Goal: Task Accomplishment & Management: Manage account settings

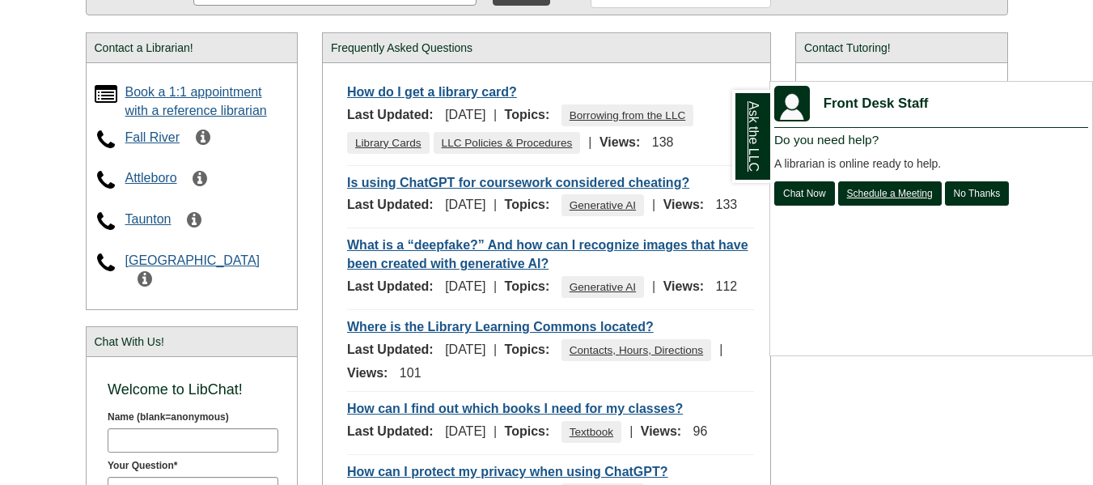
scroll to position [321, 0]
click at [425, 90] on div "Ask the LLC" at bounding box center [546, 242] width 1093 height 485
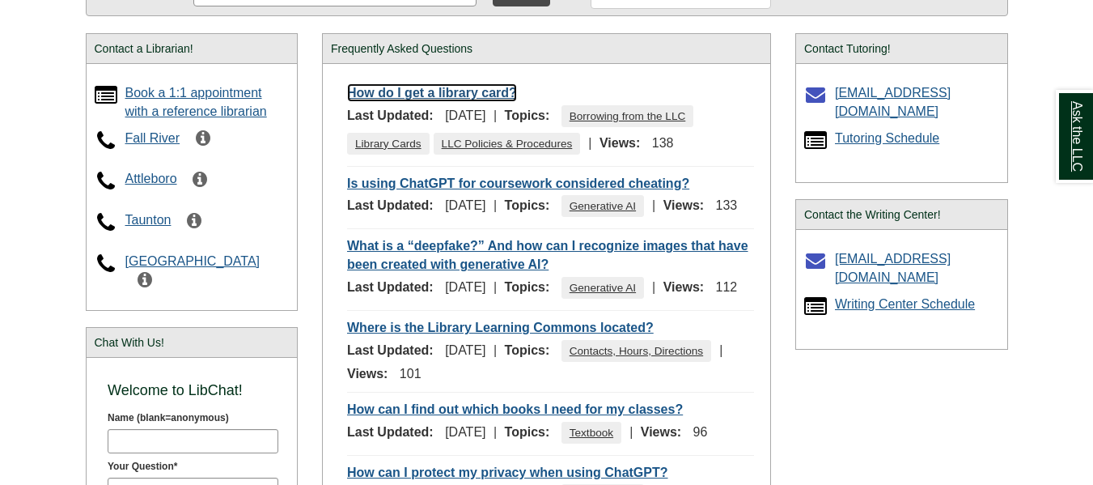
click at [449, 95] on link "How do I get a library card?" at bounding box center [432, 92] width 170 height 19
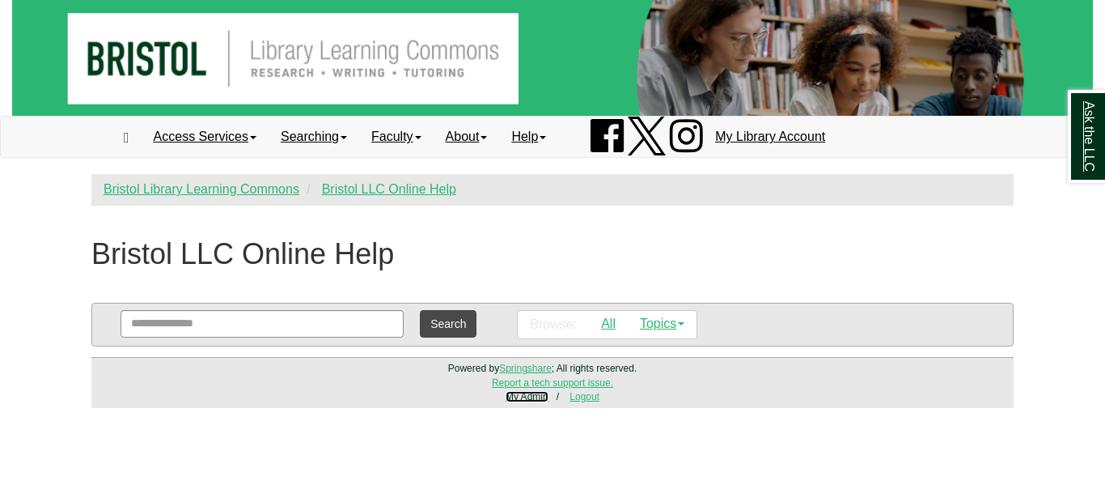
click at [543, 400] on link "My Admin" at bounding box center [527, 396] width 43 height 11
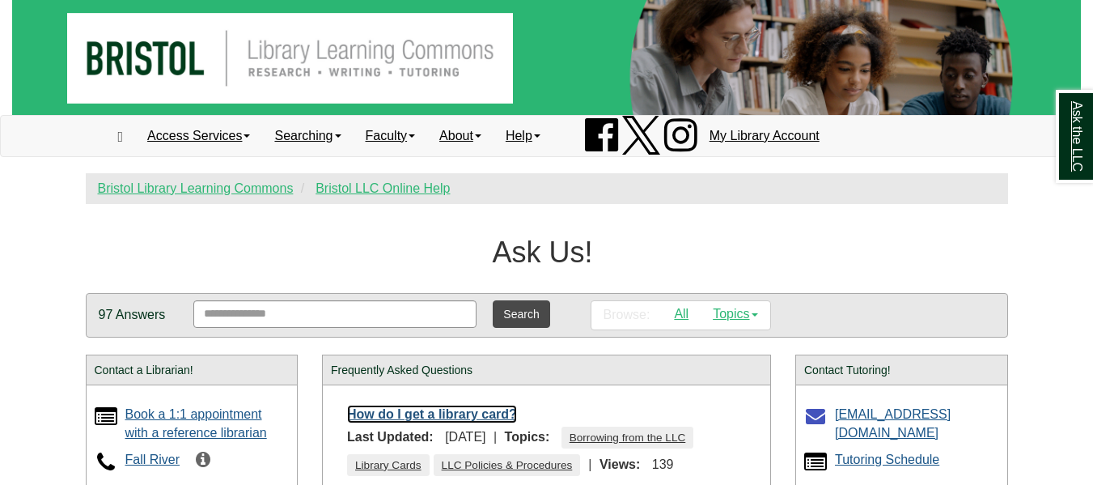
click at [483, 418] on link "How do I get a library card?" at bounding box center [432, 414] width 170 height 19
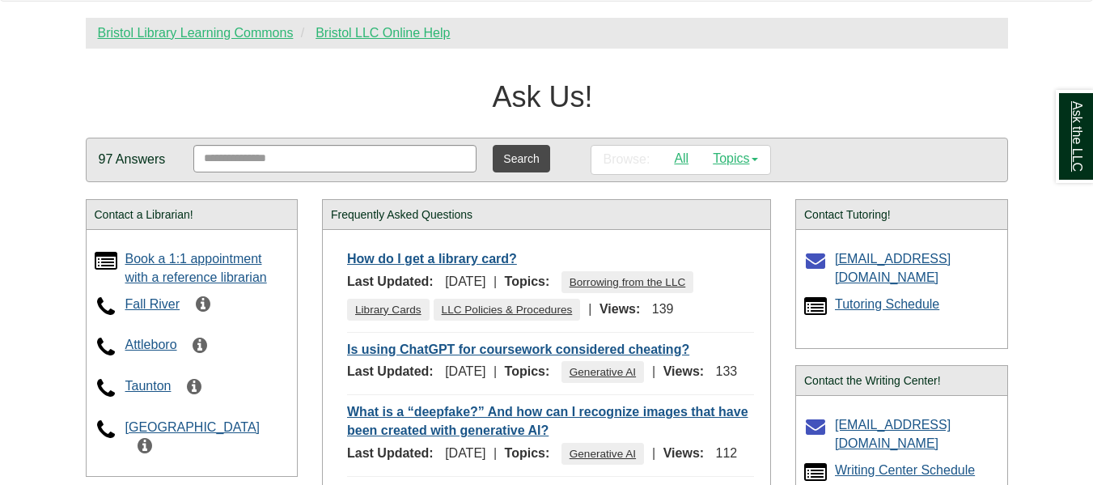
scroll to position [156, 0]
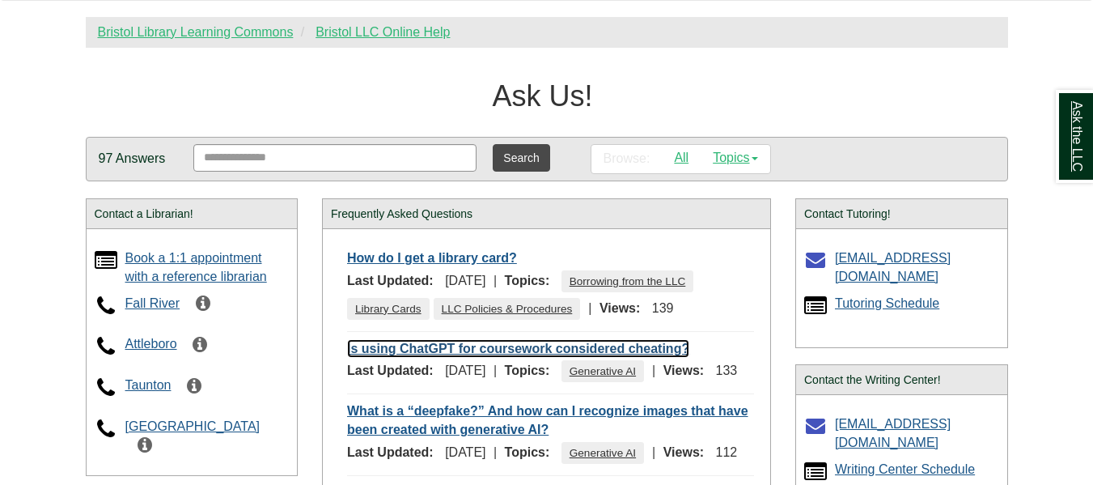
click at [495, 353] on link "Is using ChatGPT for coursework considered cheating?" at bounding box center [518, 348] width 342 height 19
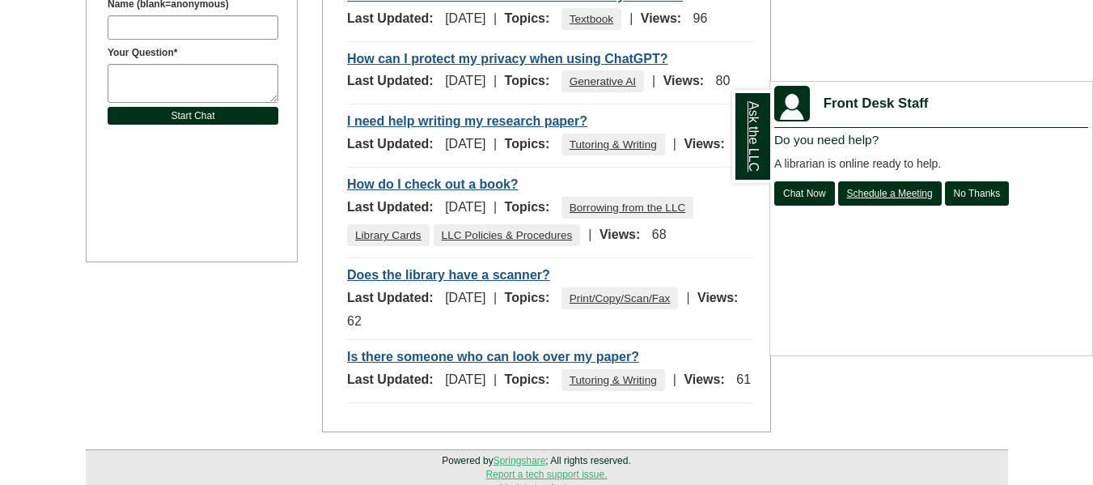
scroll to position [736, 0]
click at [519, 346] on div "Ask the LLC" at bounding box center [546, 242] width 1093 height 485
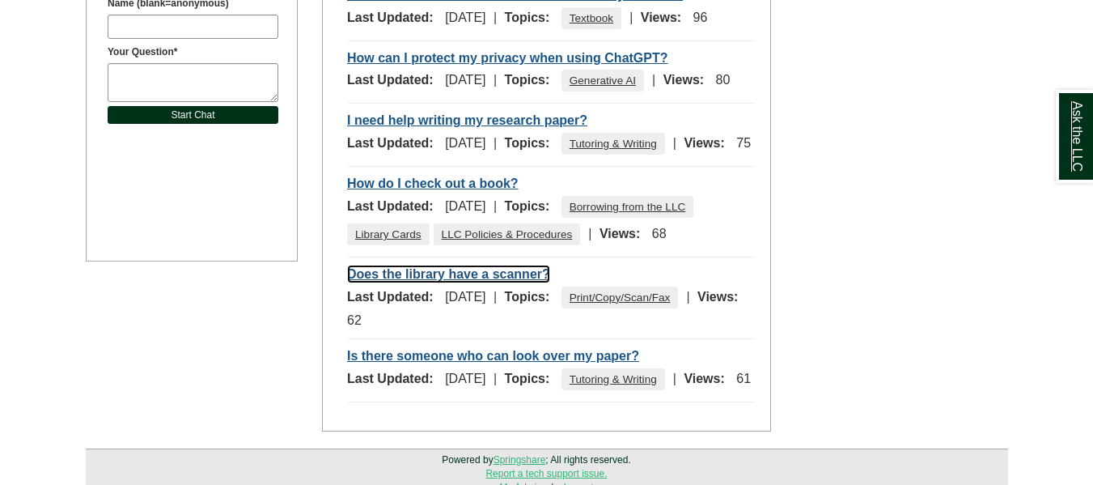
click at [519, 283] on link "Does the library have a scanner?" at bounding box center [448, 274] width 203 height 19
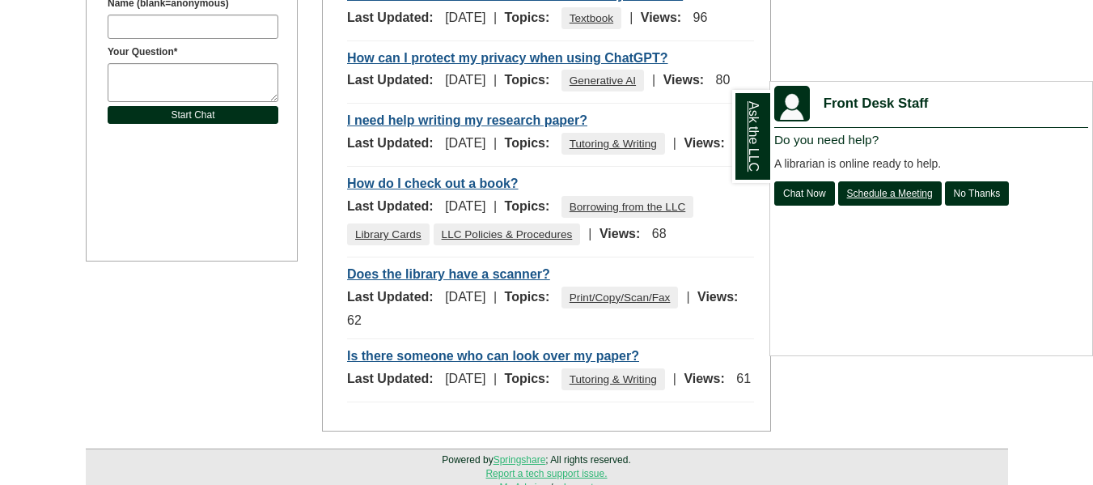
scroll to position [842, 0]
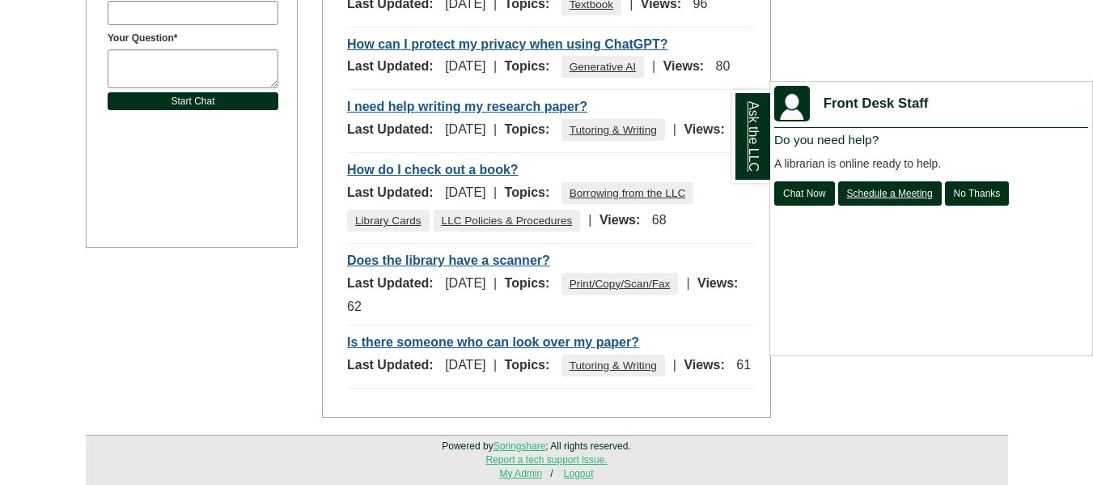
click at [543, 318] on div "Ask the LLC" at bounding box center [546, 242] width 1093 height 485
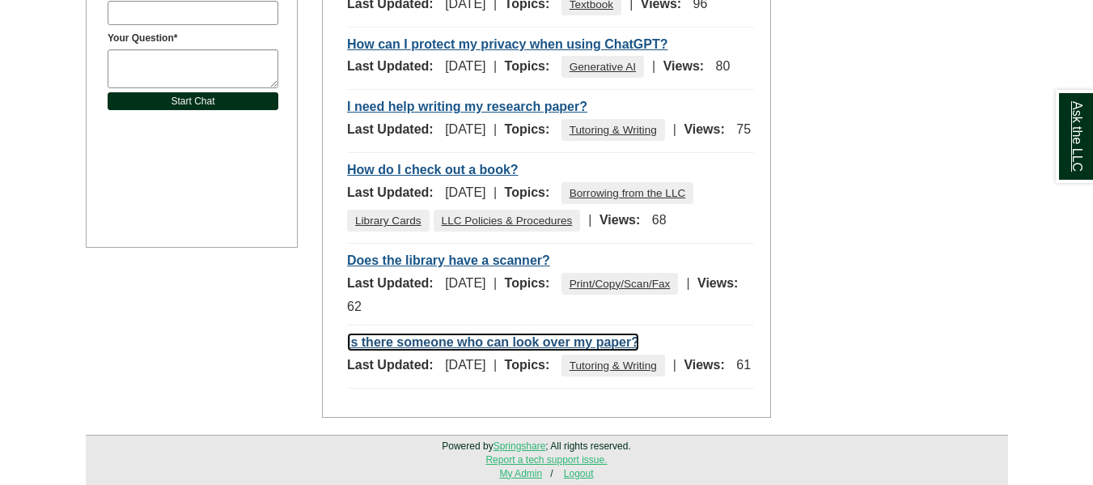
click at [557, 333] on link "Is there someone who can look over my paper?" at bounding box center [493, 342] width 292 height 19
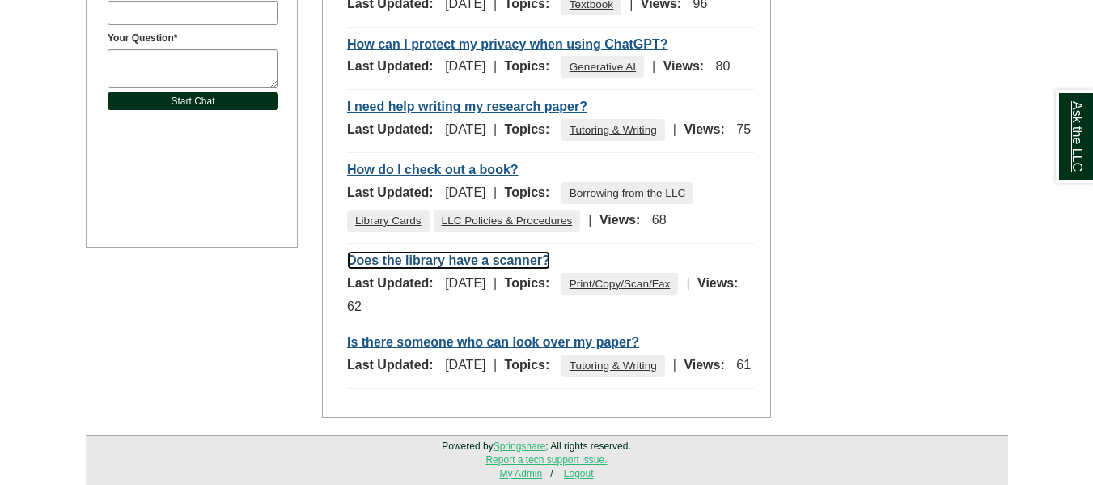
click at [515, 251] on link "Does the library have a scanner?" at bounding box center [448, 260] width 203 height 19
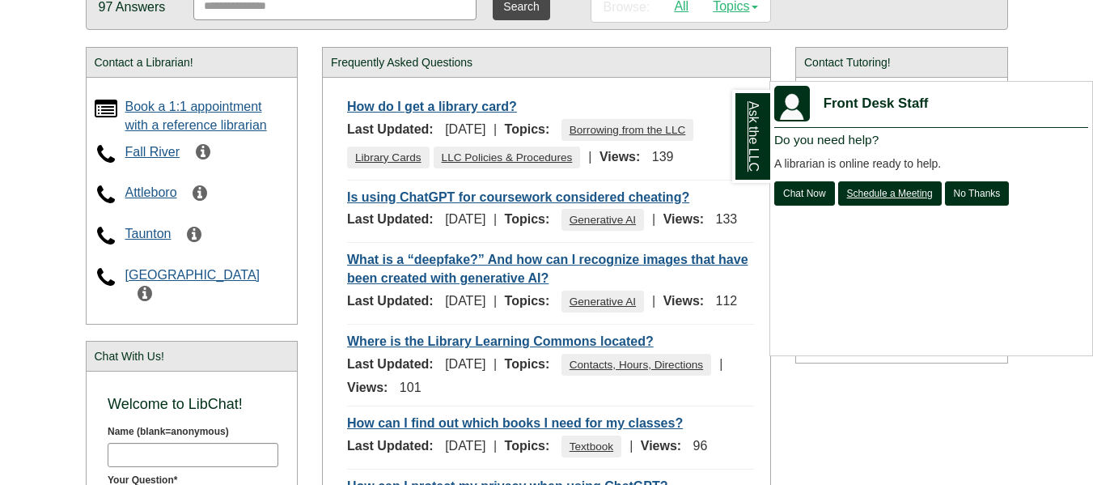
scroll to position [307, 0]
click at [456, 57] on div "Ask the LLC" at bounding box center [546, 242] width 1093 height 485
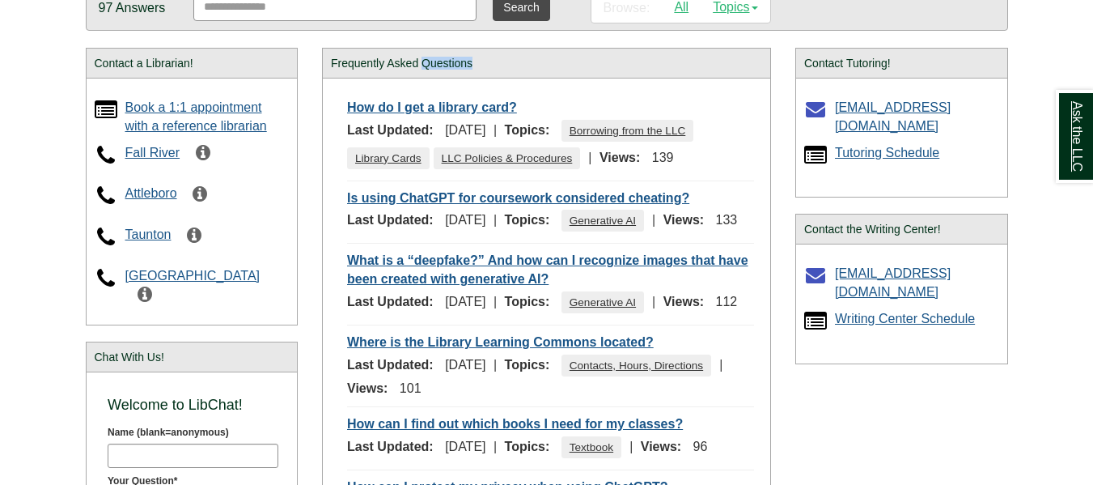
click at [456, 57] on h2 "Frequently Asked Questions" at bounding box center [546, 63] width 431 height 13
drag, startPoint x: 456, startPoint y: 57, endPoint x: 427, endPoint y: 64, distance: 30.0
click at [427, 64] on h2 "Frequently Asked Questions" at bounding box center [546, 63] width 431 height 13
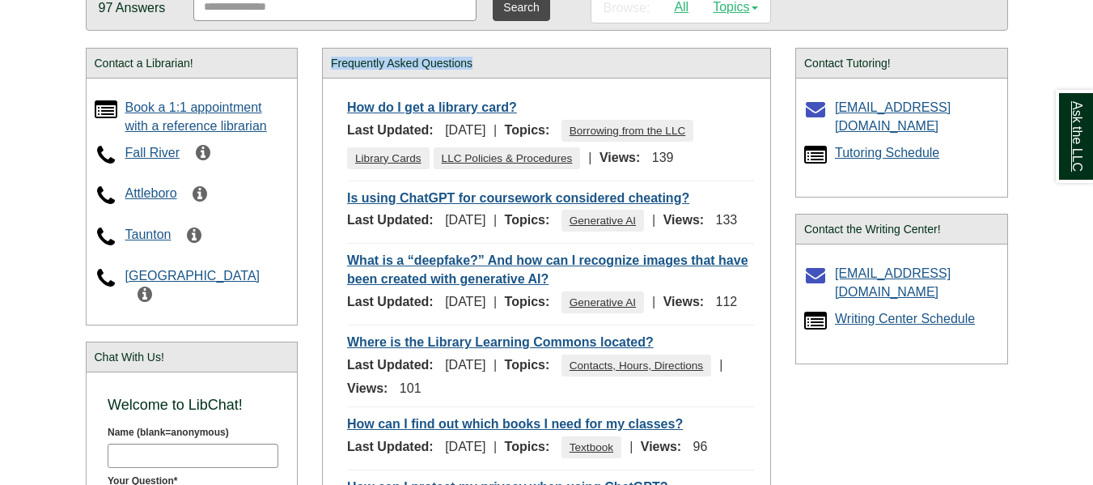
click at [546, 58] on h2 "Frequently Asked Questions" at bounding box center [546, 63] width 431 height 13
click at [537, 49] on div "Frequently Asked Questions" at bounding box center [546, 64] width 447 height 30
click at [467, 81] on div "How do I get a library card? Last Updated: May 29, 2024 | Topics: Borrowing fro…" at bounding box center [546, 468] width 447 height 781
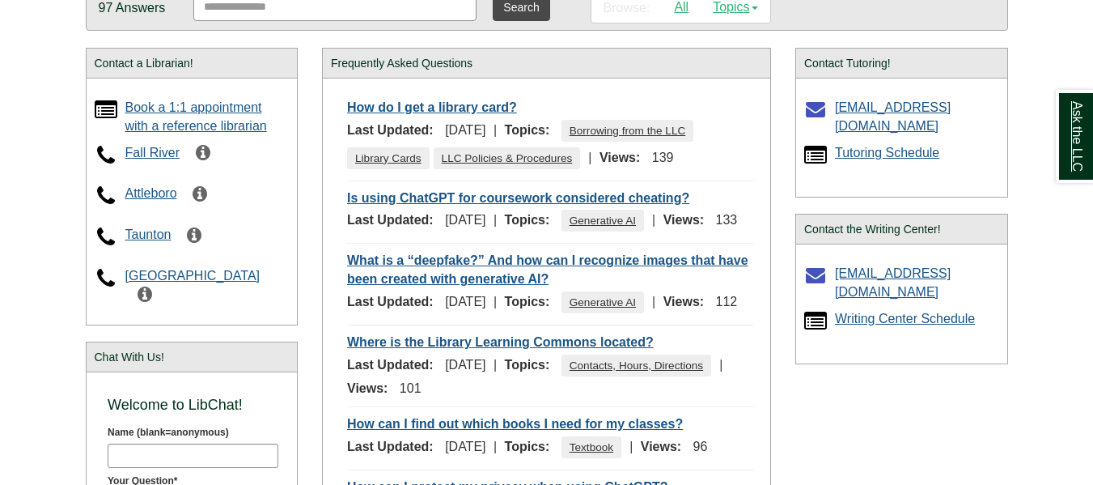
click at [454, 61] on h2 "Frequently Asked Questions" at bounding box center [546, 63] width 431 height 13
click at [512, 51] on div "Frequently Asked Questions" at bounding box center [546, 64] width 447 height 30
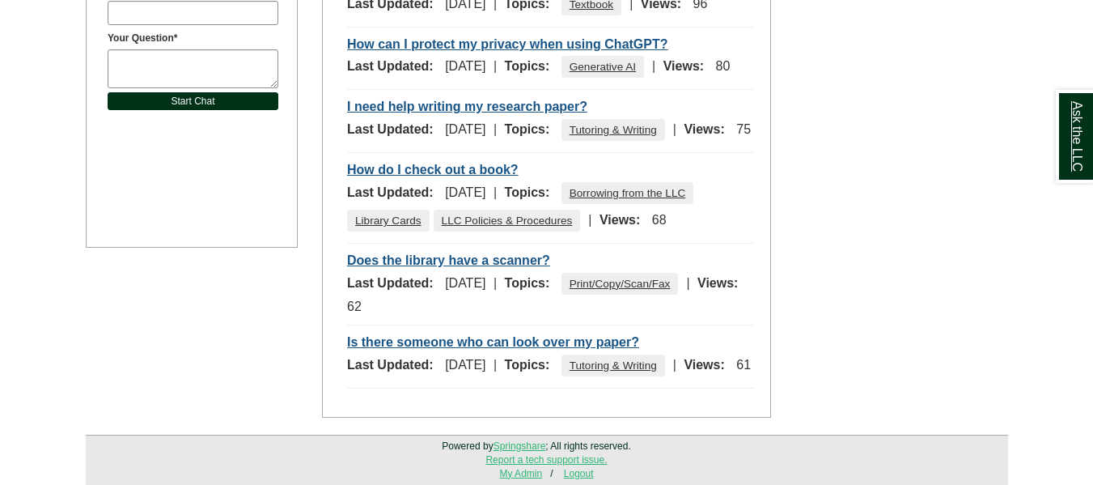
scroll to position [788, 0]
click at [468, 269] on link "Does the library have a scanner?" at bounding box center [448, 260] width 203 height 19
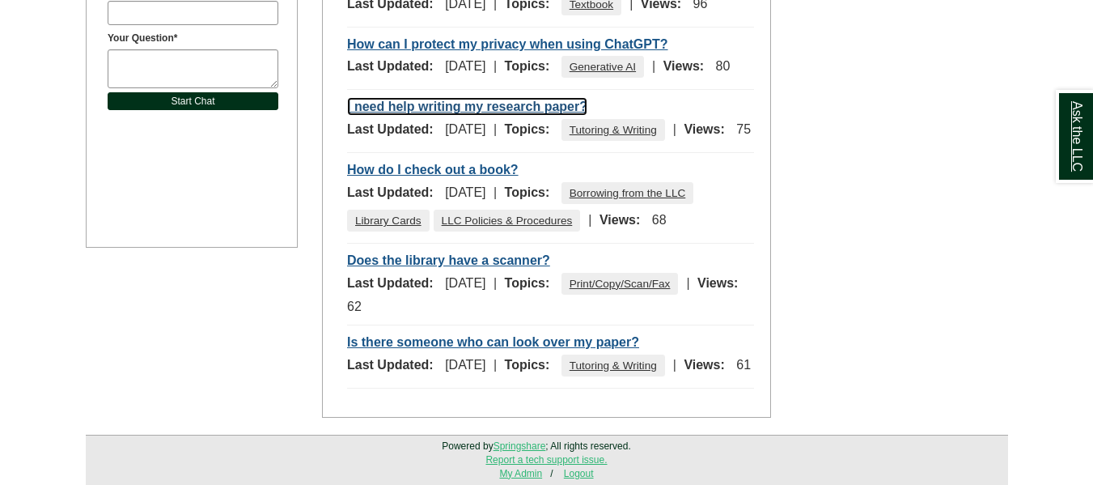
click at [469, 116] on link "I need help writing my research paper?" at bounding box center [467, 106] width 240 height 19
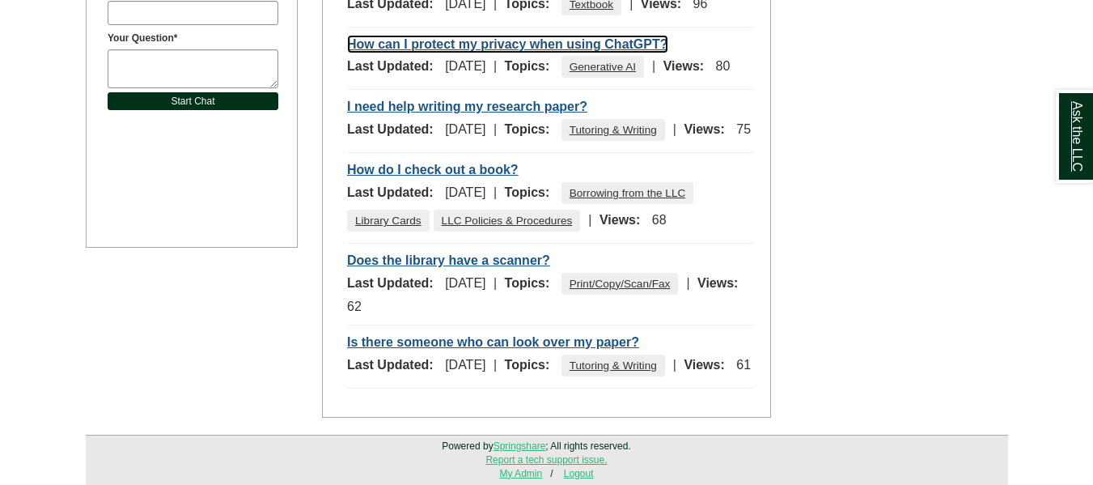
click at [475, 41] on link "How can I protect my privacy when using ChatGPT?" at bounding box center [507, 44] width 321 height 19
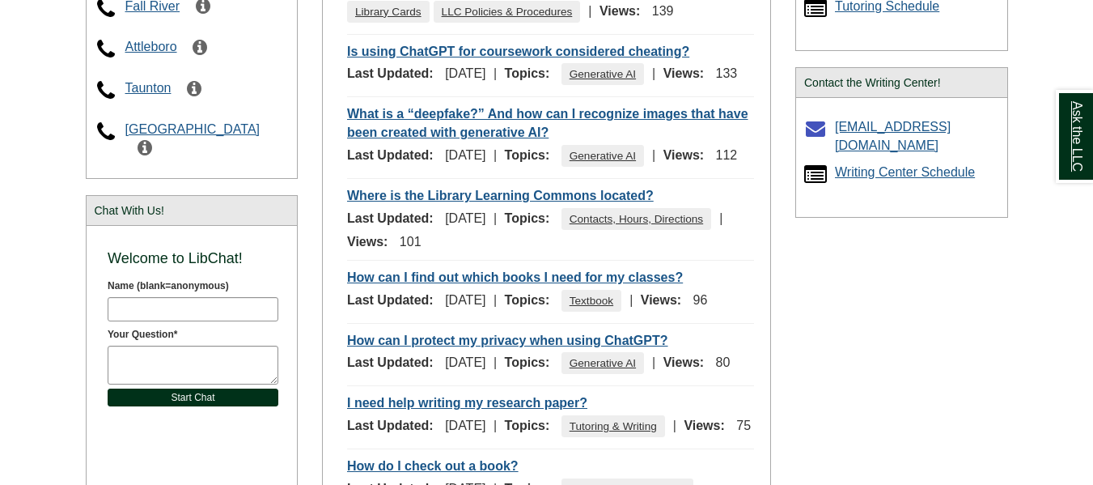
scroll to position [456, 0]
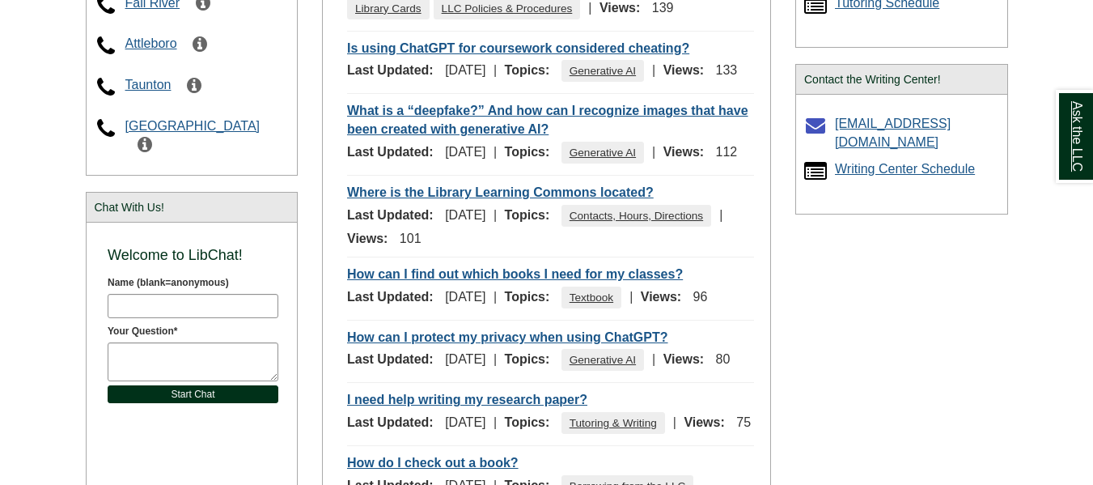
click at [563, 139] on div "What is a “deepfake?” And how can I recognize images that have been created wit…" at bounding box center [550, 120] width 407 height 37
click at [558, 139] on div "What is a “deepfake?” And how can I recognize images that have been created wit…" at bounding box center [550, 120] width 407 height 37
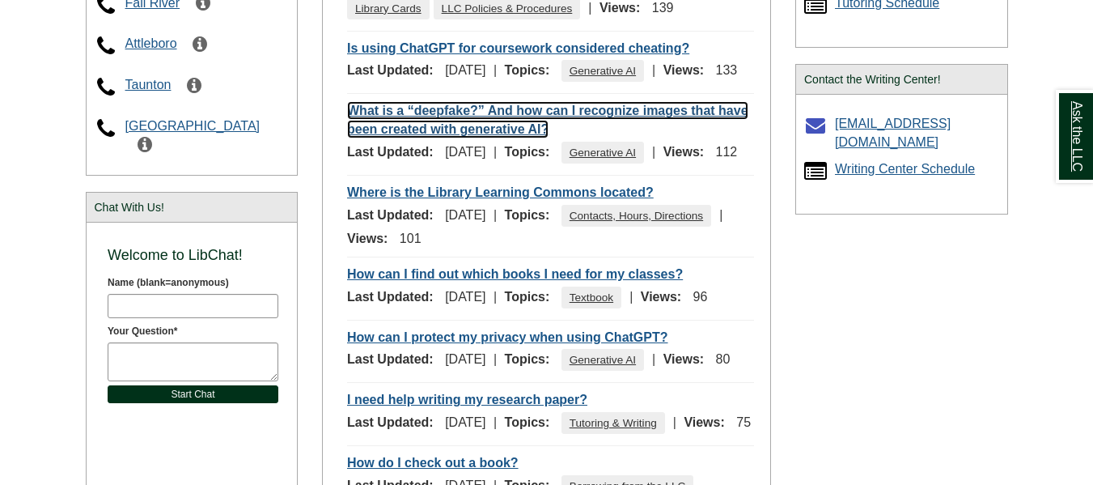
click at [545, 132] on link "What is a “deepfake?” And how can I recognize images that have been created wit…" at bounding box center [547, 119] width 401 height 37
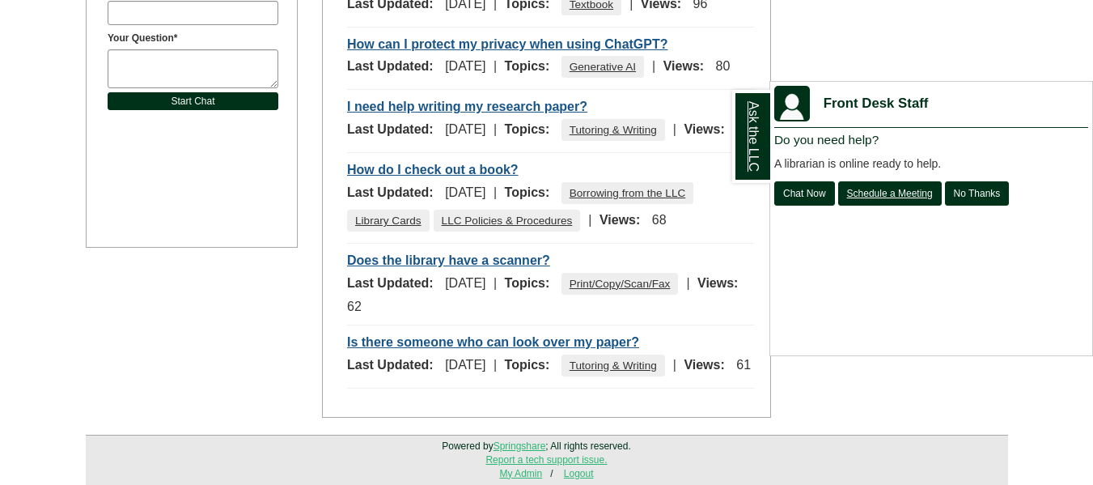
click at [887, 1] on div "Ask the LLC" at bounding box center [546, 242] width 1093 height 485
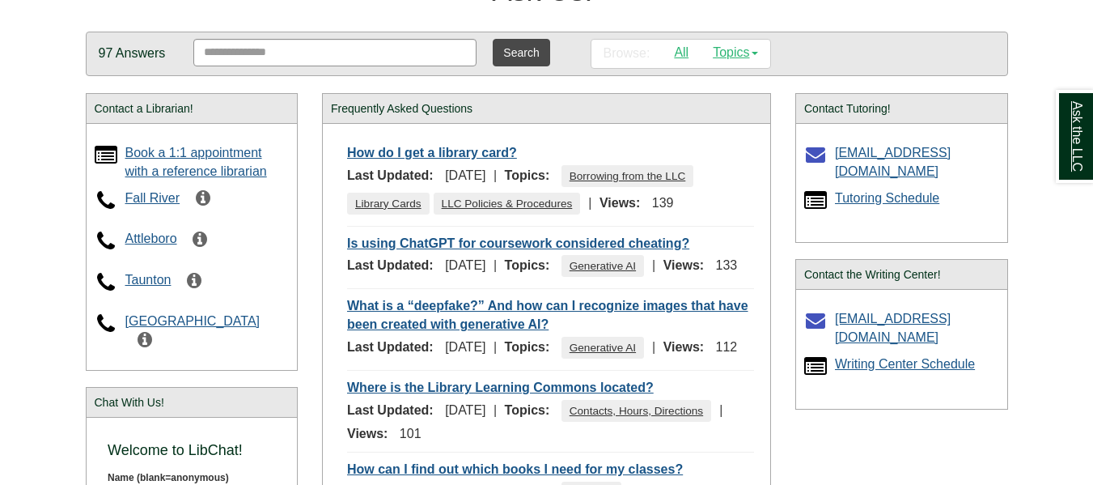
scroll to position [257, 0]
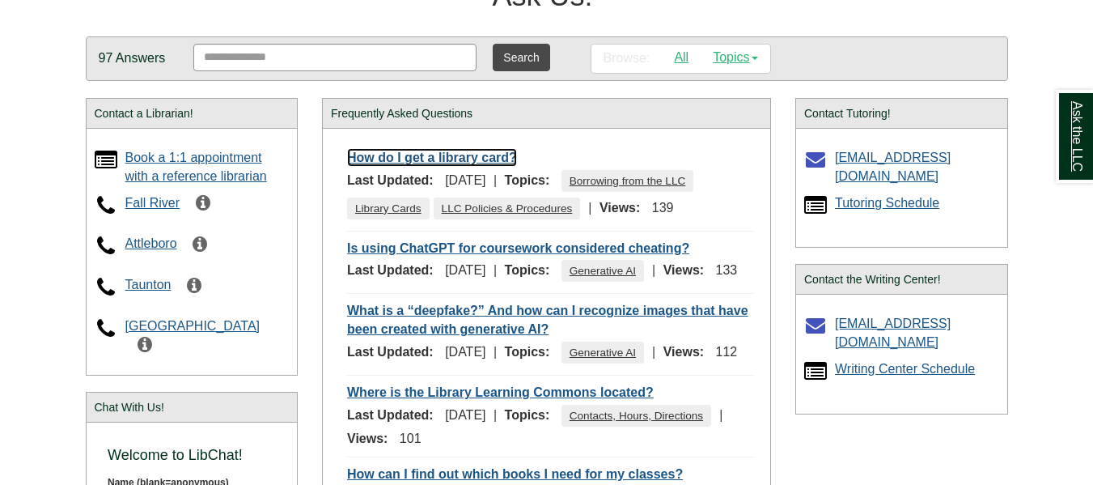
click at [423, 157] on link "How do I get a library card?" at bounding box center [432, 157] width 170 height 19
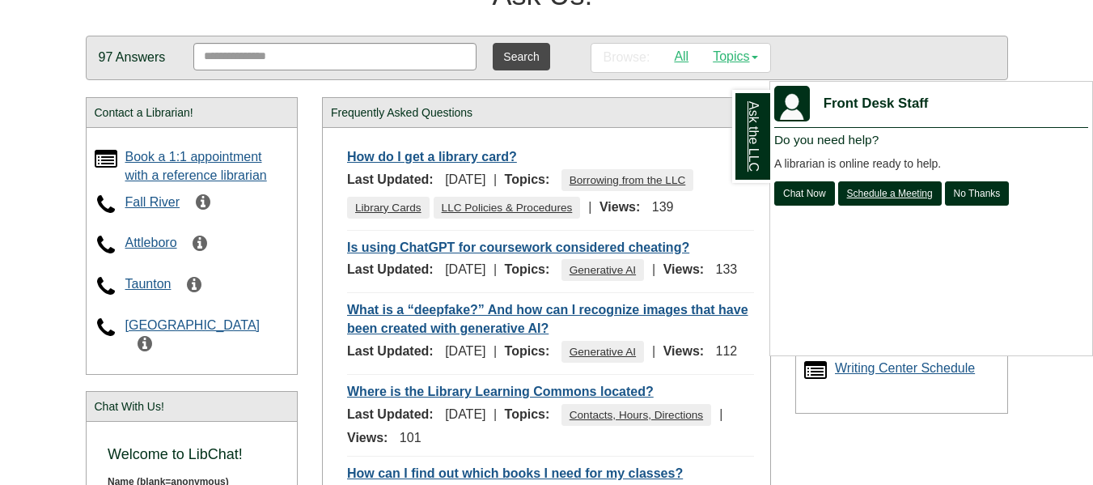
click at [1092, 42] on div "Ask the LLC" at bounding box center [546, 242] width 1093 height 485
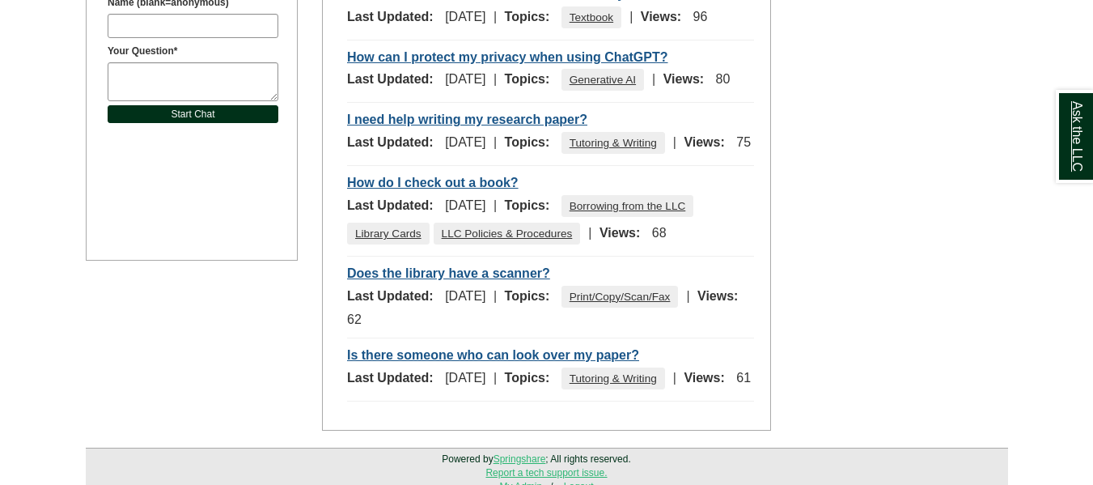
scroll to position [842, 0]
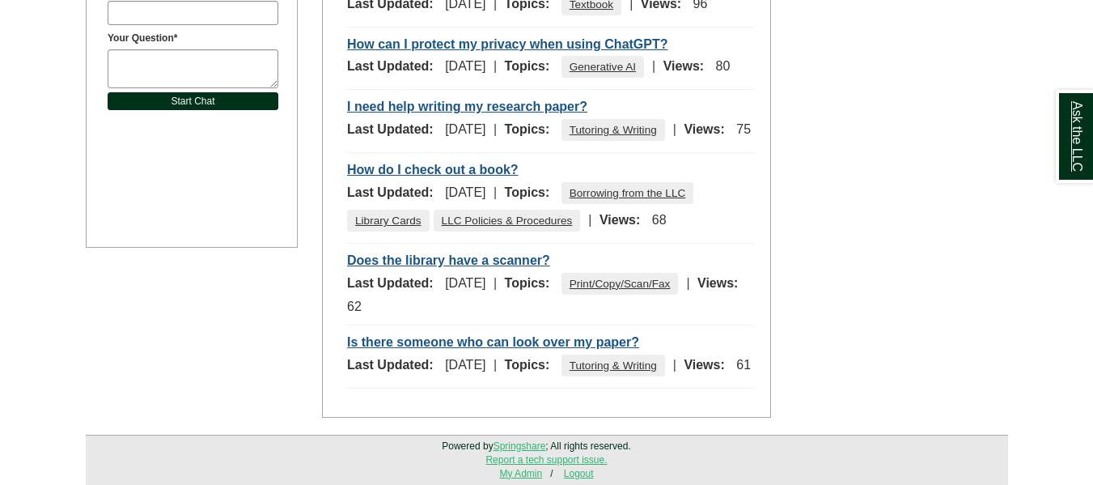
click at [727, 333] on div "Is there someone who can look over my paper?" at bounding box center [550, 342] width 407 height 19
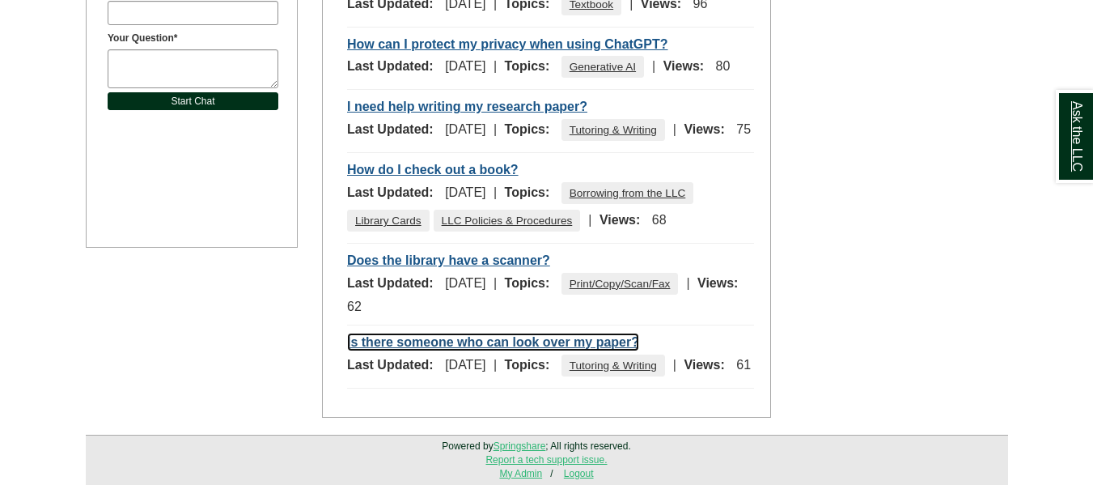
click at [549, 333] on link "Is there someone who can look over my paper?" at bounding box center [493, 342] width 292 height 19
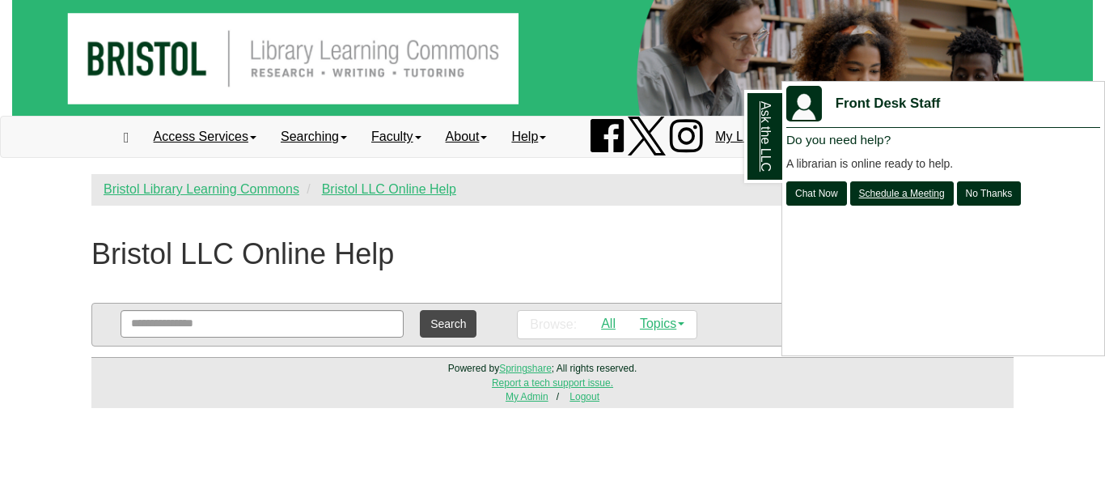
click at [674, 255] on div "Ask the LLC" at bounding box center [552, 242] width 1105 height 485
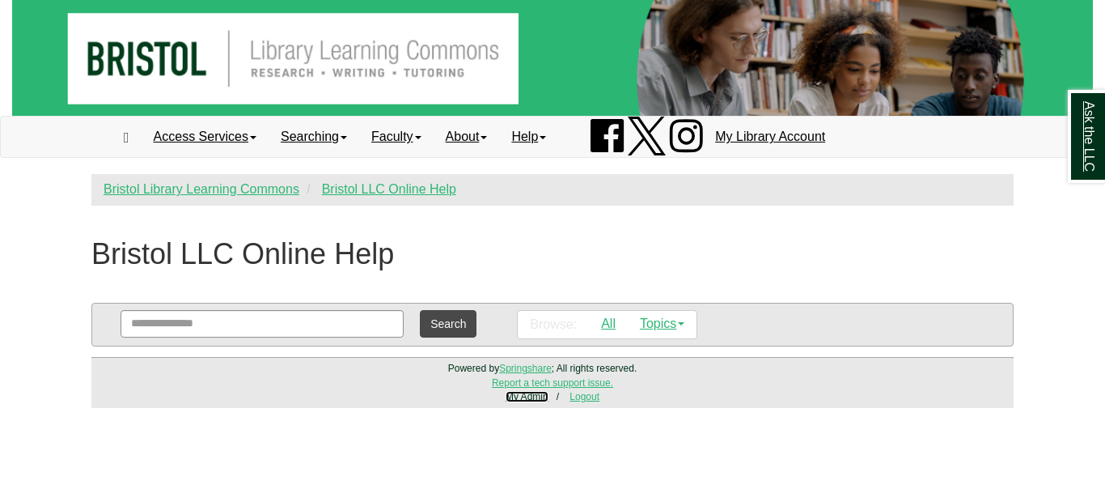
click at [536, 394] on link "My Admin" at bounding box center [527, 396] width 43 height 11
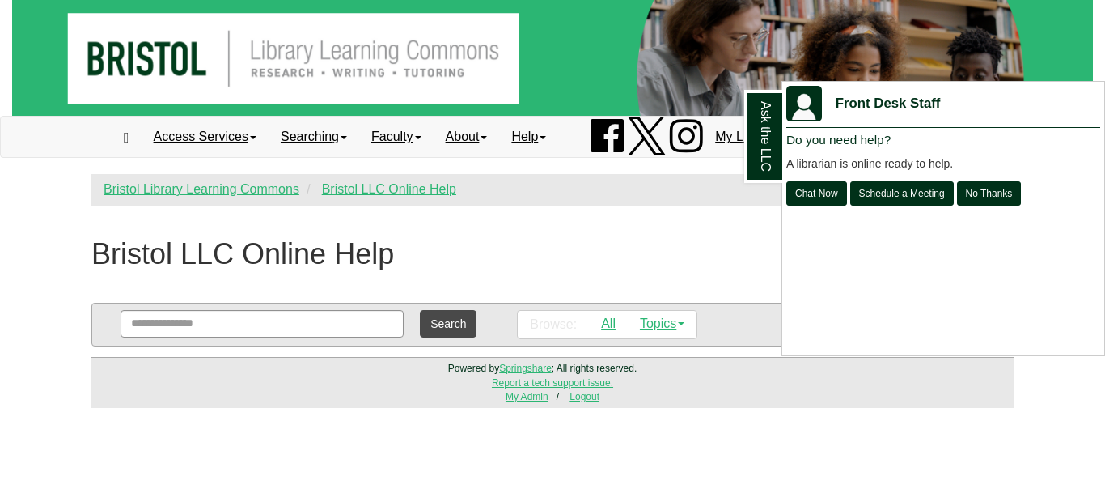
click at [666, 264] on div "Ask the LLC" at bounding box center [552, 242] width 1105 height 485
click at [524, 249] on div "Ask the LLC" at bounding box center [552, 242] width 1105 height 485
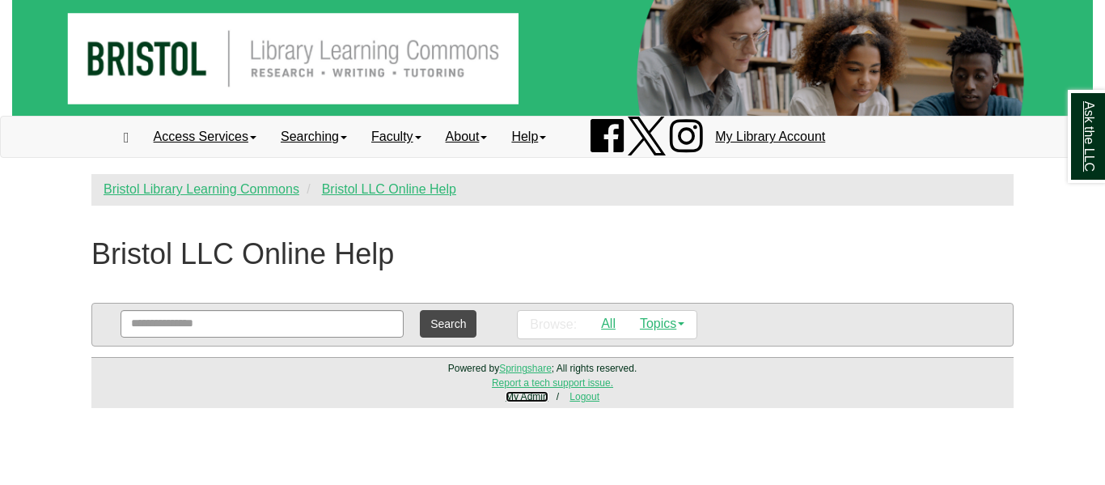
click at [520, 400] on link "My Admin" at bounding box center [527, 396] width 43 height 11
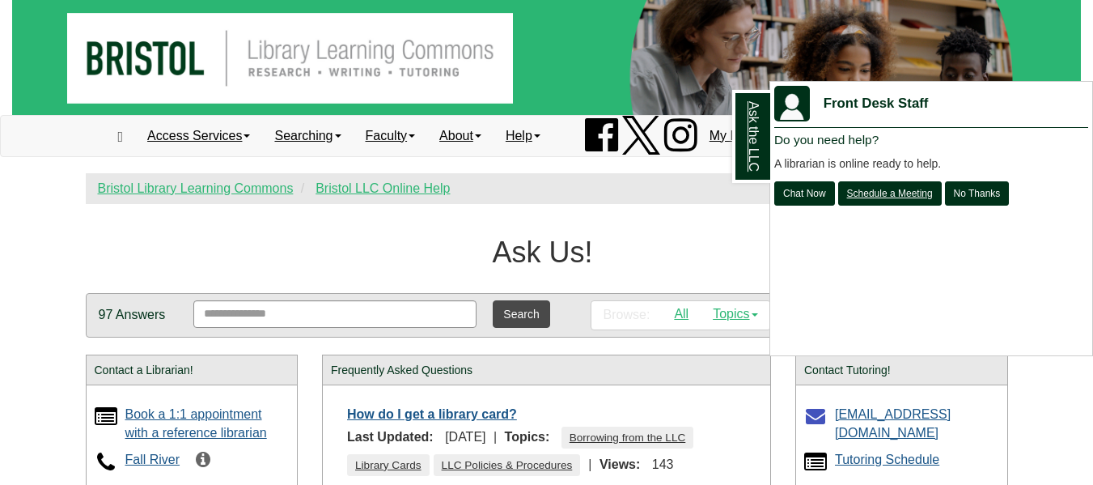
click at [325, 264] on div "Ask the LLC" at bounding box center [546, 242] width 1093 height 485
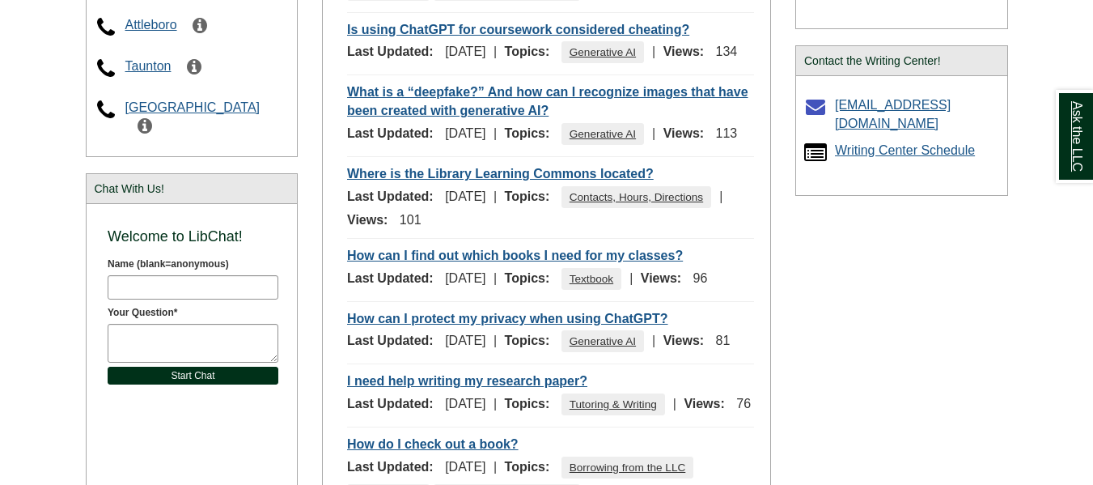
scroll to position [842, 0]
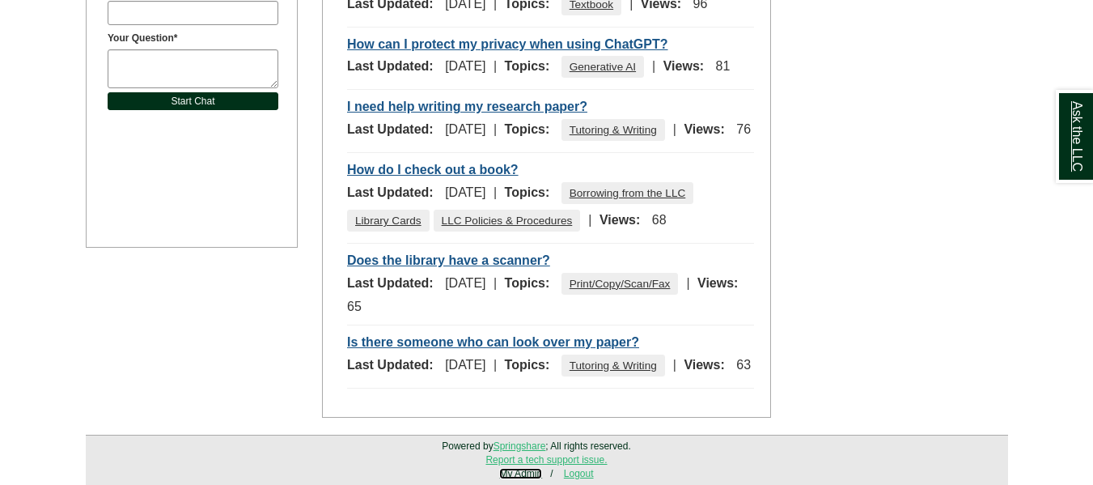
click at [528, 473] on link "My Admin" at bounding box center [520, 473] width 43 height 11
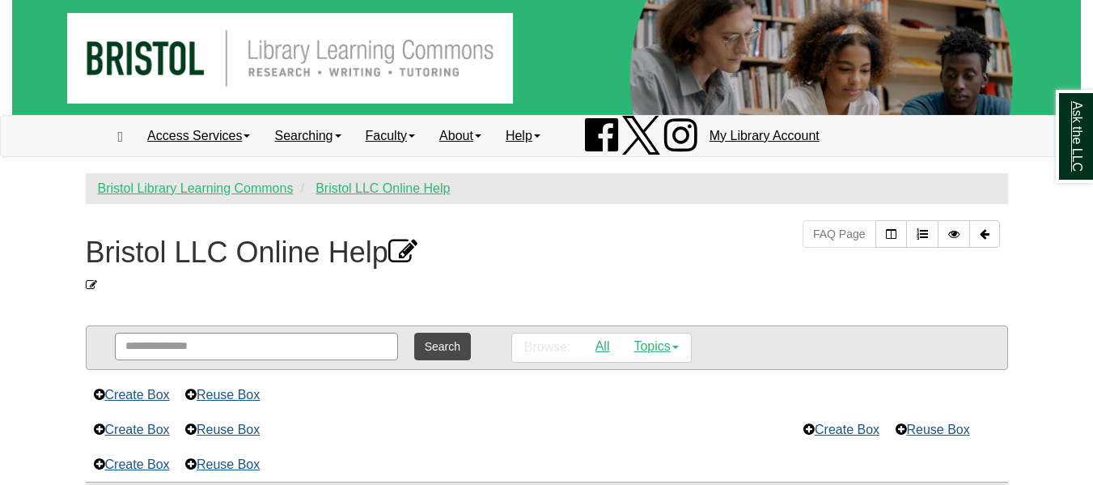
scroll to position [48, 0]
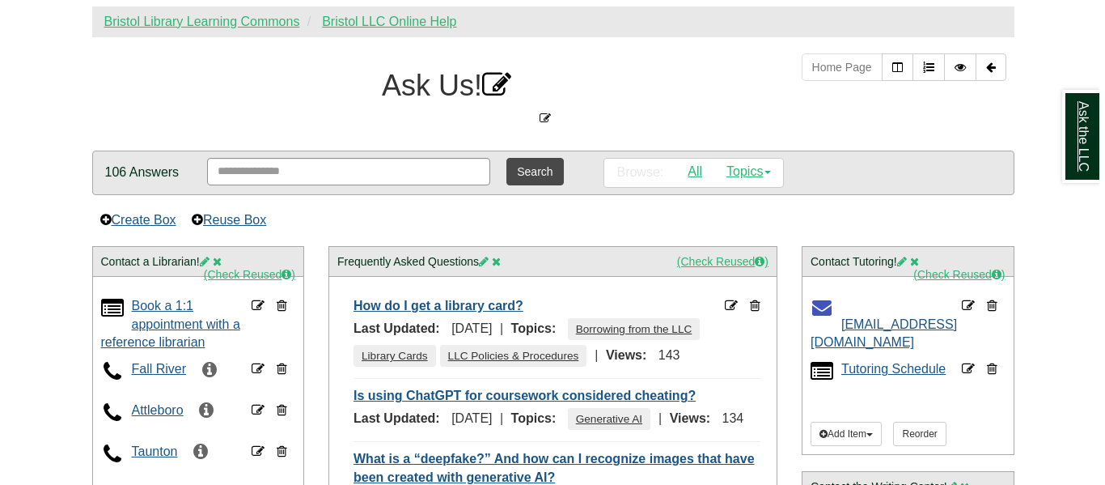
scroll to position [168, 0]
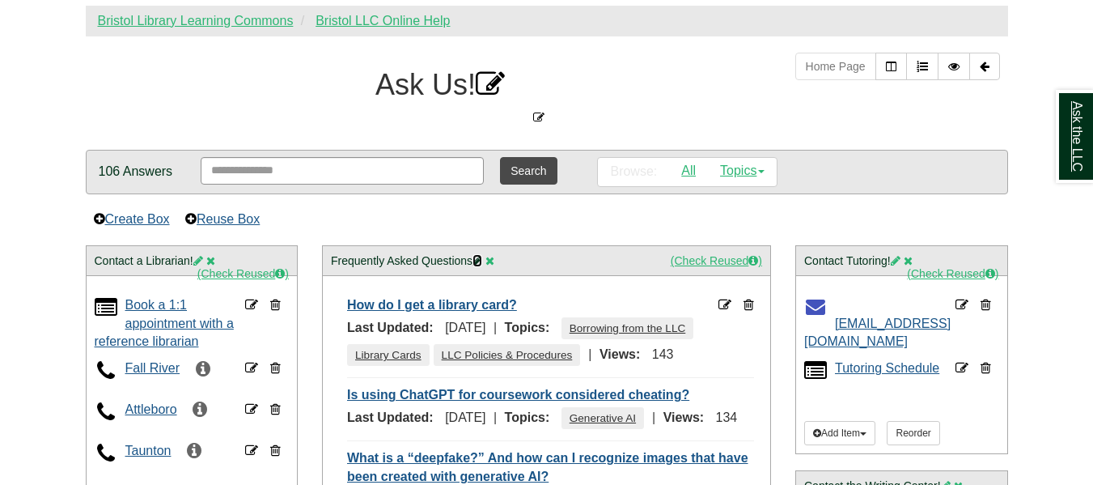
click at [479, 260] on icon at bounding box center [478, 260] width 10 height 11
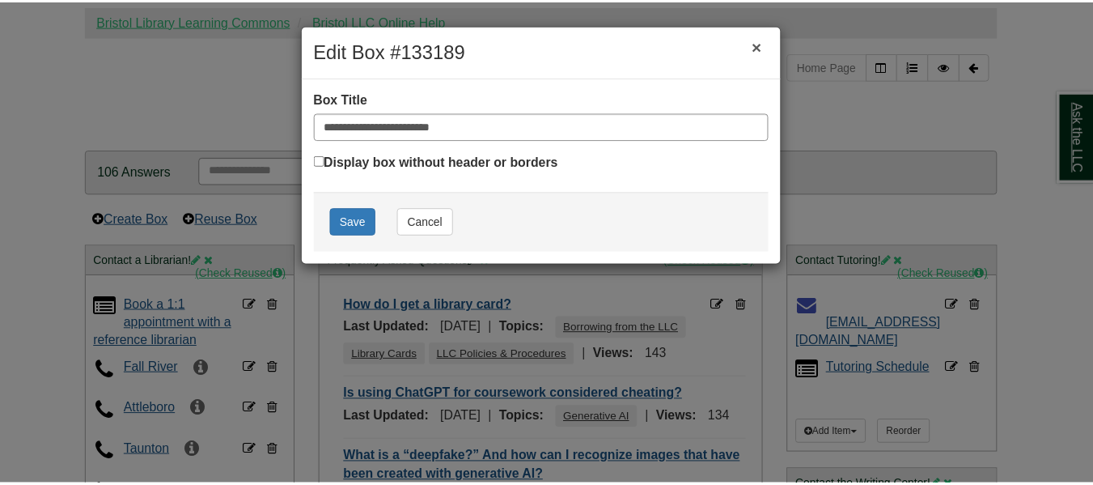
scroll to position [0, 0]
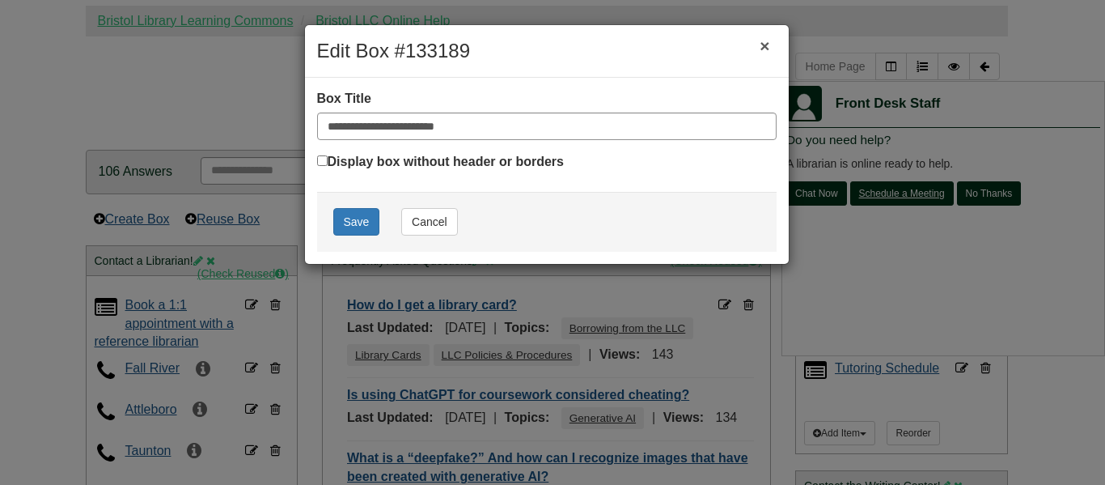
click at [770, 38] on button "×" at bounding box center [765, 46] width 36 height 36
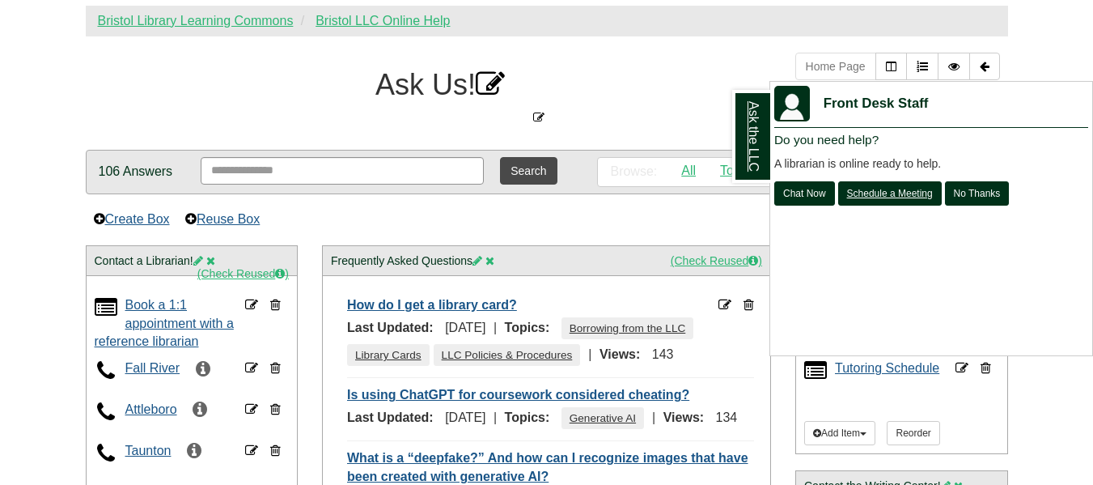
click at [690, 329] on div "Ask the LLC" at bounding box center [546, 242] width 1093 height 485
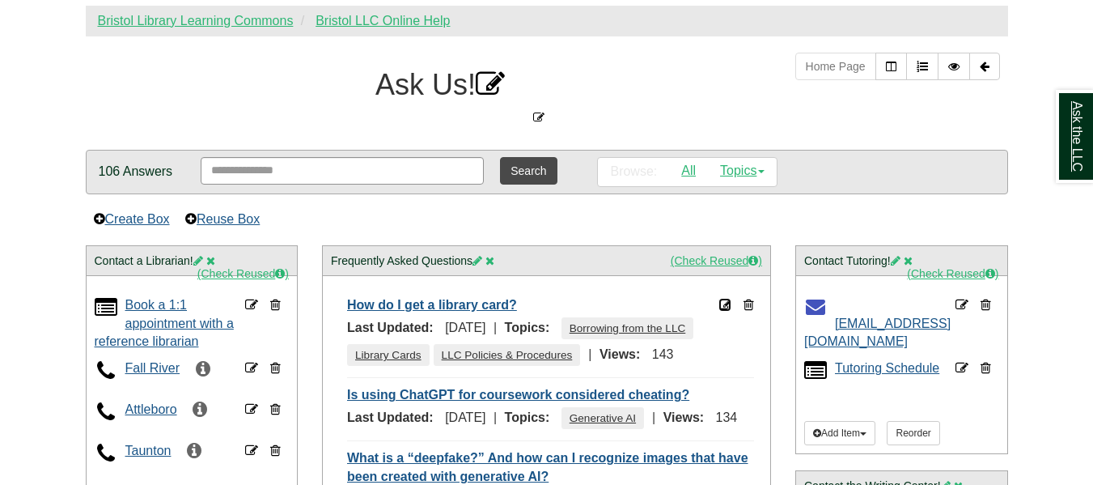
click at [729, 304] on icon at bounding box center [725, 304] width 13 height 13
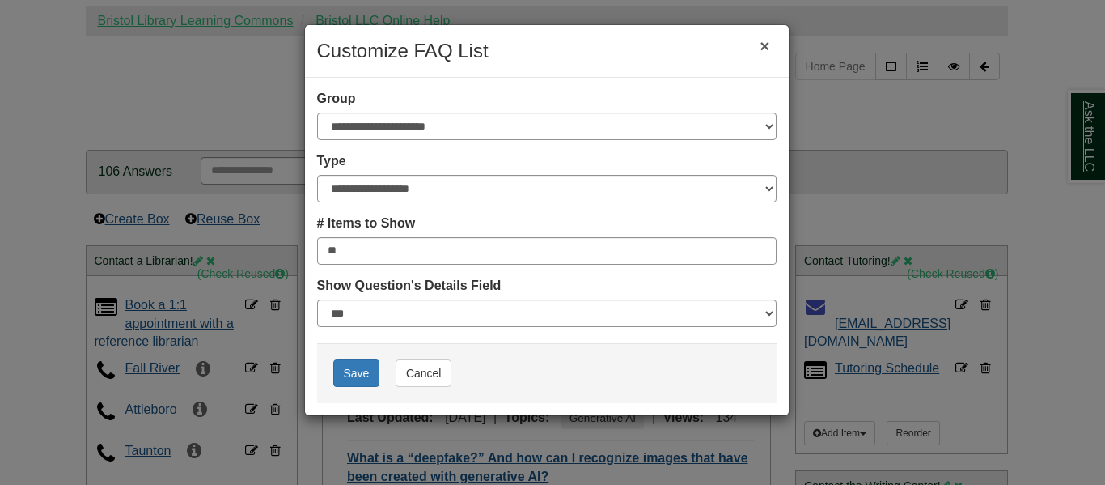
click at [774, 46] on button "×" at bounding box center [765, 46] width 36 height 36
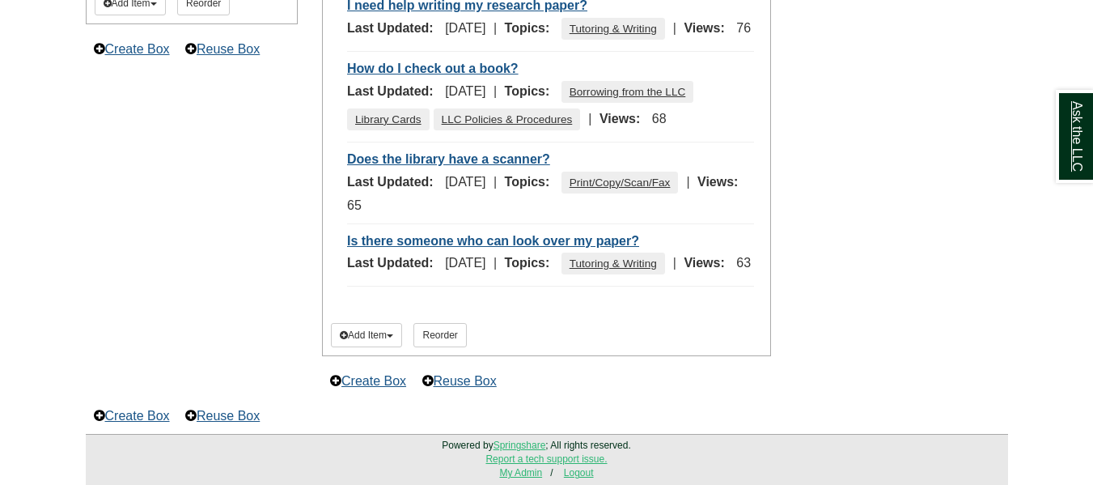
scroll to position [1001, 0]
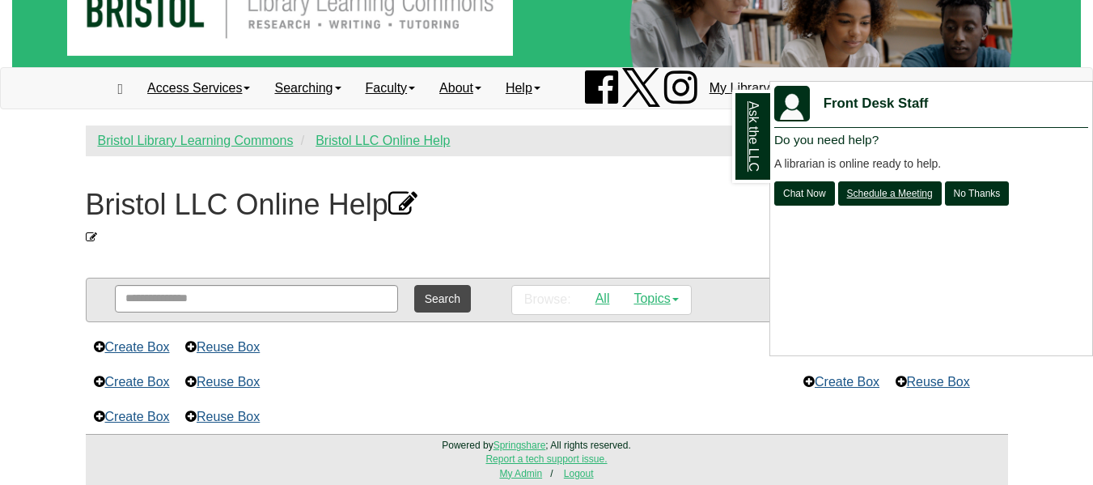
click at [621, 185] on div "Ask the LLC" at bounding box center [546, 242] width 1093 height 485
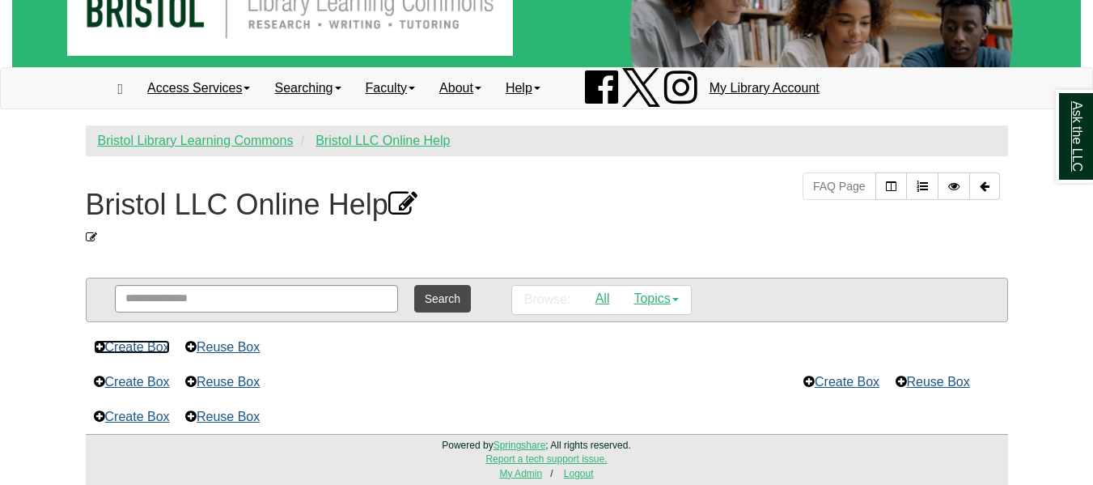
click at [151, 341] on link "Create Box" at bounding box center [132, 347] width 76 height 14
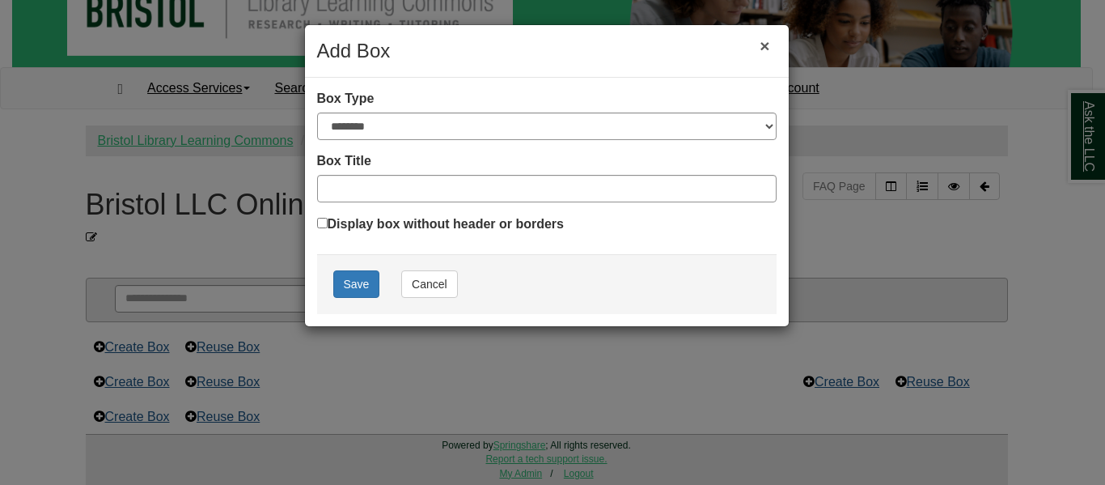
click at [767, 40] on button "×" at bounding box center [765, 46] width 36 height 36
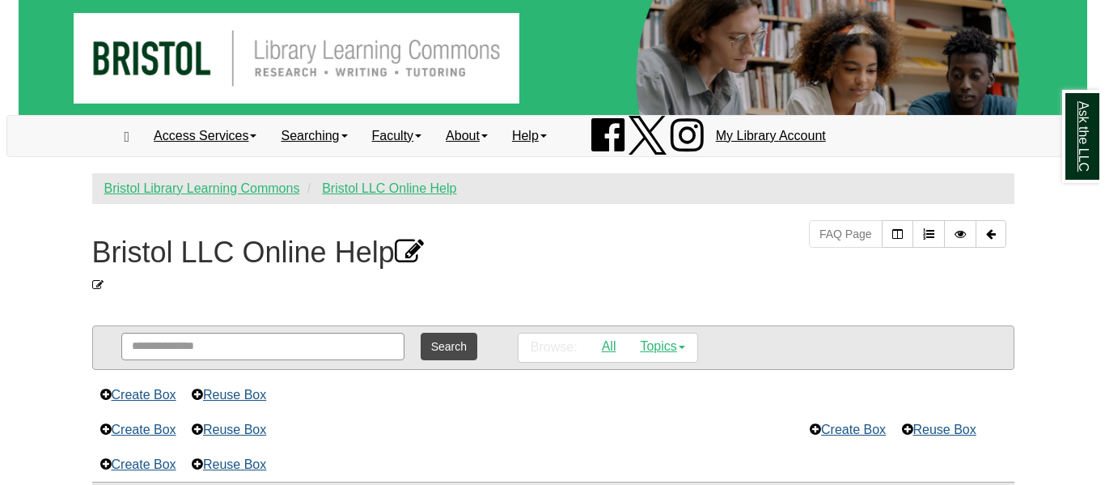
scroll to position [48, 0]
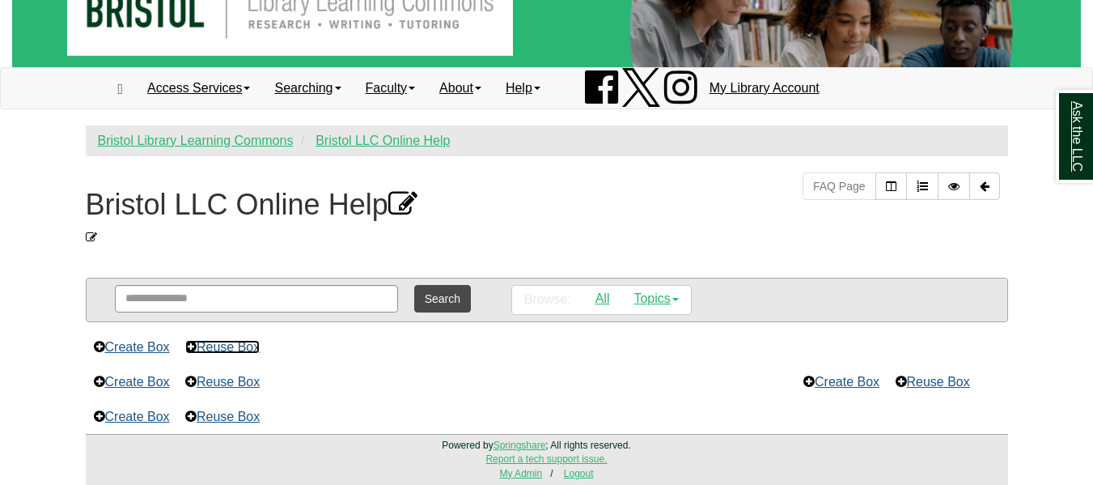
click at [231, 342] on link "Reuse Box" at bounding box center [222, 347] width 74 height 14
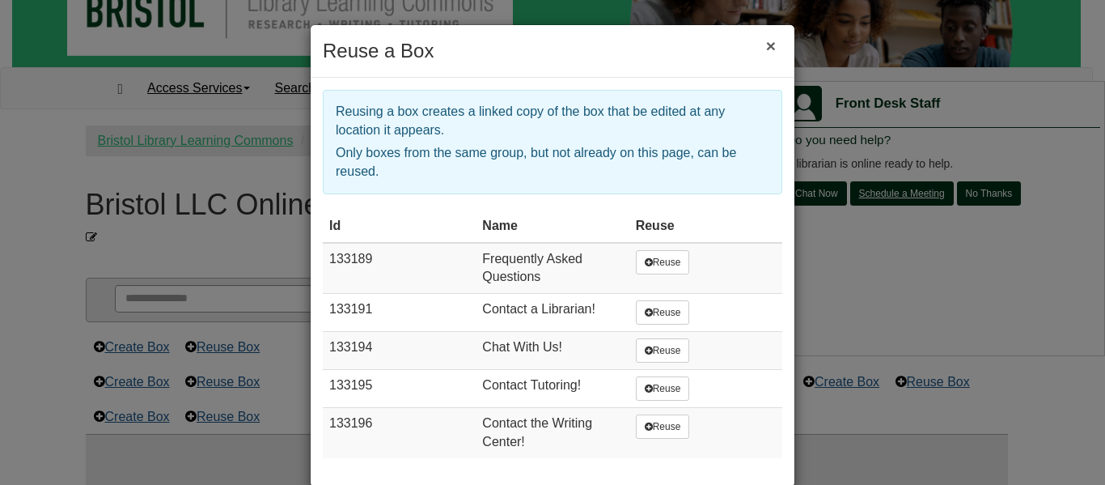
scroll to position [27, 0]
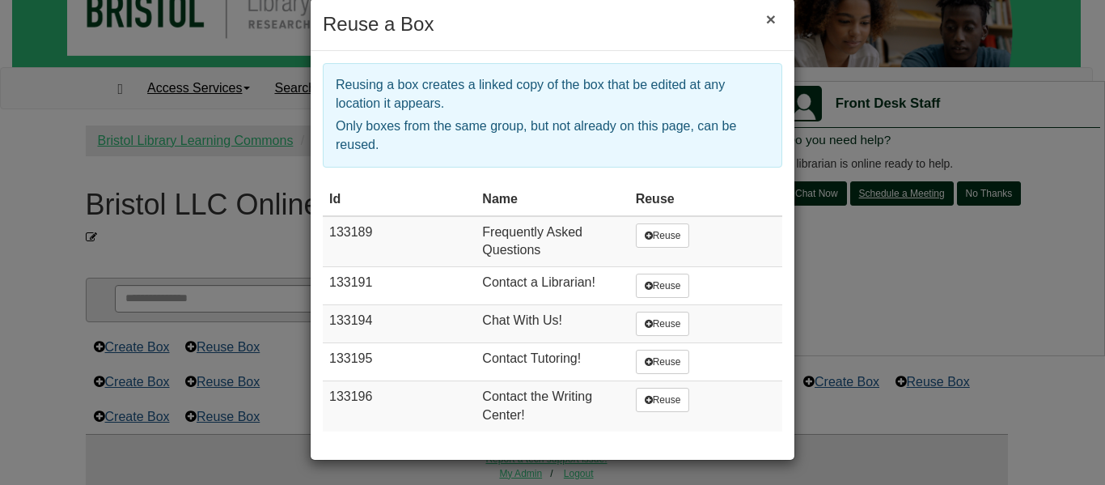
click at [766, 18] on button "×" at bounding box center [771, 19] width 36 height 36
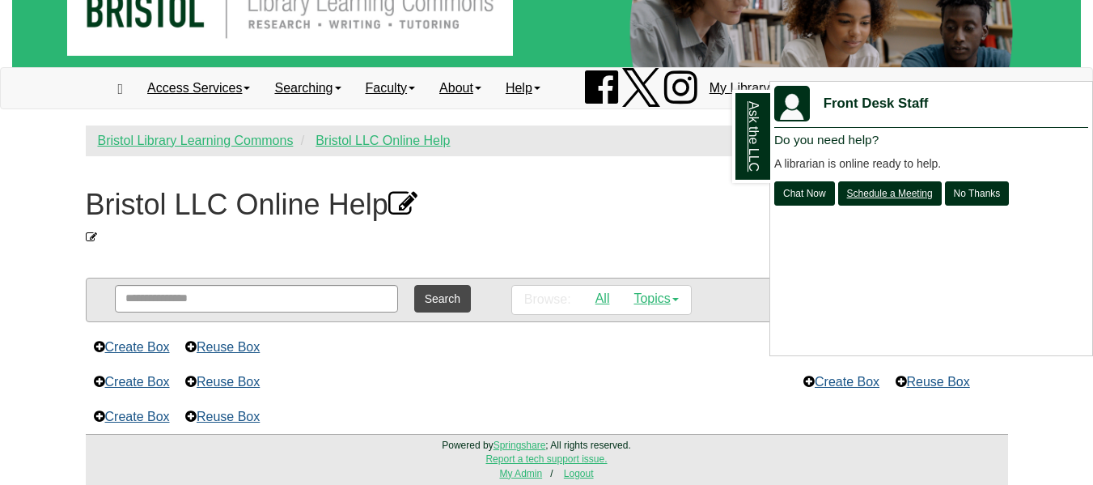
click at [134, 346] on div "Ask the LLC" at bounding box center [546, 242] width 1093 height 485
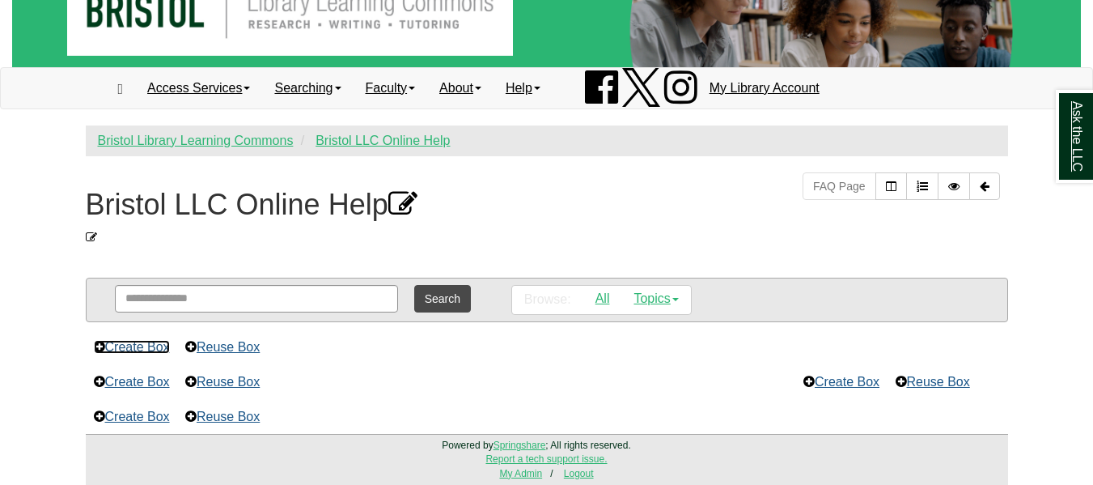
click at [163, 343] on link "Create Box" at bounding box center [132, 347] width 76 height 14
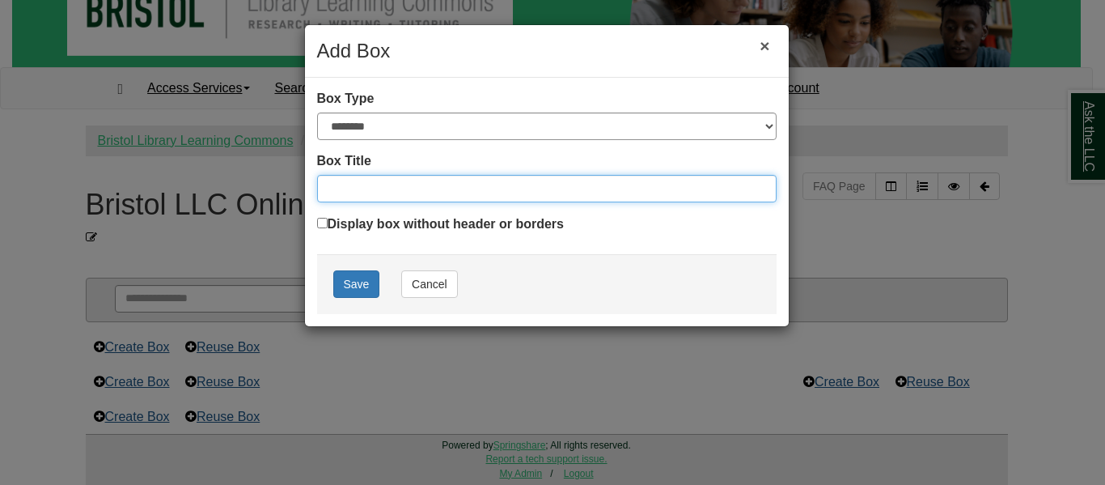
click at [401, 191] on input "Box Title" at bounding box center [547, 189] width 460 height 28
click at [363, 285] on button "Save" at bounding box center [356, 284] width 47 height 28
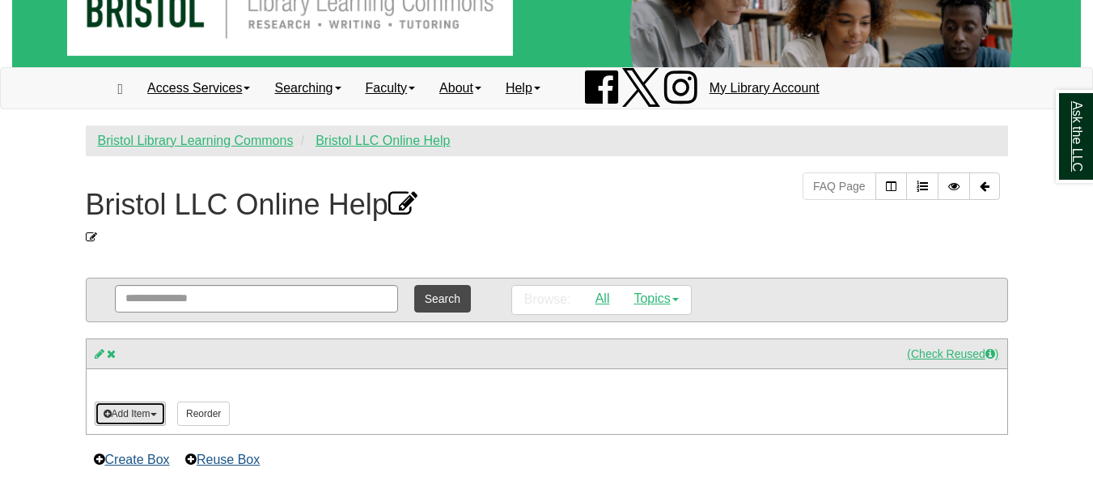
click at [157, 409] on button "Add Item" at bounding box center [130, 413] width 71 height 24
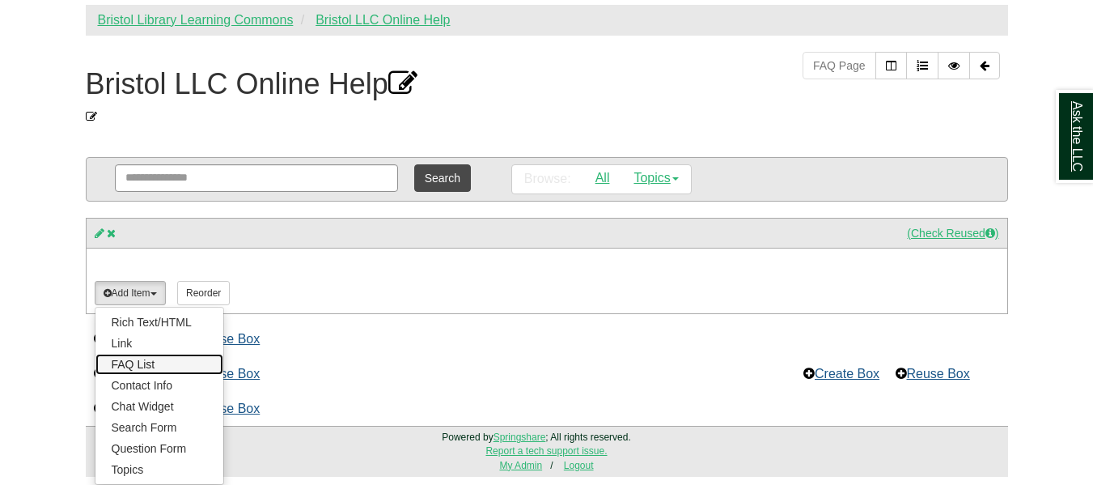
click at [159, 363] on link "FAQ List" at bounding box center [159, 364] width 128 height 21
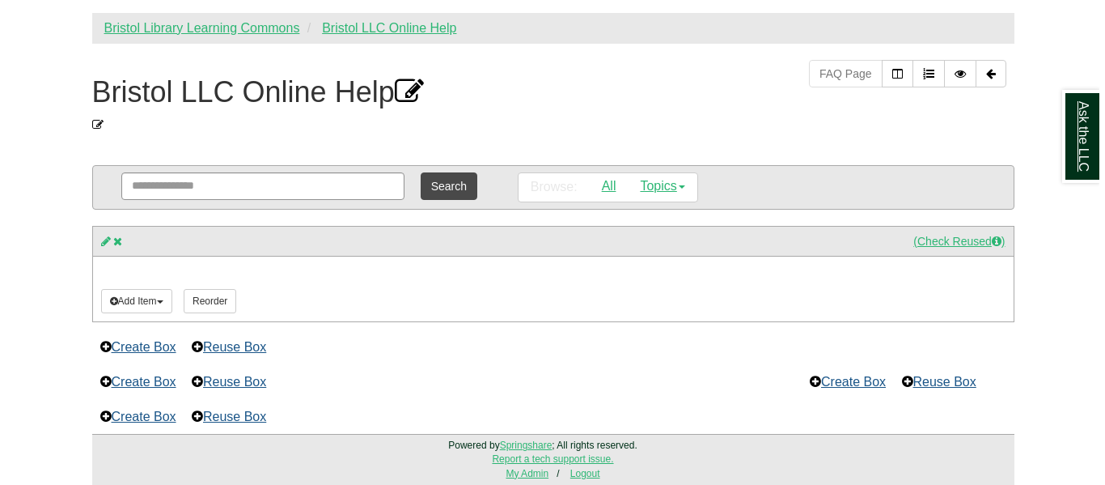
scroll to position [160, 0]
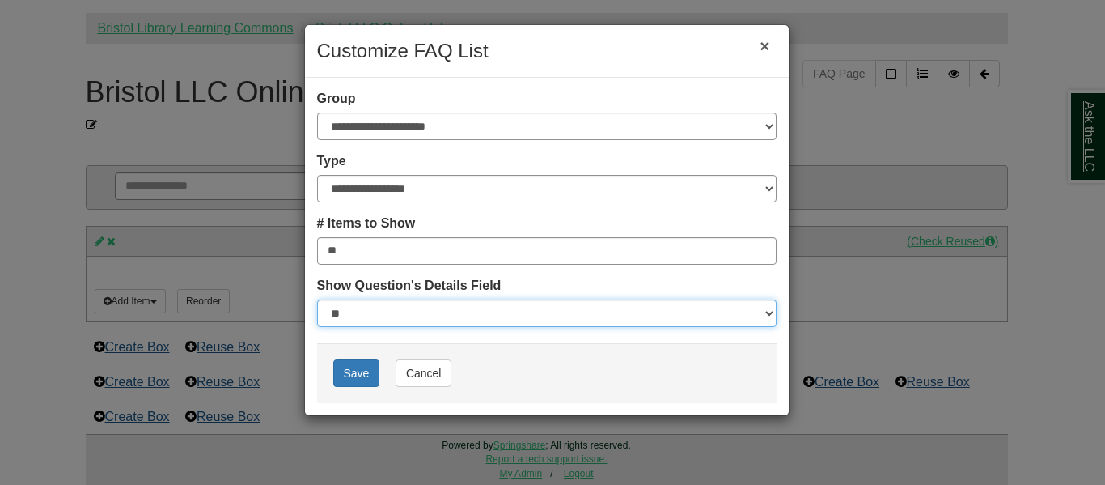
click at [411, 324] on select "** ** ***" at bounding box center [547, 313] width 460 height 28
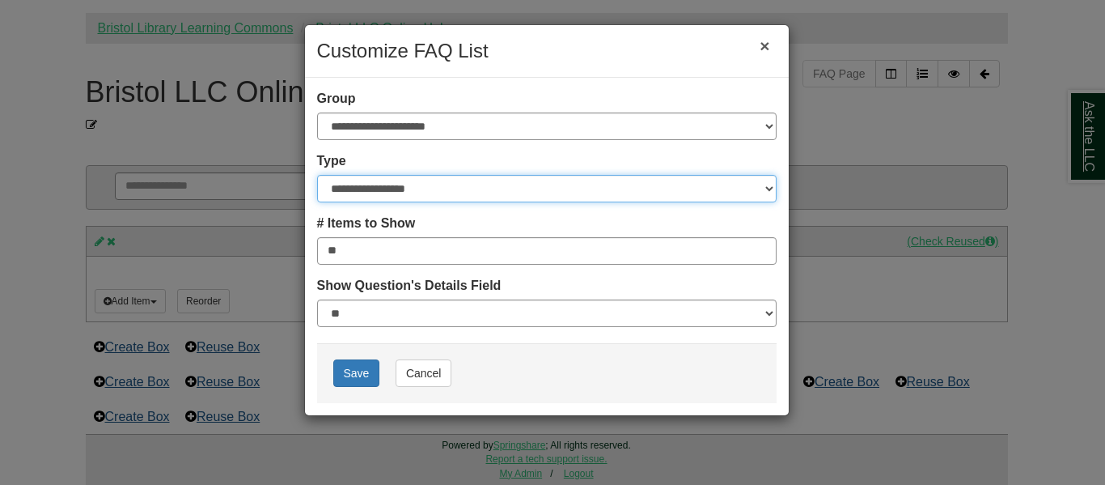
click at [528, 189] on select "**********" at bounding box center [547, 189] width 460 height 28
click at [771, 45] on button "×" at bounding box center [765, 46] width 36 height 36
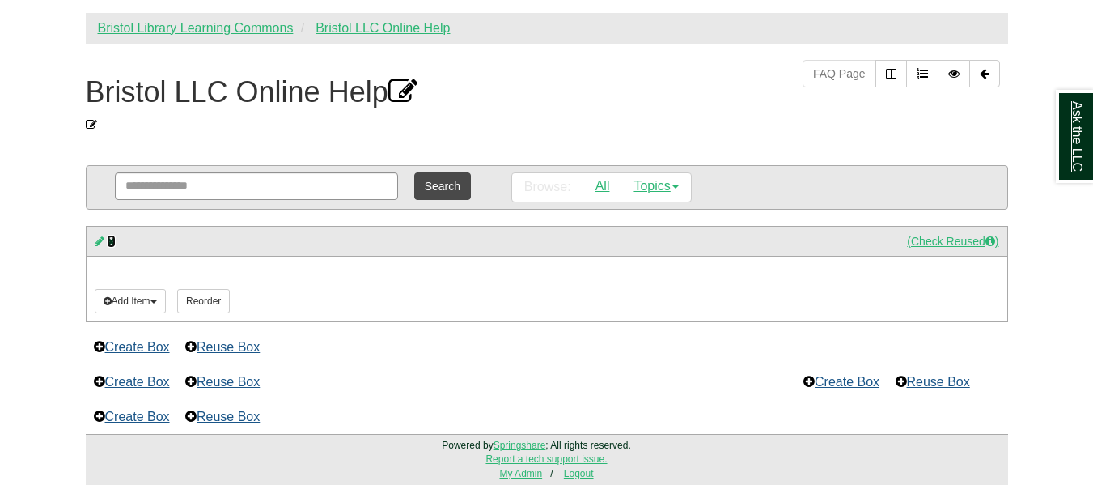
click at [110, 244] on icon at bounding box center [111, 240] width 9 height 11
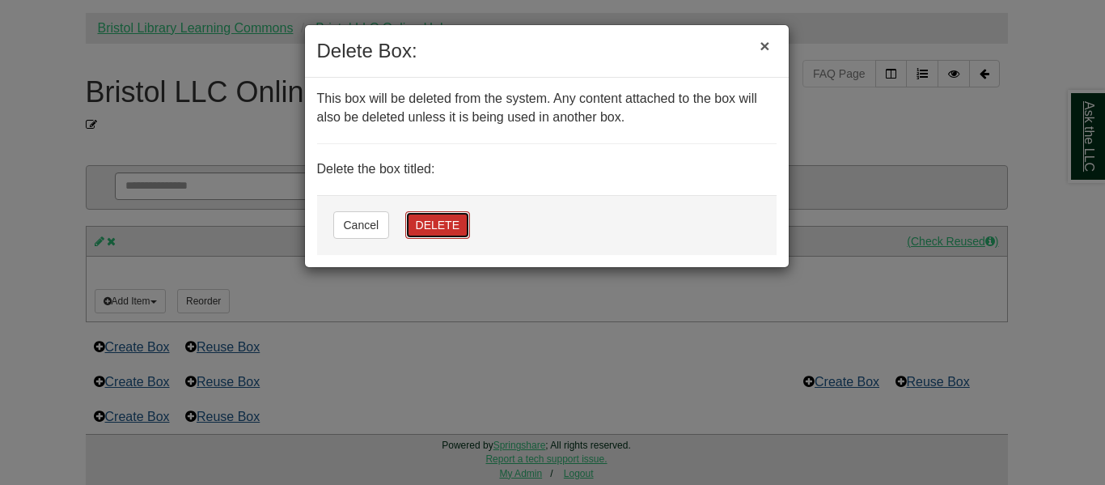
click at [444, 234] on button "DELETE" at bounding box center [437, 225] width 65 height 28
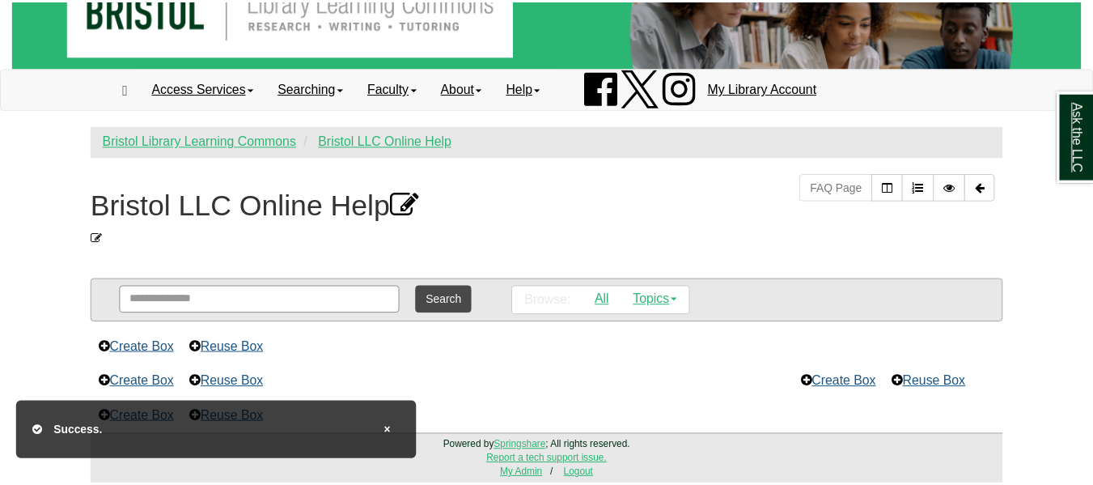
scroll to position [48, 0]
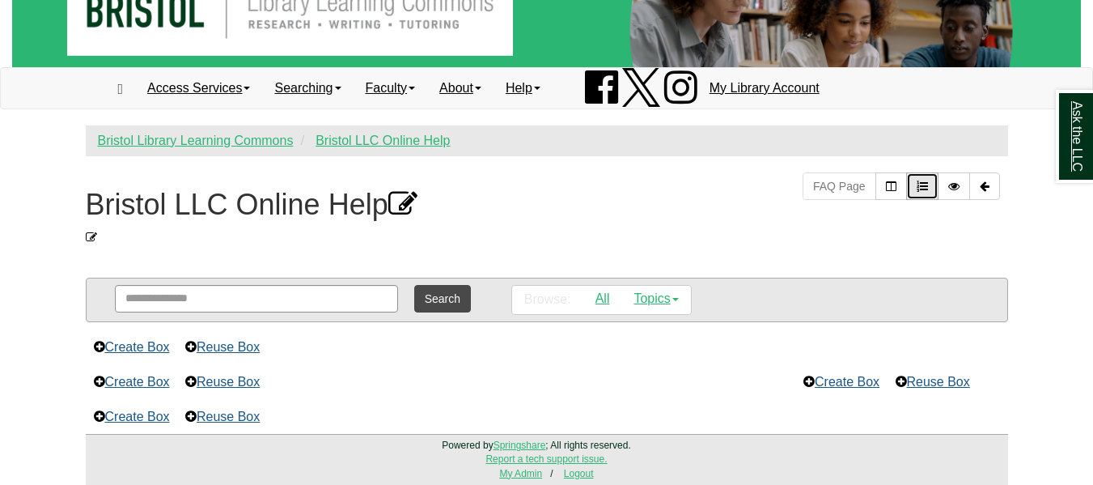
click at [918, 183] on icon "Reorder Boxes" at bounding box center [922, 185] width 11 height 11
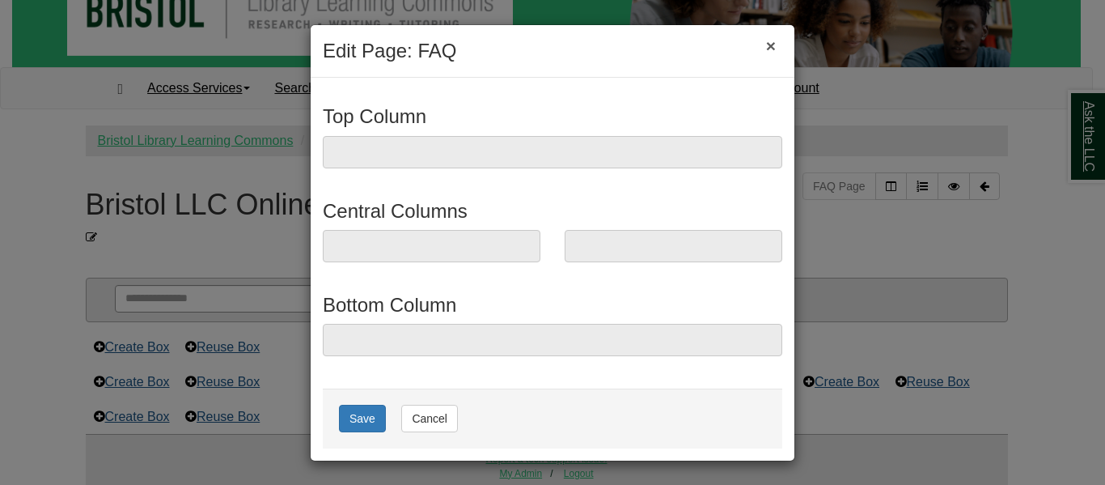
click at [767, 43] on button "×" at bounding box center [771, 46] width 36 height 36
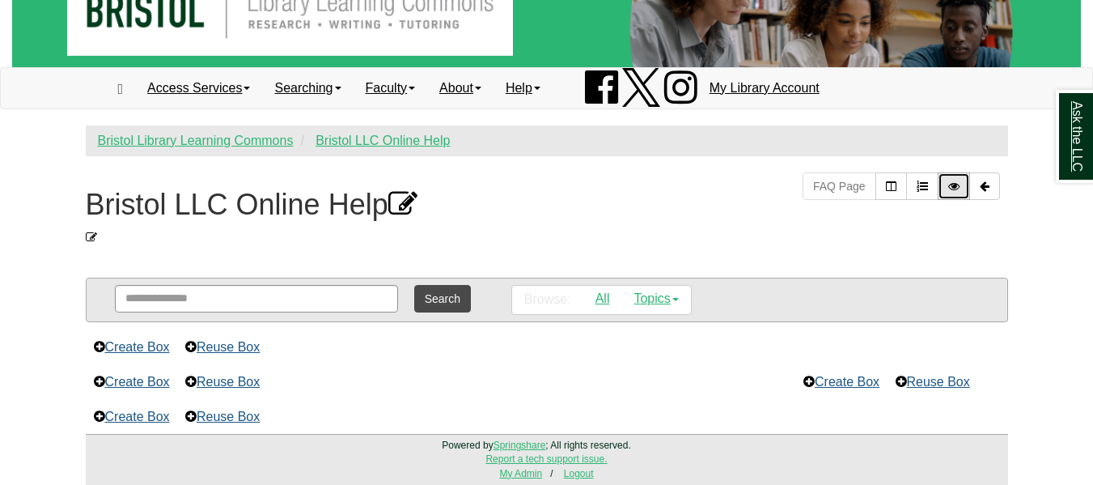
click at [958, 193] on link "Preview Page (opens in new window)" at bounding box center [954, 186] width 32 height 28
click at [889, 197] on link "Edit Columns" at bounding box center [892, 186] width 32 height 28
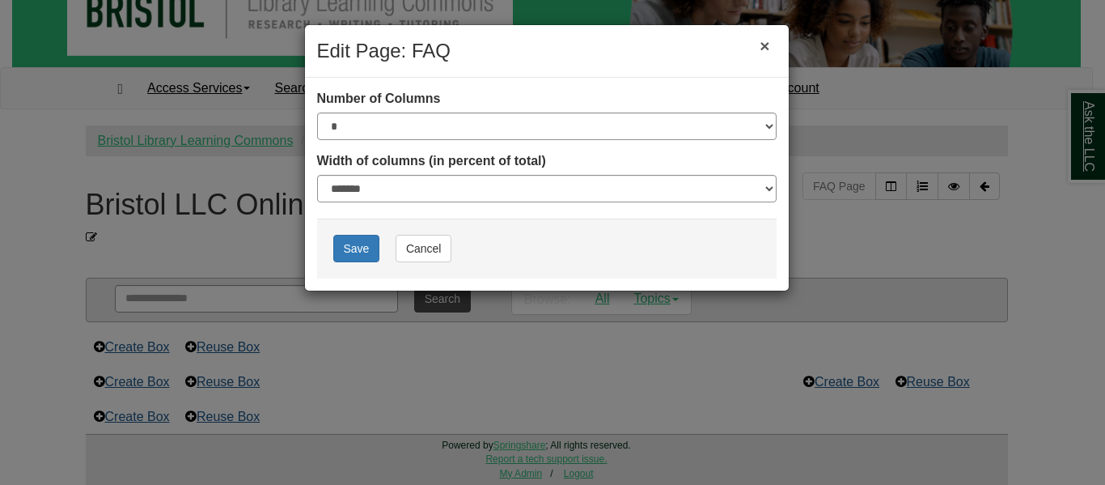
click at [764, 48] on button "×" at bounding box center [765, 46] width 36 height 36
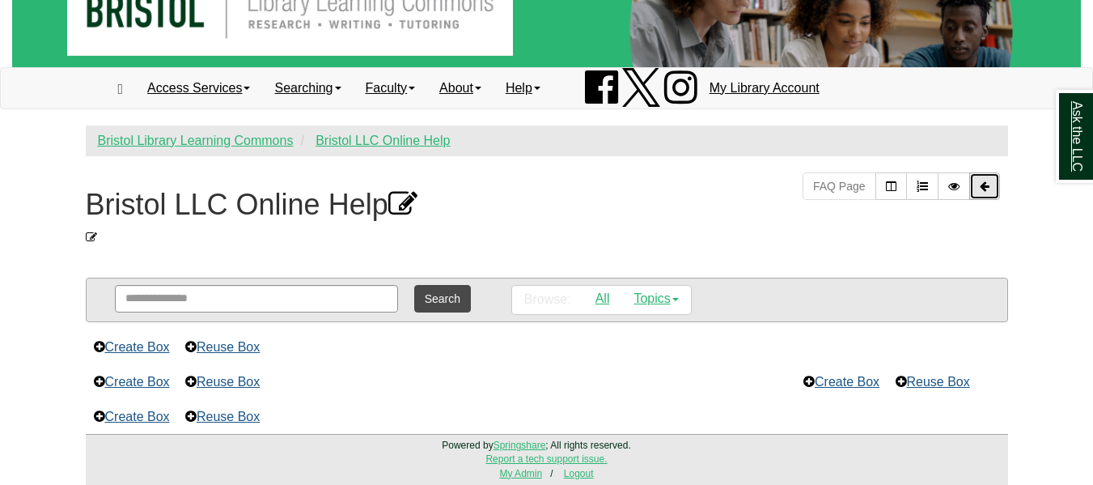
click at [981, 184] on icon "Back to Page List" at bounding box center [985, 185] width 10 height 11
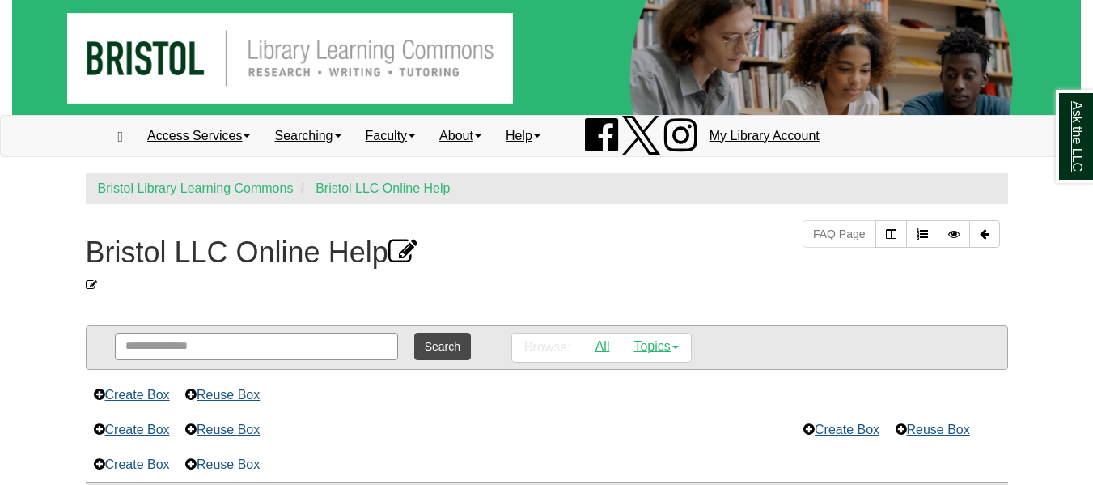
scroll to position [48, 0]
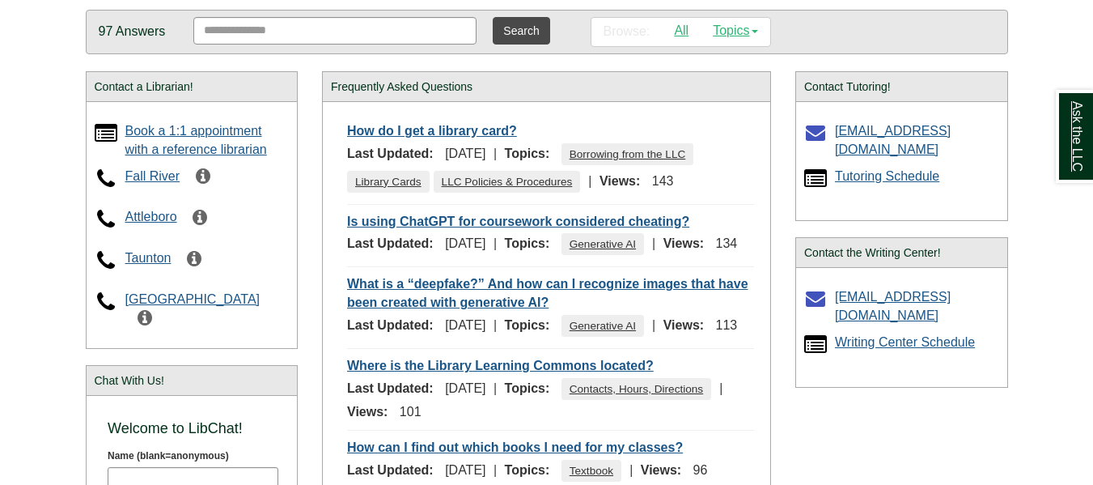
scroll to position [285, 0]
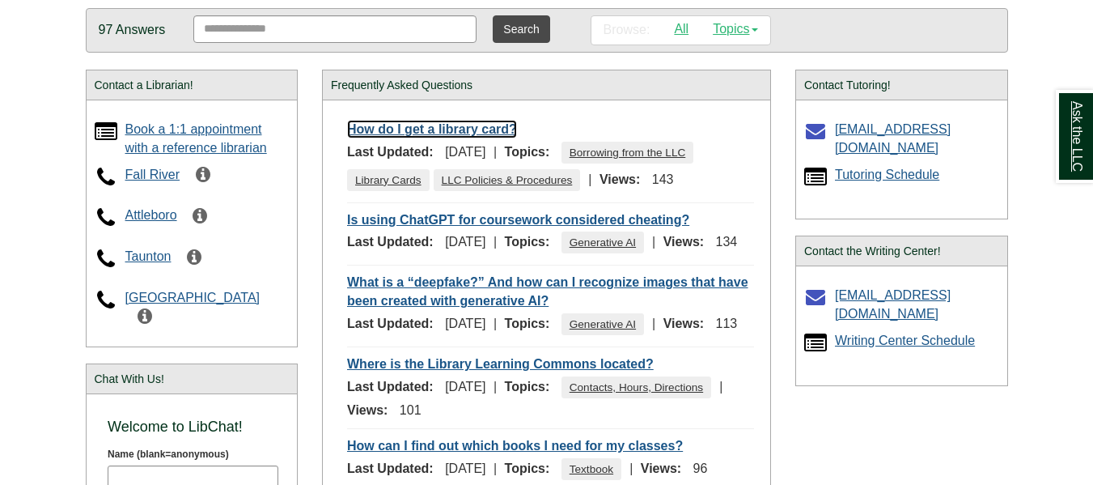
click at [421, 132] on link "How do I get a library card?" at bounding box center [432, 129] width 170 height 19
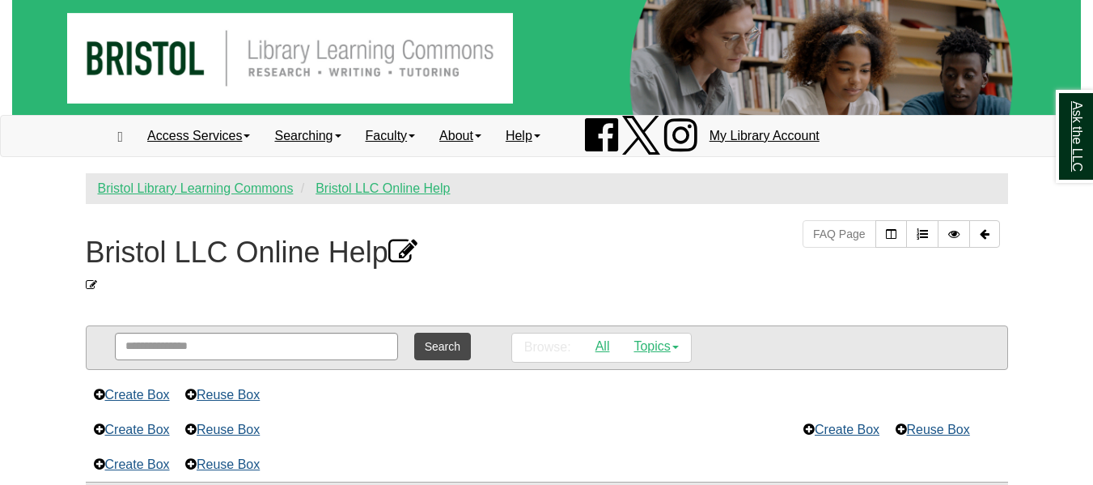
scroll to position [48, 0]
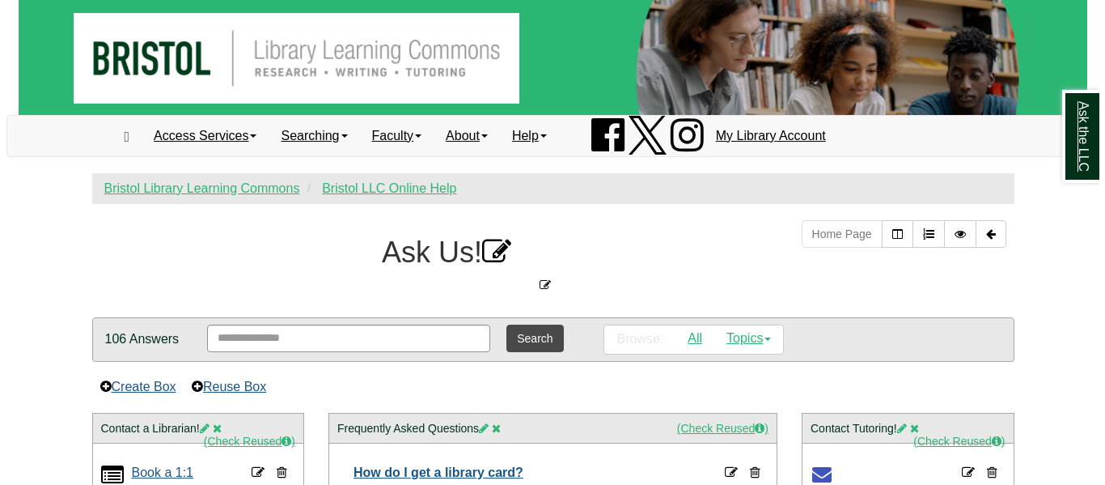
scroll to position [231, 0]
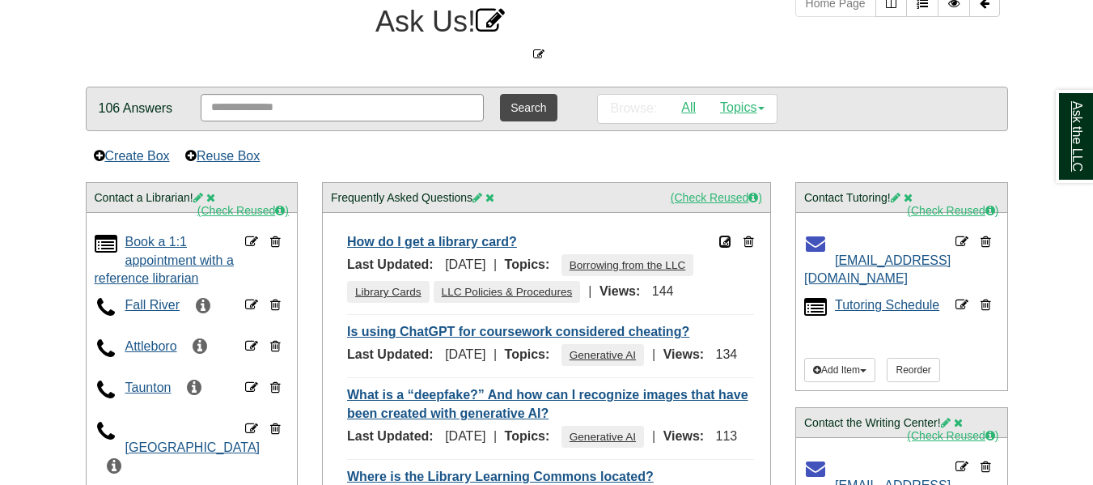
click at [724, 240] on icon at bounding box center [725, 241] width 13 height 13
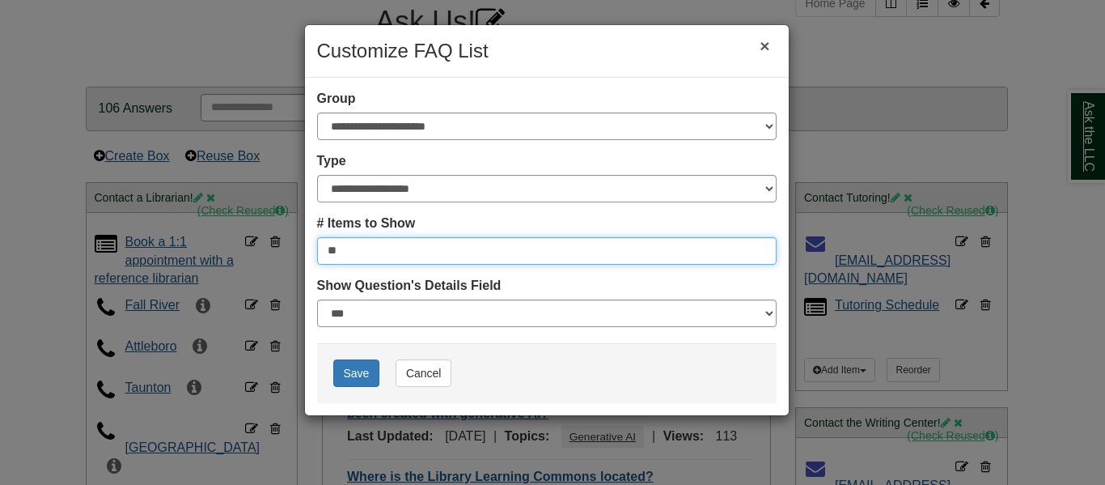
click at [390, 261] on input "**" at bounding box center [547, 251] width 460 height 28
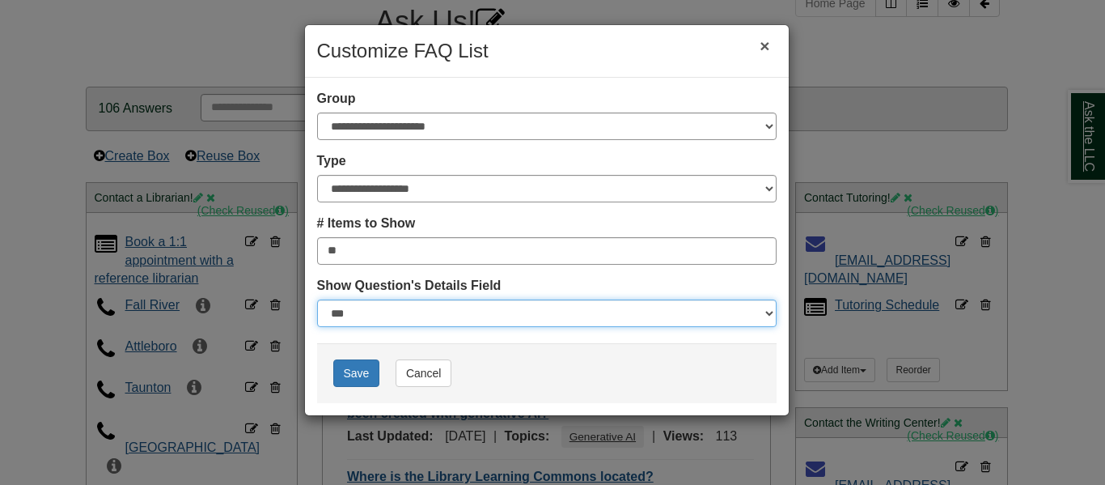
click at [424, 317] on select "** ** ***" at bounding box center [547, 313] width 460 height 28
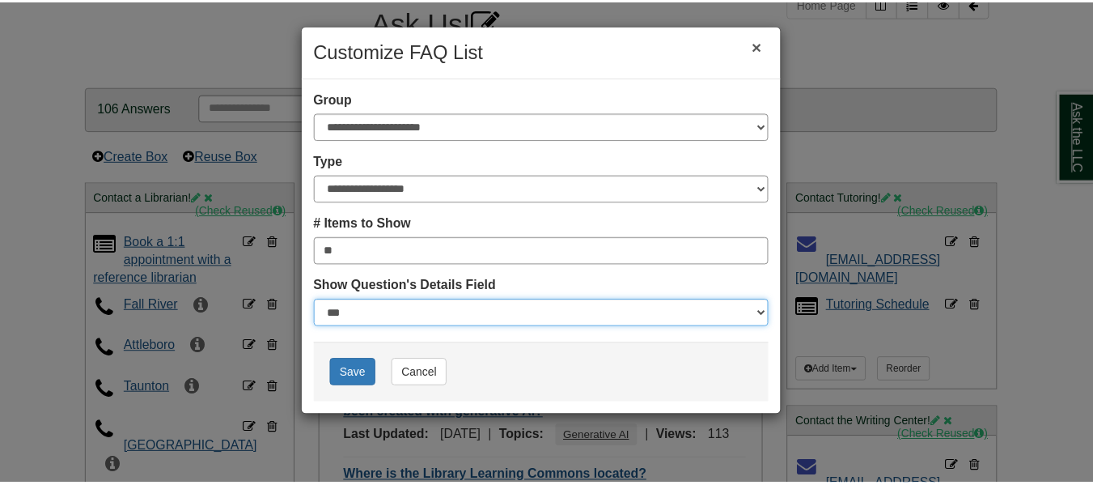
scroll to position [0, 0]
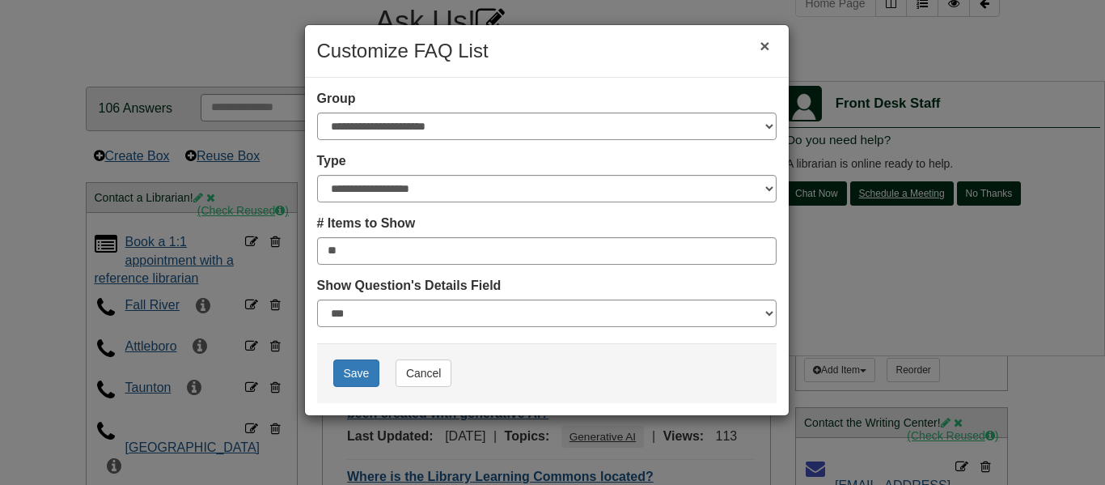
drag, startPoint x: 424, startPoint y: 317, endPoint x: 341, endPoint y: 91, distance: 241.1
click at [341, 91] on label "Group" at bounding box center [336, 99] width 39 height 19
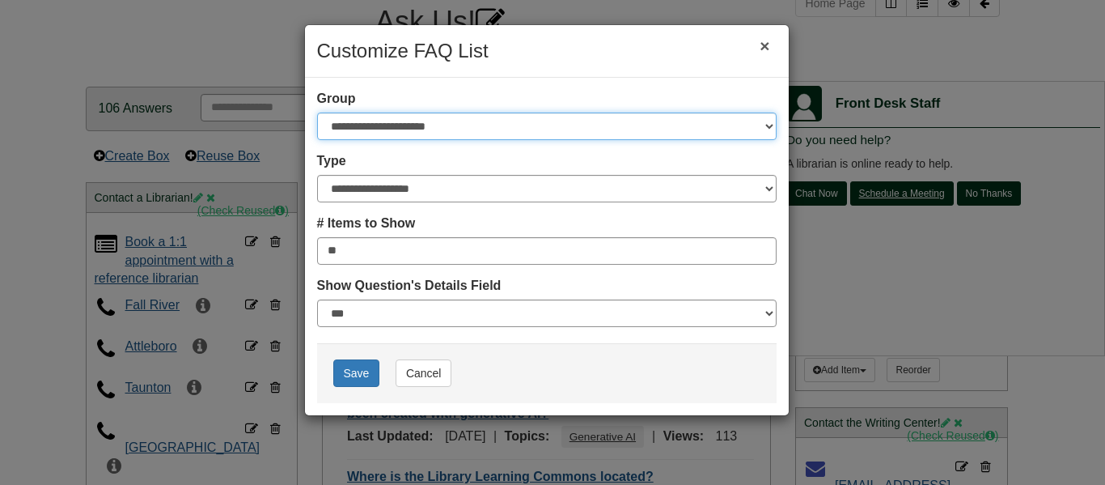
click at [341, 112] on select "**********" at bounding box center [547, 126] width 460 height 28
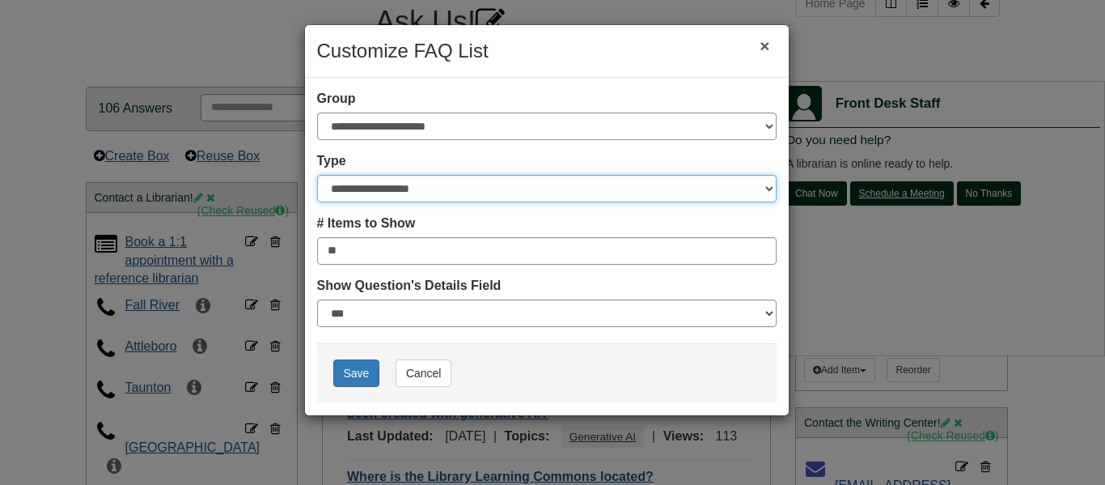
click at [411, 190] on select "**********" at bounding box center [547, 189] width 460 height 28
click at [473, 79] on div "**********" at bounding box center [547, 246] width 484 height 337
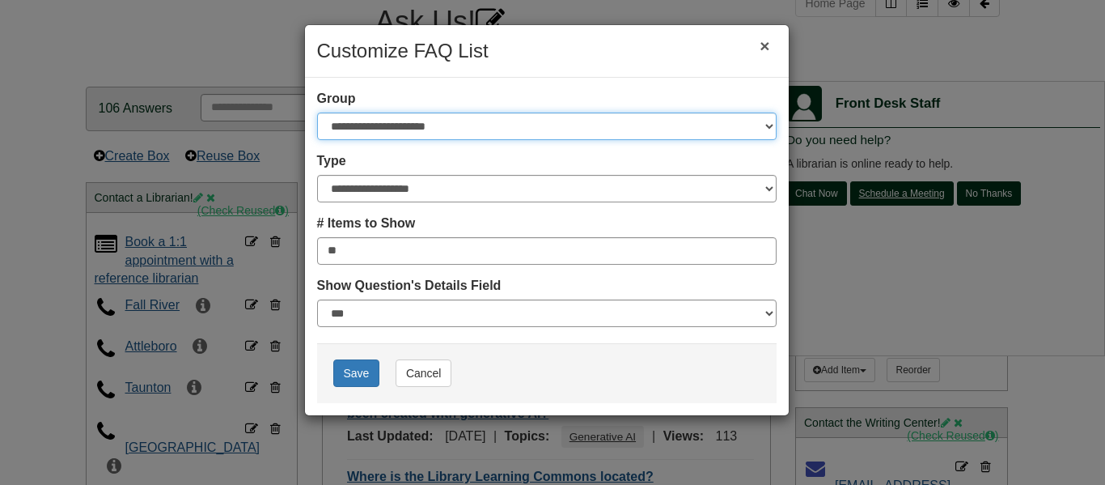
click at [626, 132] on select "**********" at bounding box center [547, 126] width 460 height 28
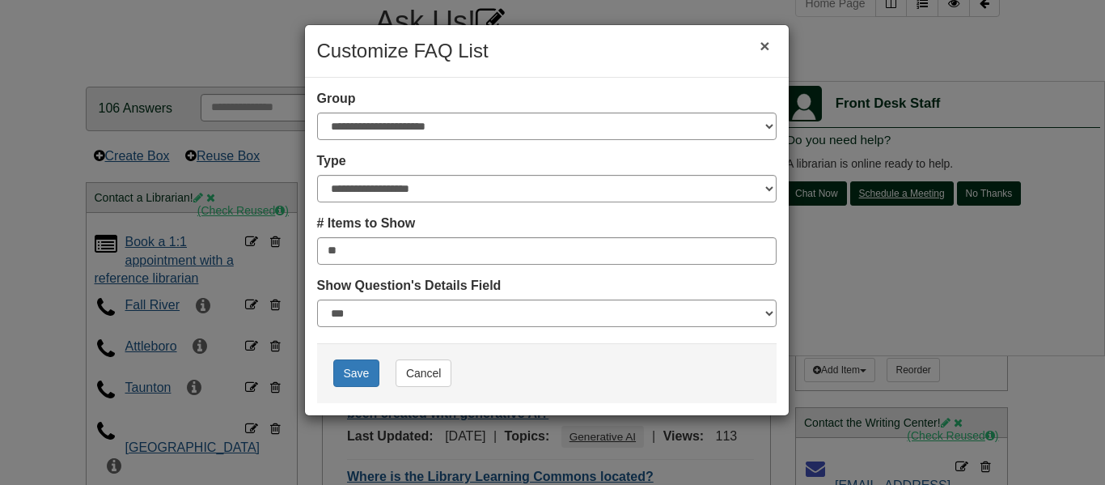
click at [766, 47] on button "×" at bounding box center [765, 46] width 36 height 36
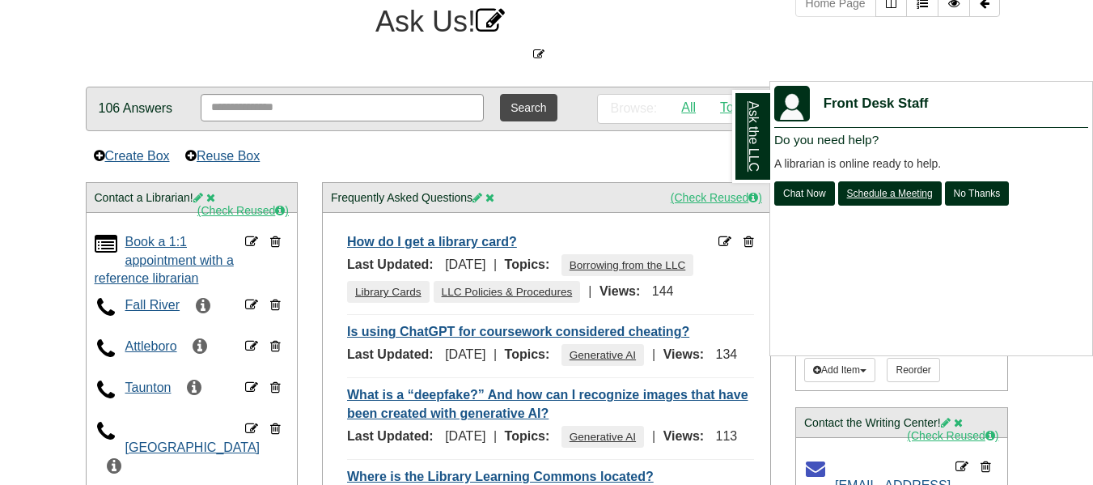
click at [178, 252] on div "Ask the LLC" at bounding box center [546, 242] width 1093 height 485
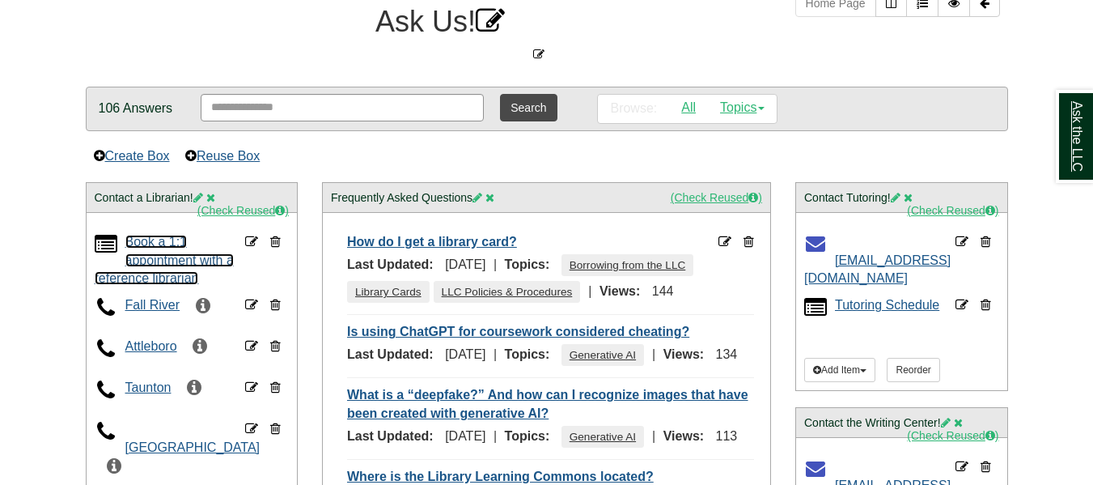
click at [168, 245] on link "Book a 1:1 appointment with a reference librarian" at bounding box center [164, 260] width 139 height 51
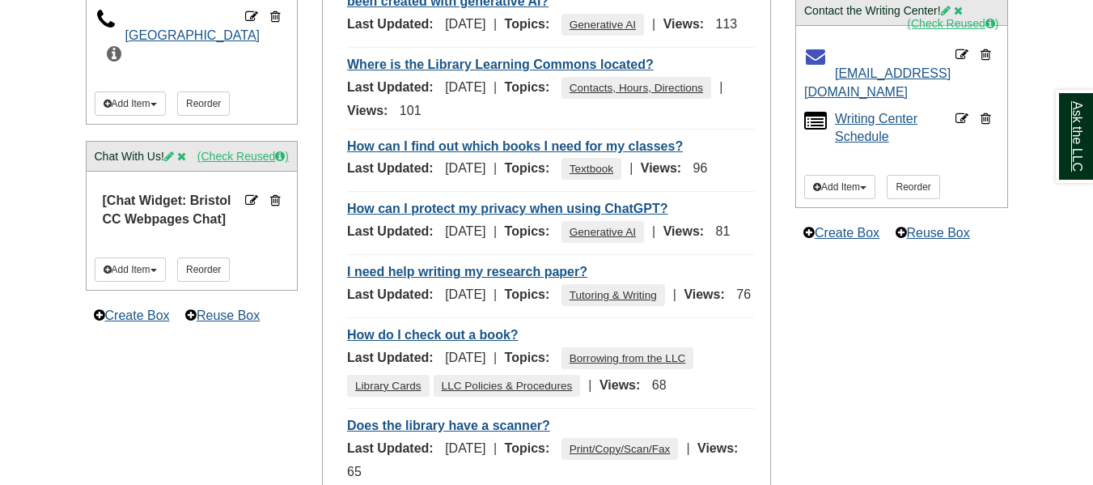
scroll to position [1001, 0]
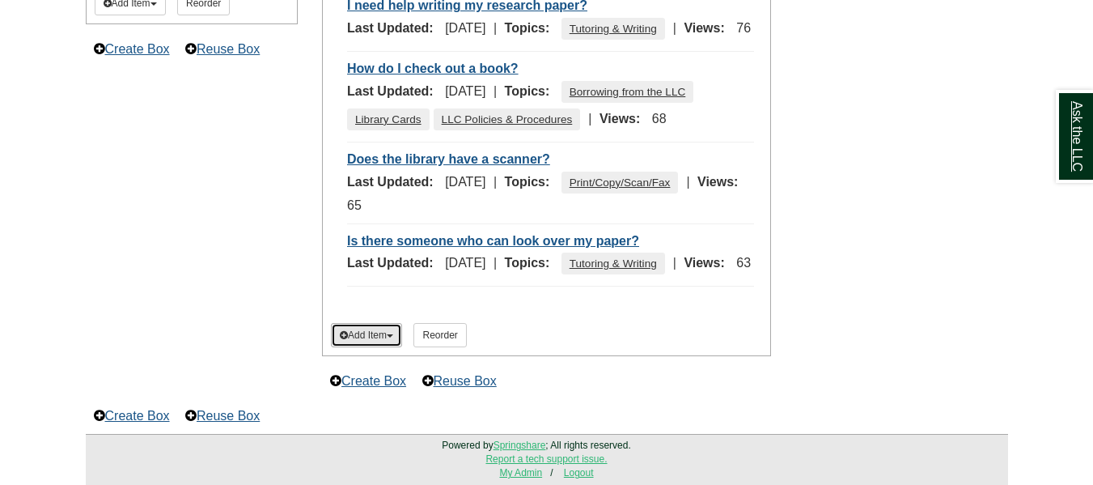
click at [380, 335] on button "Add Item" at bounding box center [366, 335] width 71 height 24
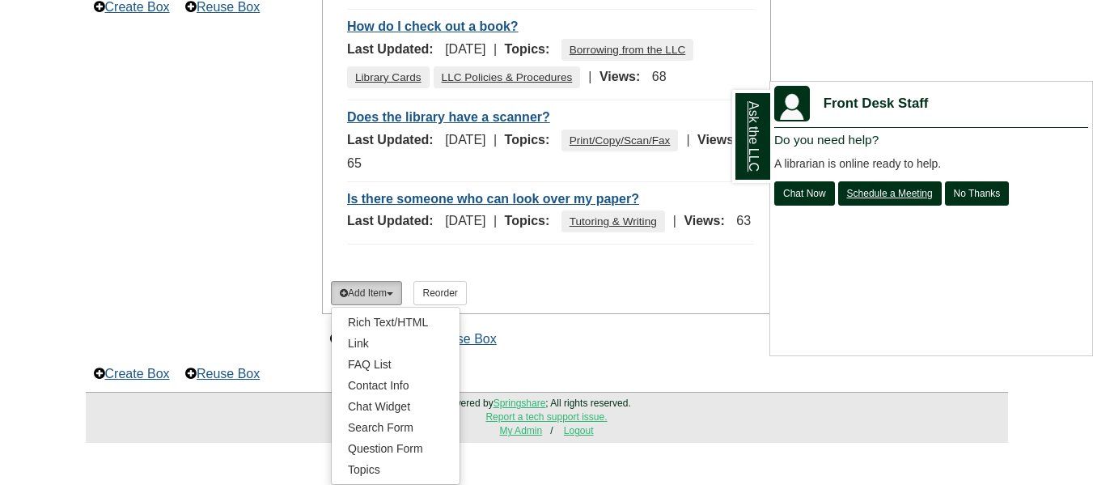
scroll to position [0, 0]
click at [295, 331] on div "Ask the LLC" at bounding box center [546, 242] width 1093 height 485
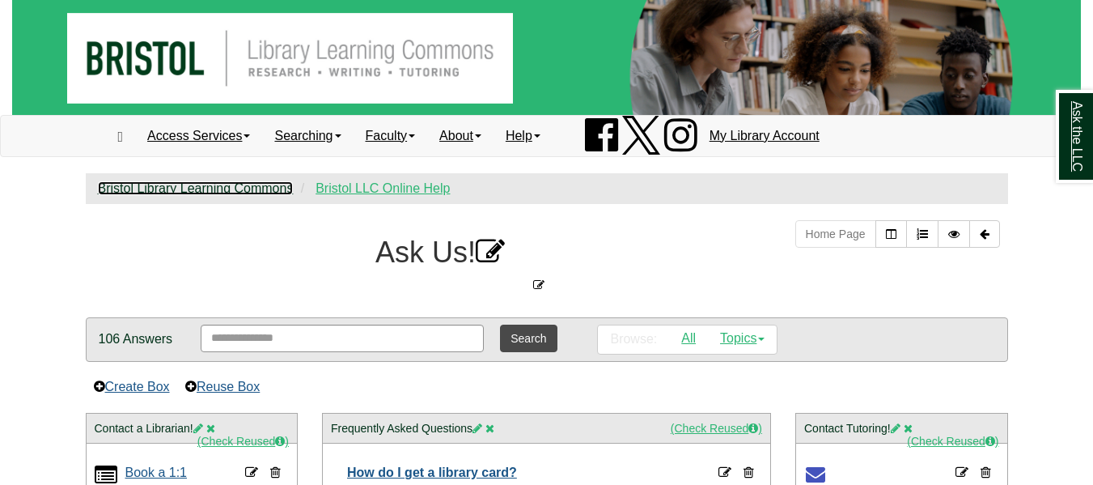
click at [274, 190] on link "Bristol Library Learning Commons" at bounding box center [196, 188] width 196 height 14
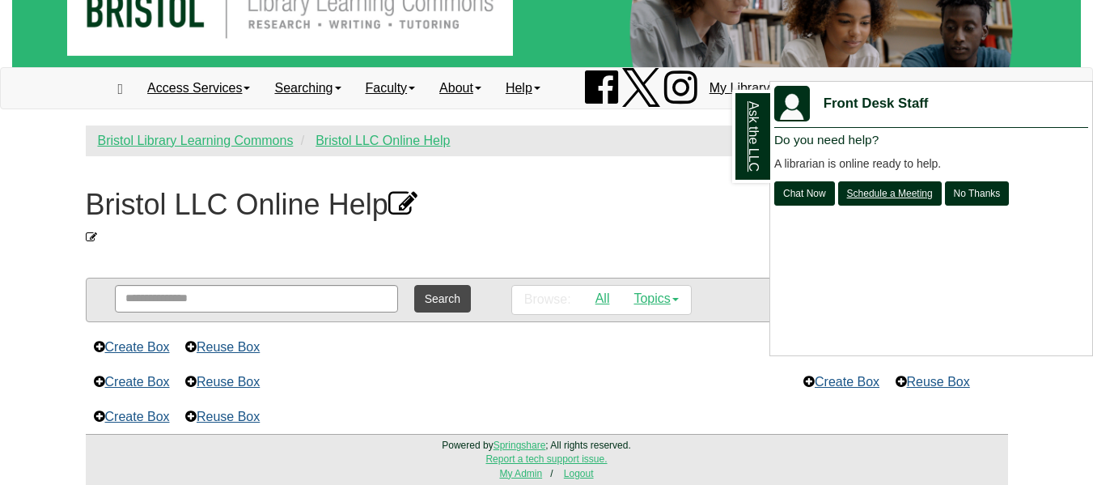
click at [597, 298] on div "Ask the LLC" at bounding box center [546, 242] width 1093 height 485
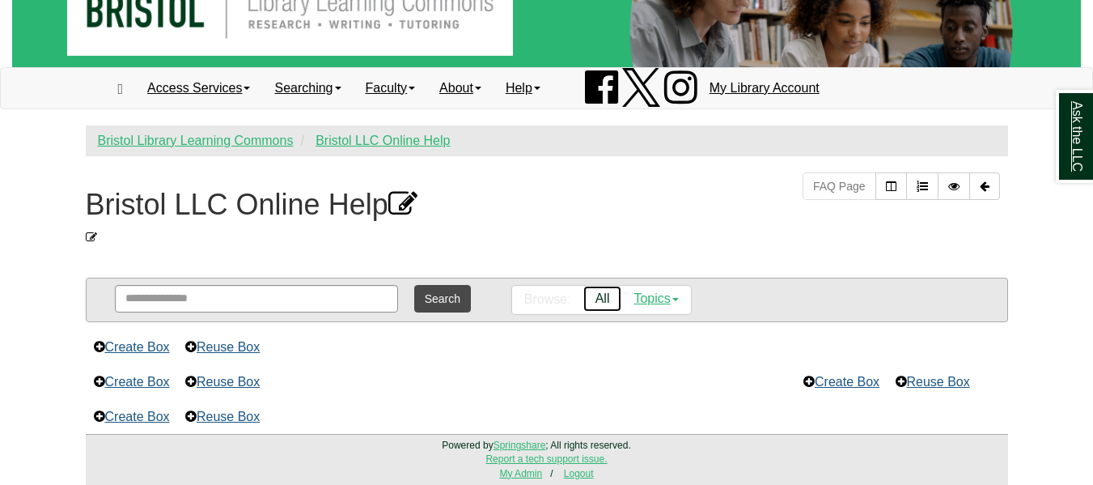
click at [607, 298] on link "All" at bounding box center [602, 299] width 39 height 26
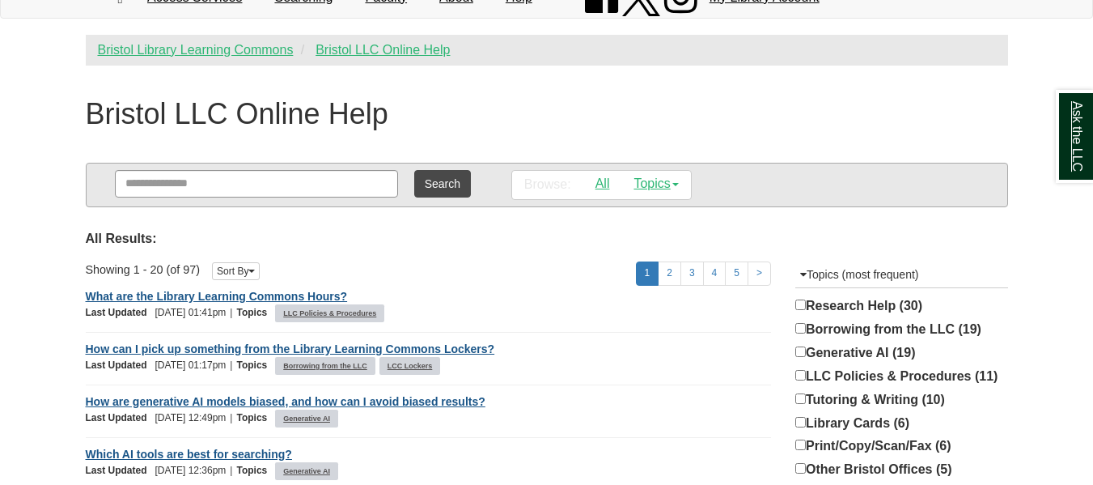
scroll to position [138, 0]
click at [600, 189] on link "All" at bounding box center [602, 185] width 39 height 26
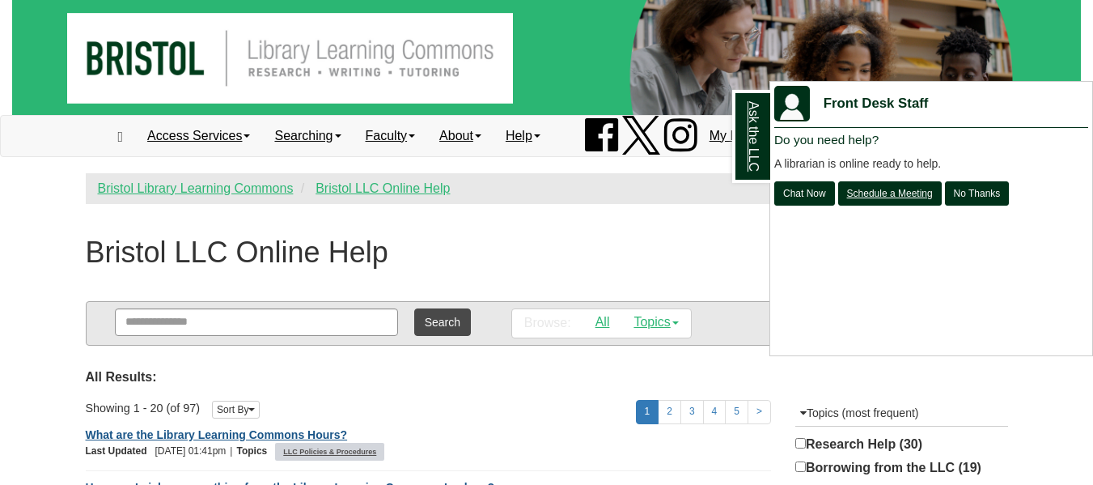
click at [724, 257] on div "Ask the LLC" at bounding box center [546, 242] width 1093 height 485
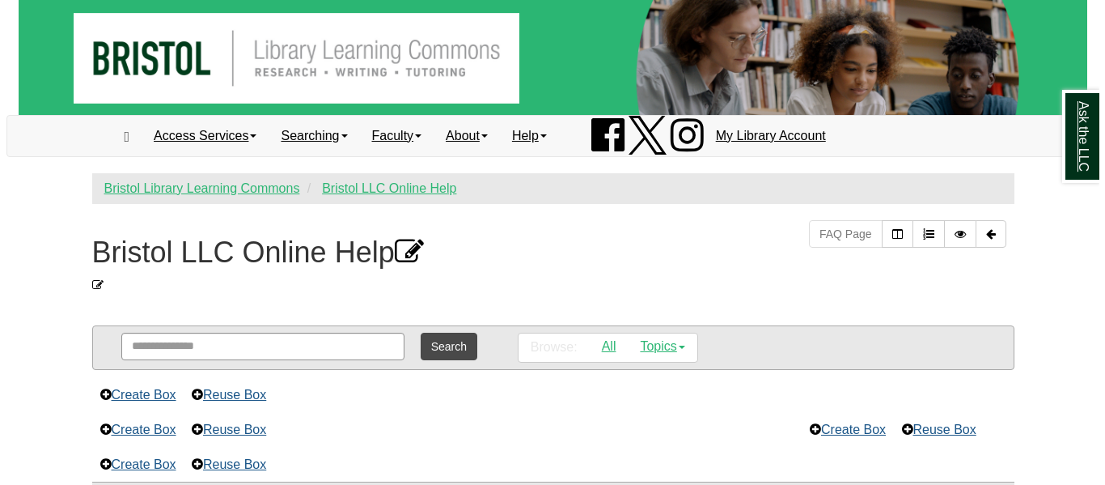
scroll to position [48, 0]
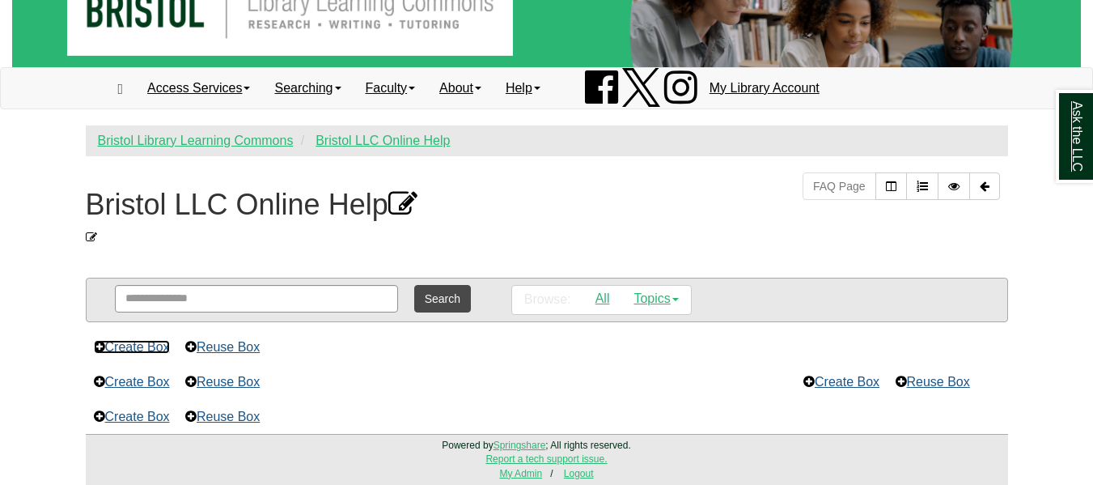
click at [146, 343] on link "Create Box" at bounding box center [132, 347] width 76 height 14
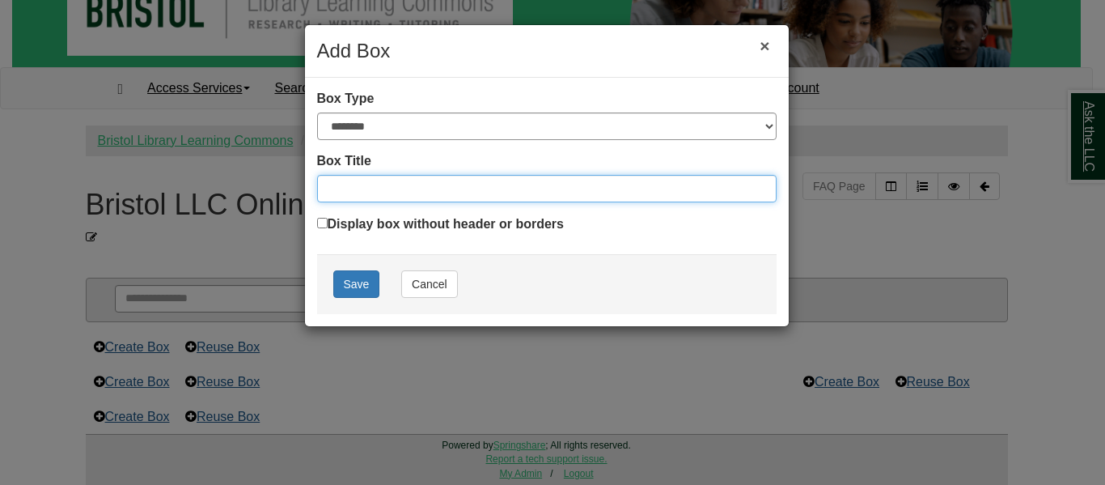
click at [442, 192] on input "Box Title" at bounding box center [547, 189] width 460 height 28
click at [350, 294] on button "Save" at bounding box center [356, 284] width 47 height 28
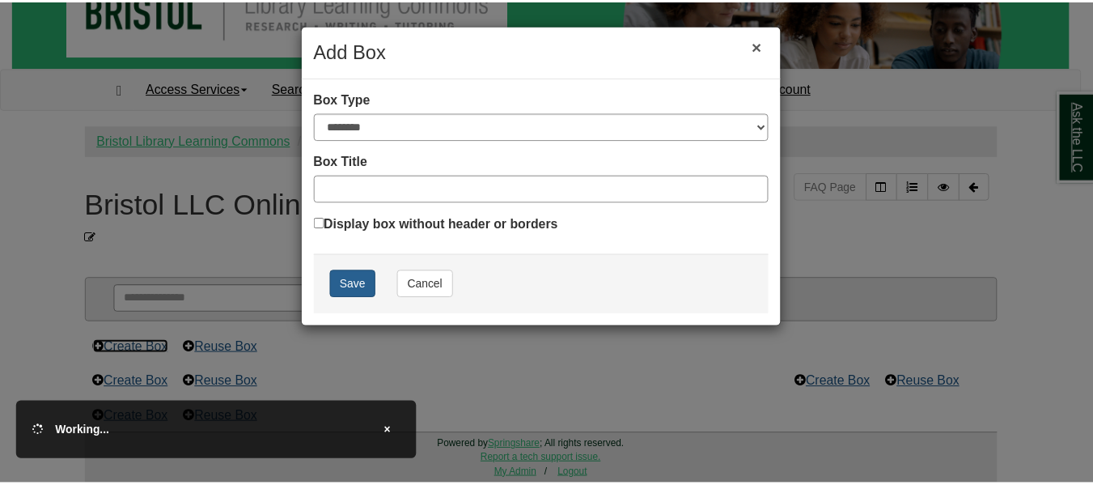
scroll to position [0, 0]
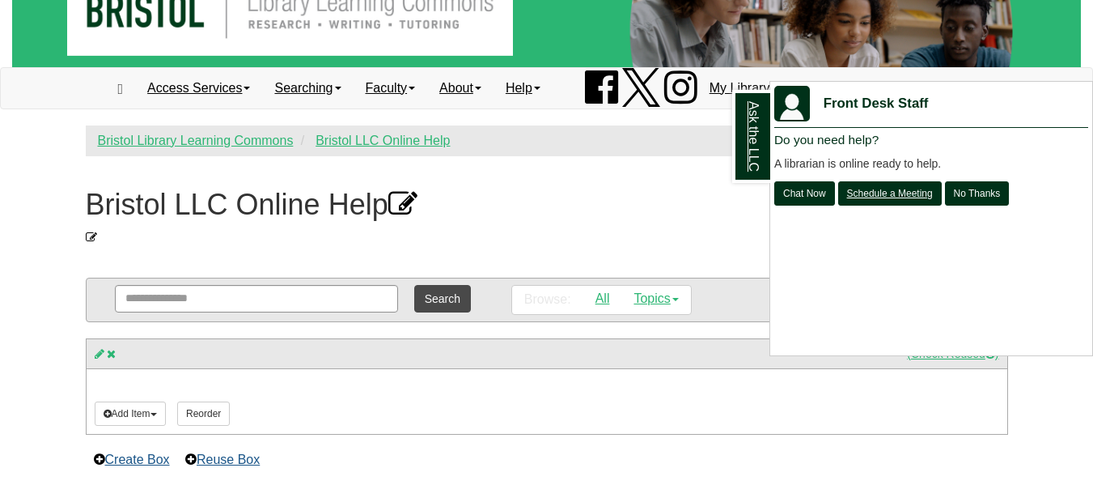
click at [151, 414] on div "Ask the LLC" at bounding box center [546, 242] width 1093 height 485
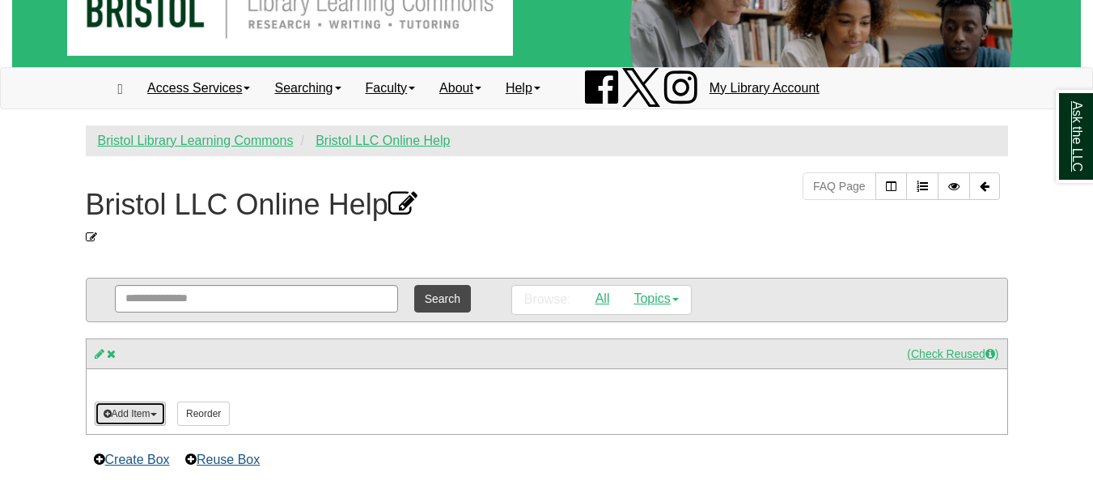
click at [159, 416] on button "Add Item" at bounding box center [130, 413] width 71 height 24
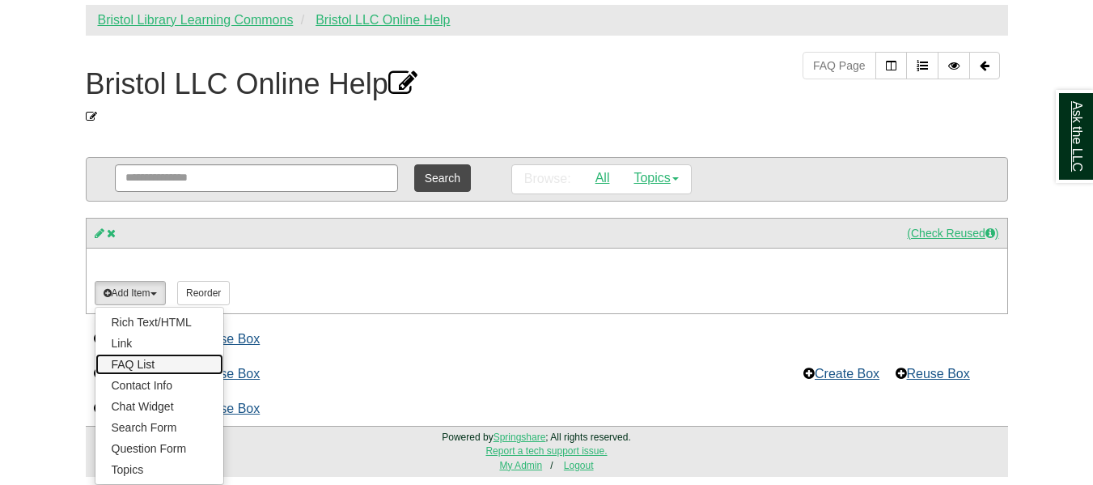
click at [148, 366] on link "FAQ List" at bounding box center [159, 364] width 128 height 21
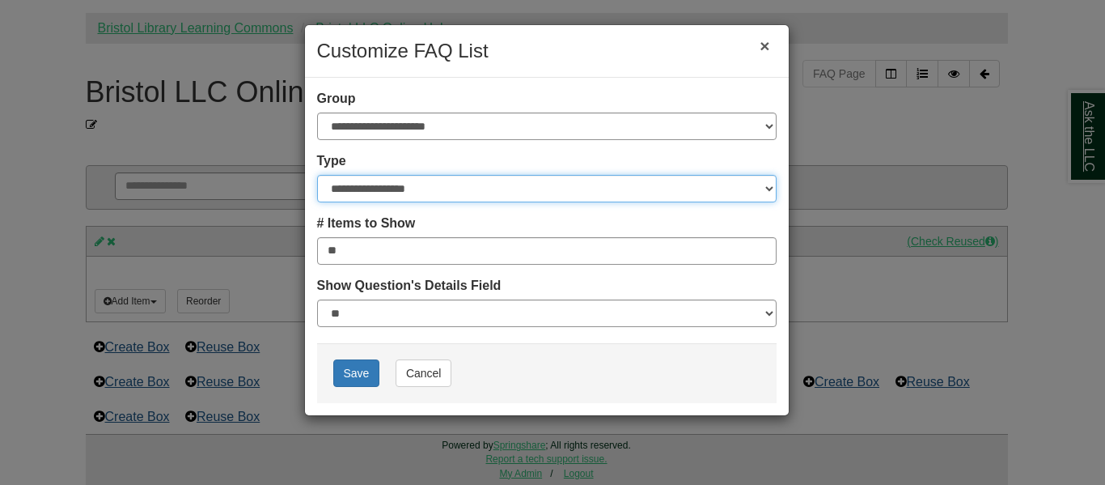
click at [425, 196] on select "**********" at bounding box center [547, 189] width 460 height 28
select select "*******"
click at [317, 175] on select "**********" at bounding box center [547, 189] width 460 height 28
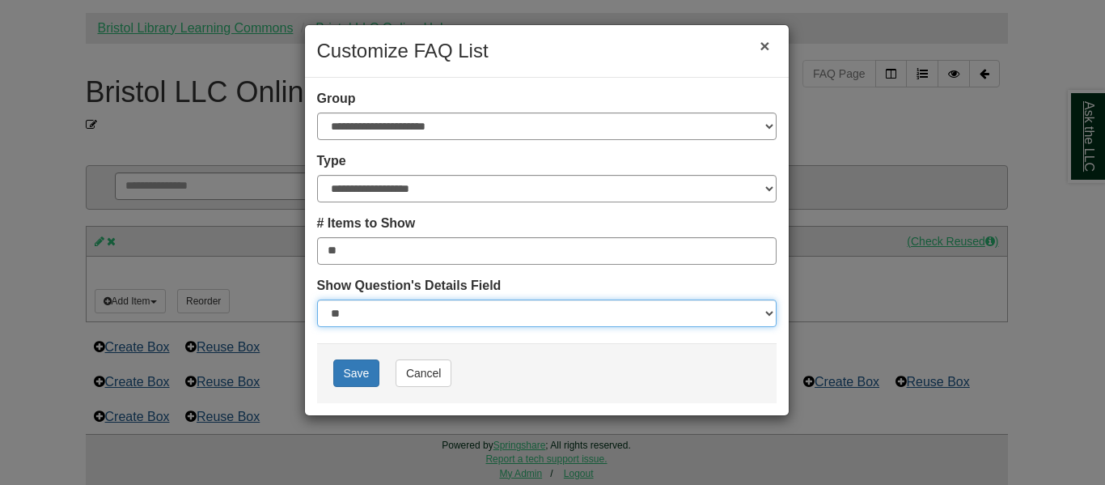
click at [384, 324] on select "** ** ***" at bounding box center [547, 313] width 460 height 28
select select "*"
click at [317, 299] on select "** ** ***" at bounding box center [547, 313] width 460 height 28
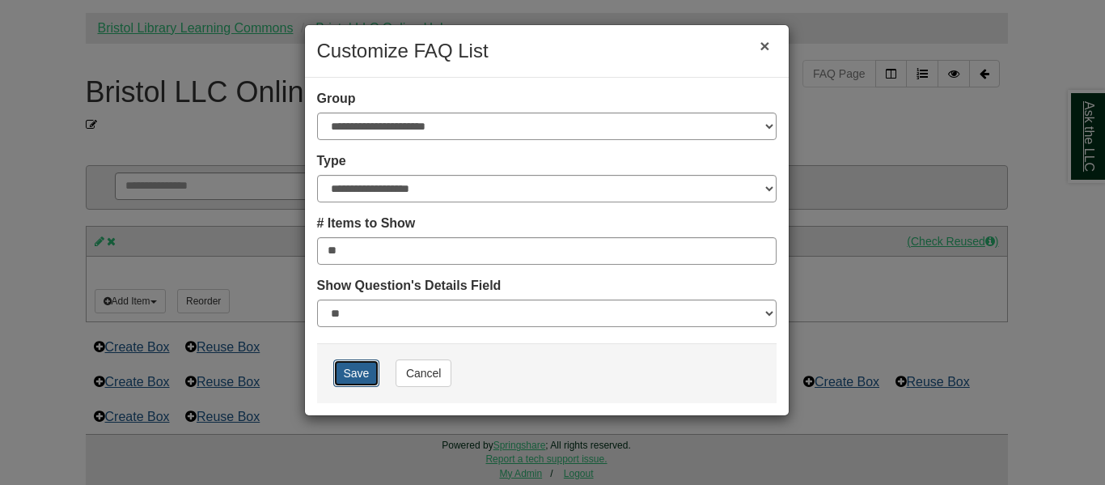
click at [363, 380] on button "Save" at bounding box center [356, 373] width 47 height 28
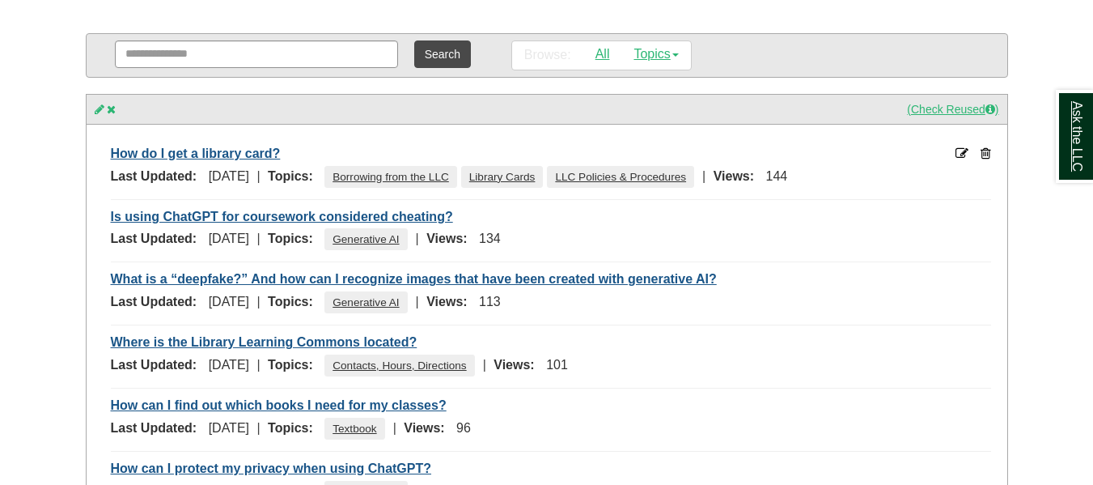
scroll to position [294, 0]
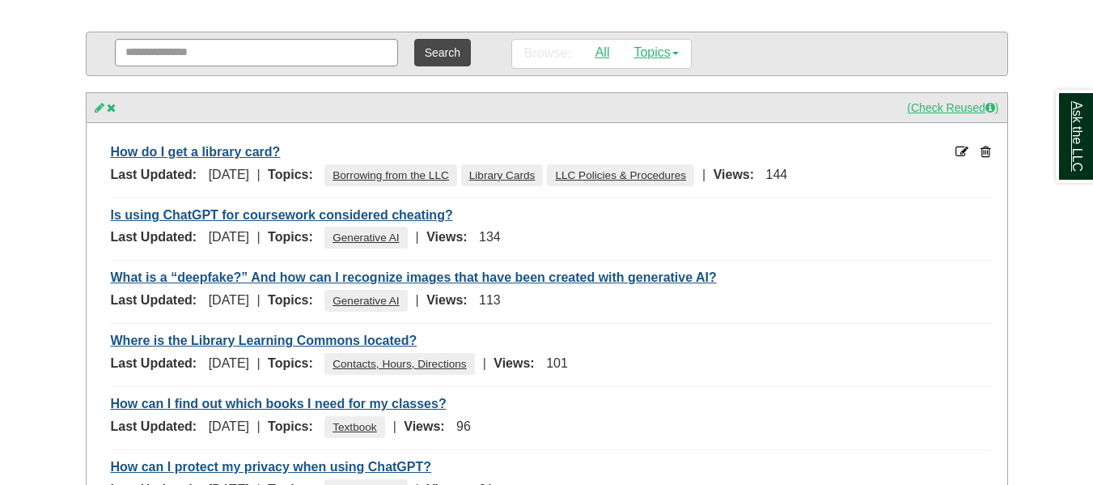
click at [1053, 43] on body "Skip to Main Content Toggle navigation Home Access Services Access Services Pol…" at bounding box center [546, 351] width 1093 height 1291
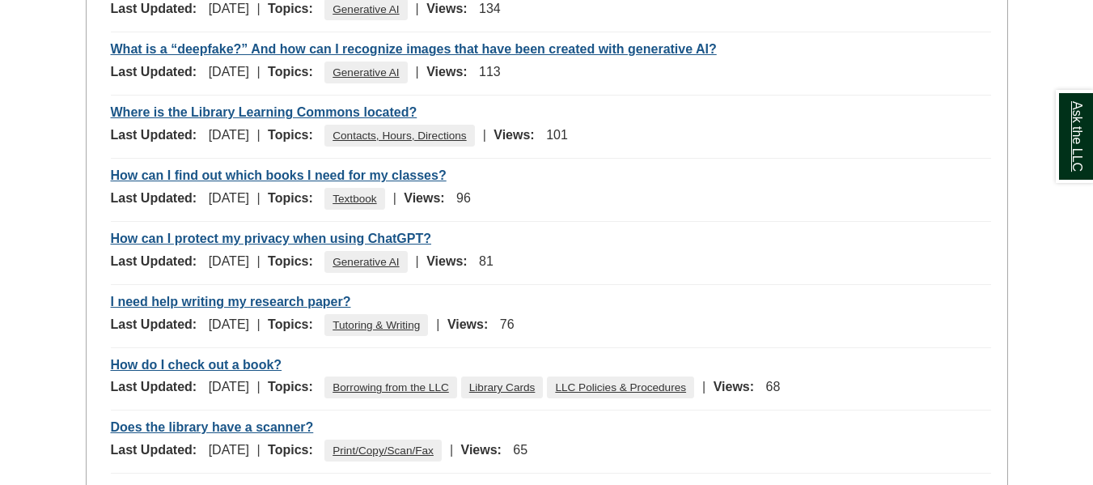
scroll to position [806, 0]
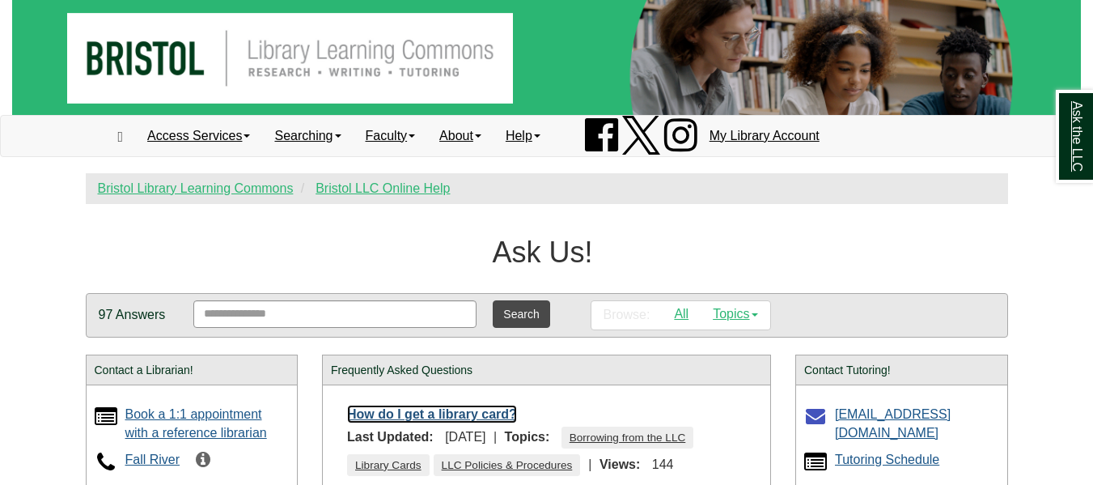
click at [423, 418] on link "How do I get a library card?" at bounding box center [432, 414] width 170 height 19
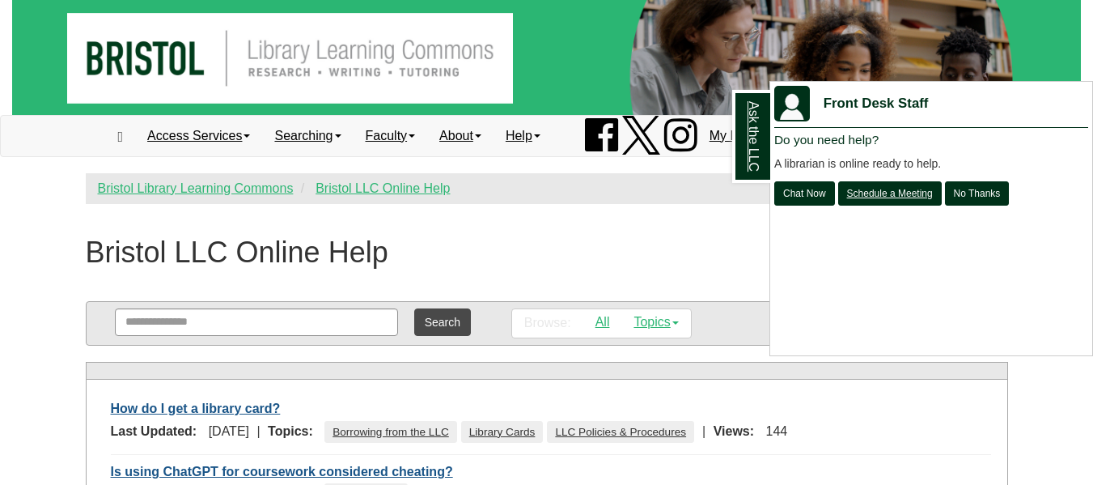
click at [222, 402] on div "Ask the LLC" at bounding box center [546, 242] width 1093 height 485
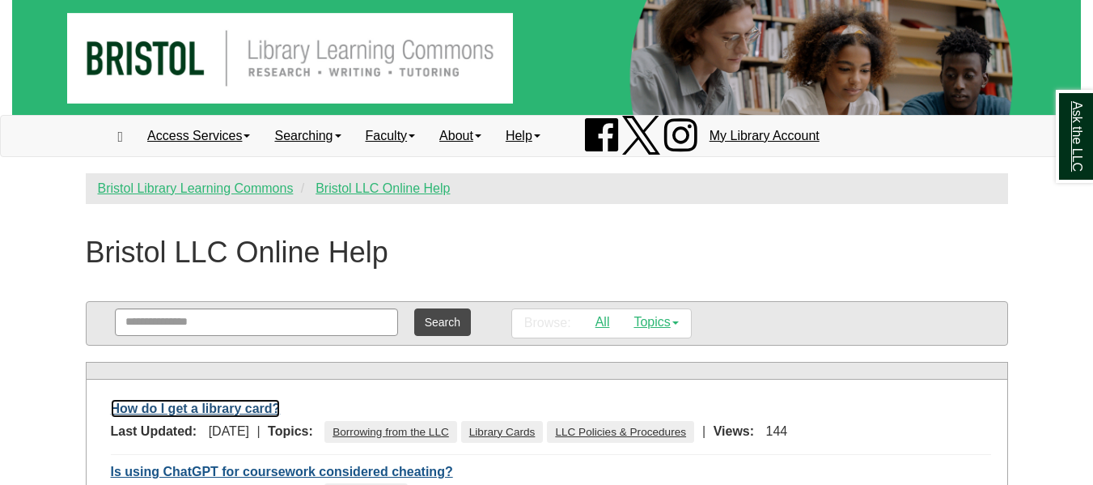
click at [234, 409] on link "How do I get a library card?" at bounding box center [196, 408] width 170 height 19
click at [261, 408] on link "How do I get a library card?" at bounding box center [196, 408] width 170 height 19
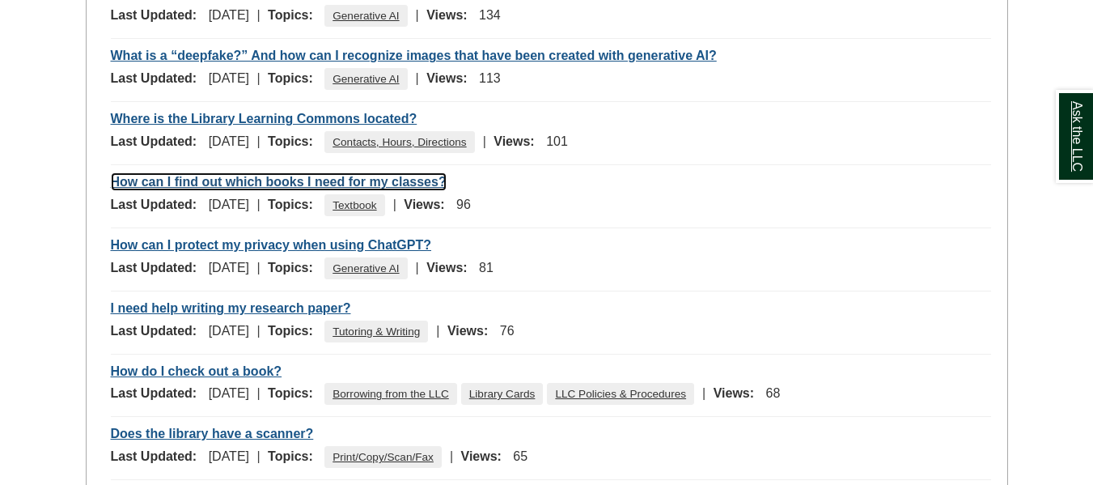
click at [350, 181] on link "How can I find out which books I need for my classes?" at bounding box center [279, 181] width 336 height 19
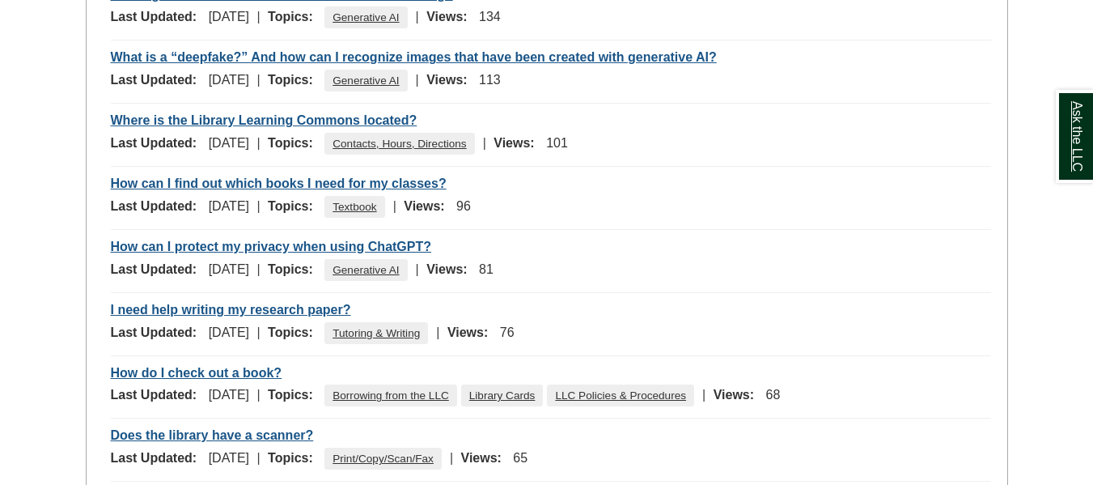
scroll to position [477, 0]
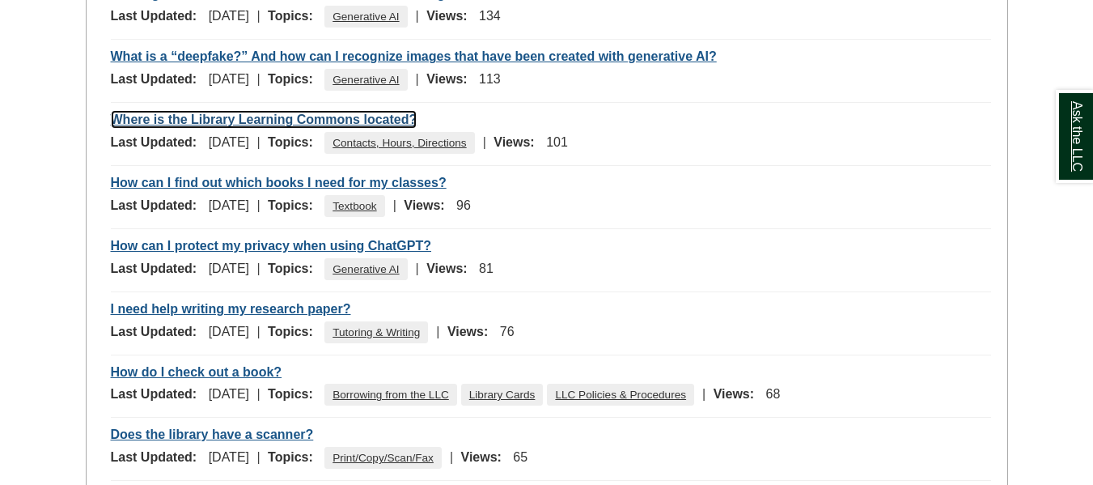
click at [366, 122] on link "Where is the Library Learning Commons located?" at bounding box center [264, 119] width 307 height 19
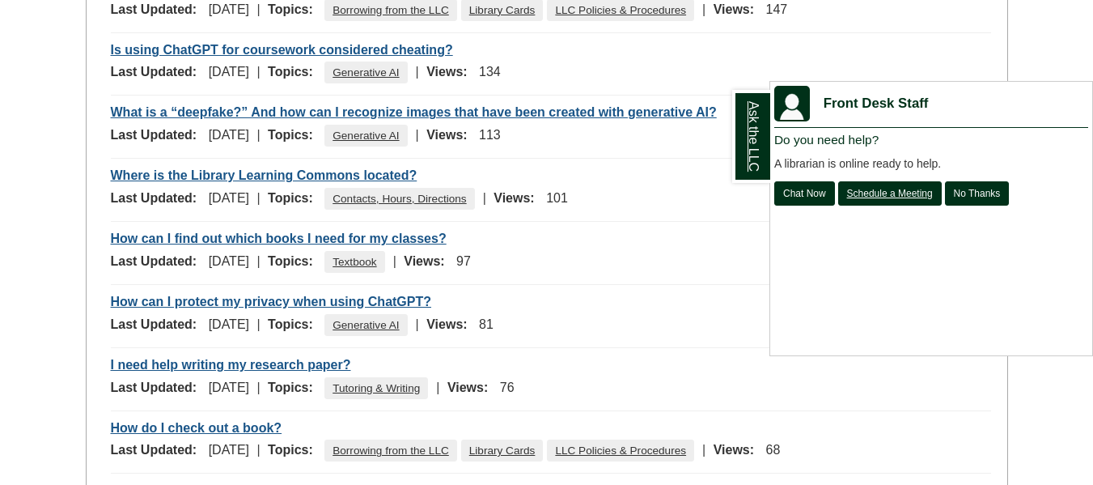
click at [352, 243] on div "Ask the LLC" at bounding box center [546, 242] width 1093 height 485
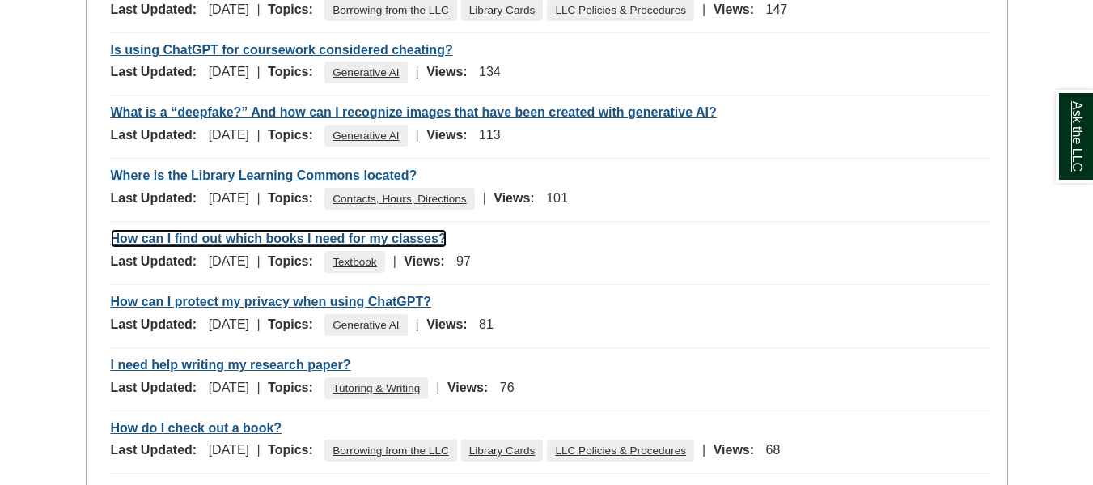
click at [347, 235] on link "How can I find out which books I need for my classes?" at bounding box center [279, 238] width 336 height 19
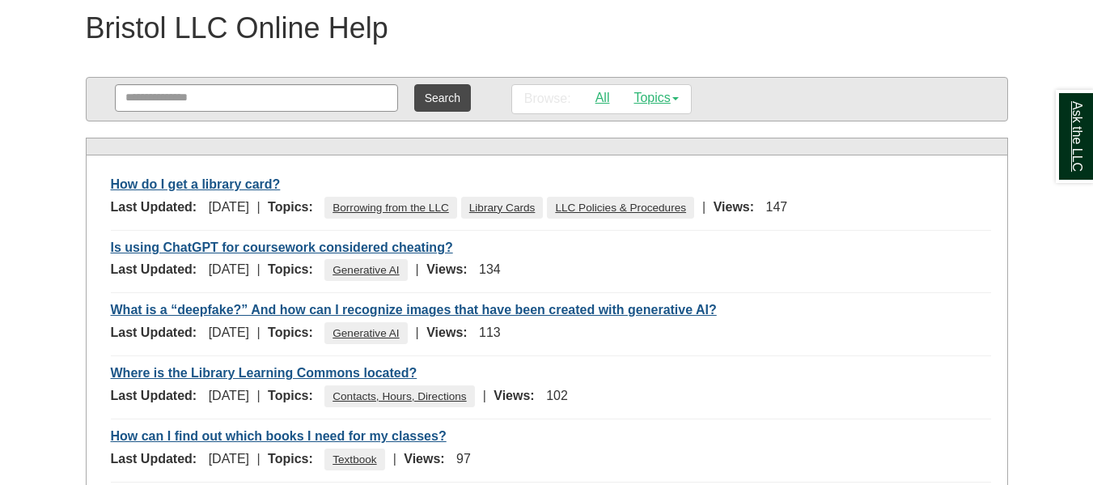
scroll to position [225, 0]
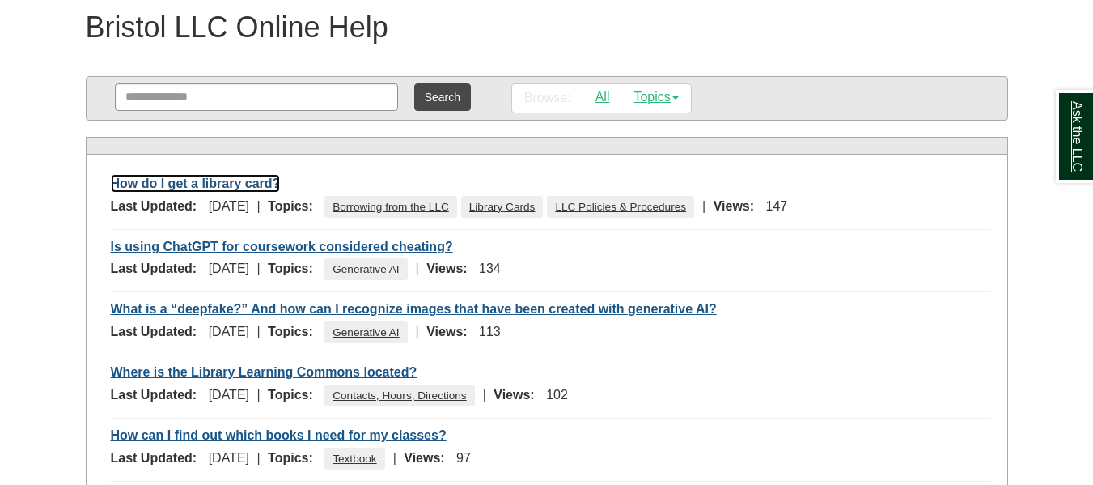
click at [241, 188] on link "How do I get a library card?" at bounding box center [196, 183] width 170 height 19
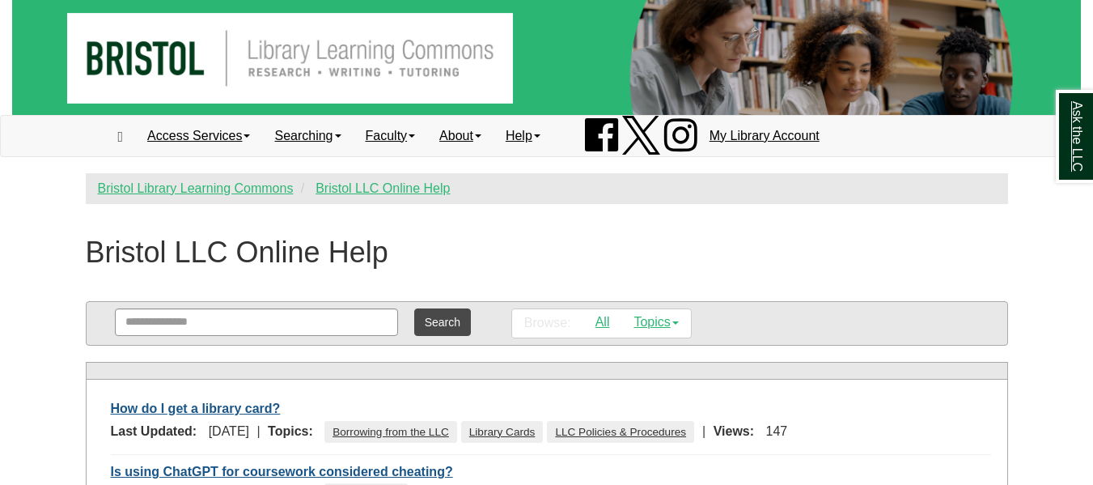
scroll to position [225, 0]
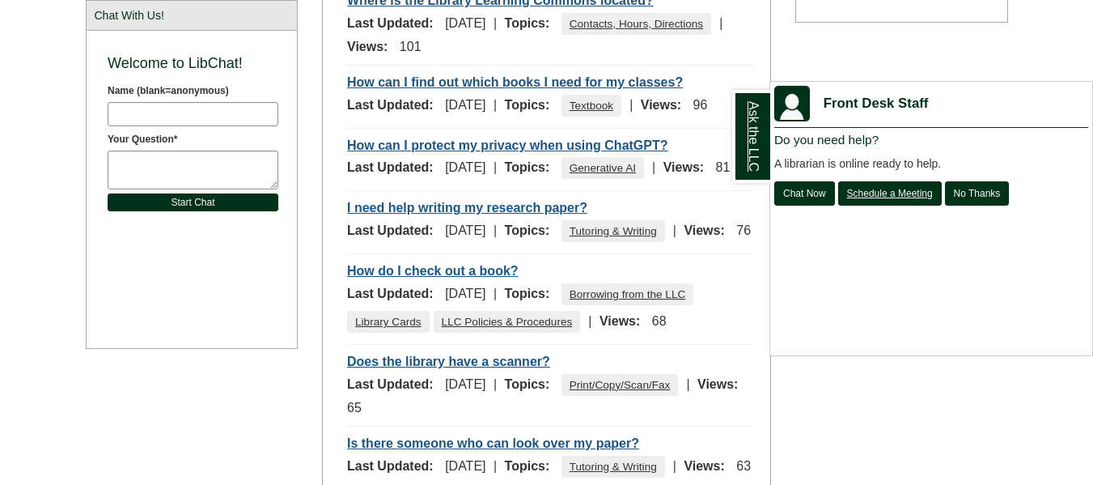
scroll to position [842, 0]
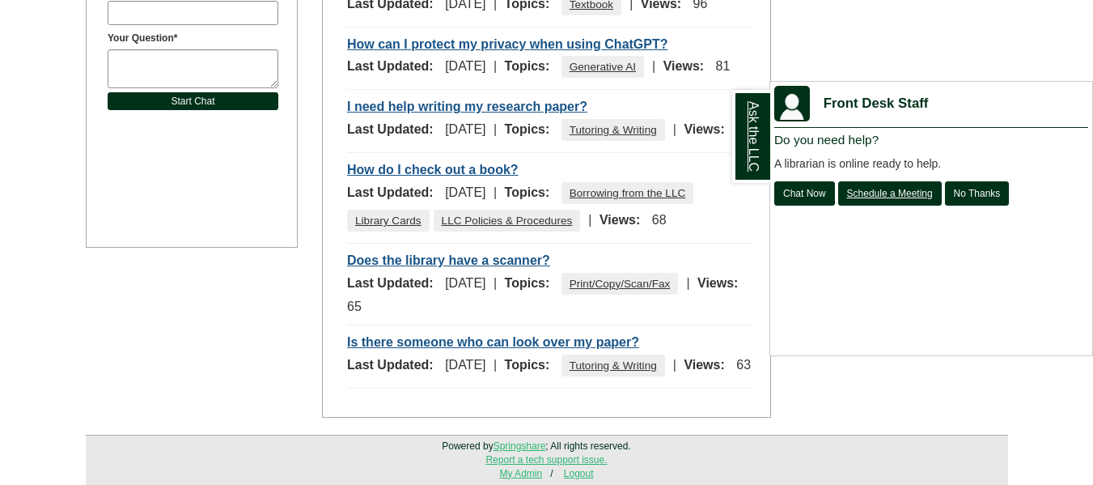
click at [518, 471] on div "Ask the LLC" at bounding box center [546, 242] width 1093 height 485
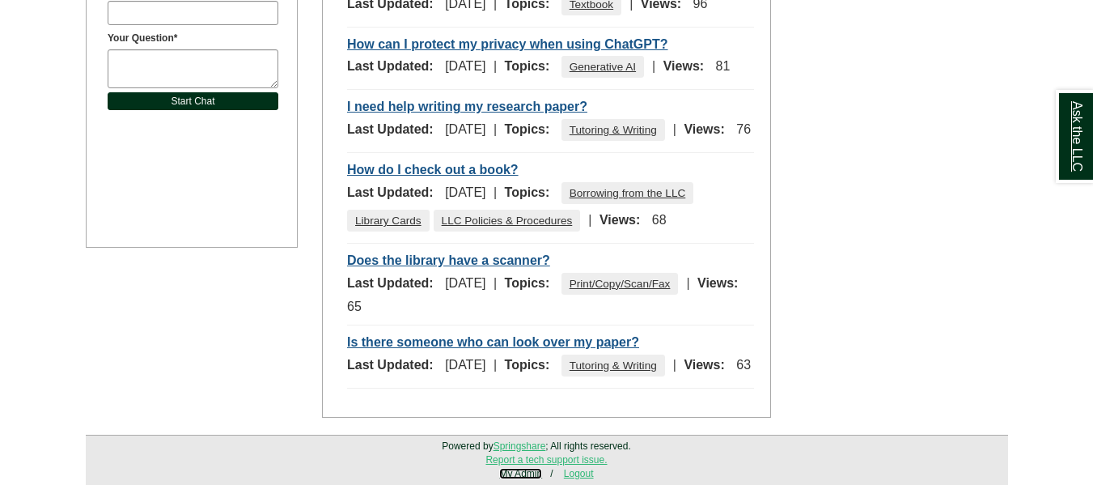
click at [518, 471] on link "My Admin" at bounding box center [520, 473] width 43 height 11
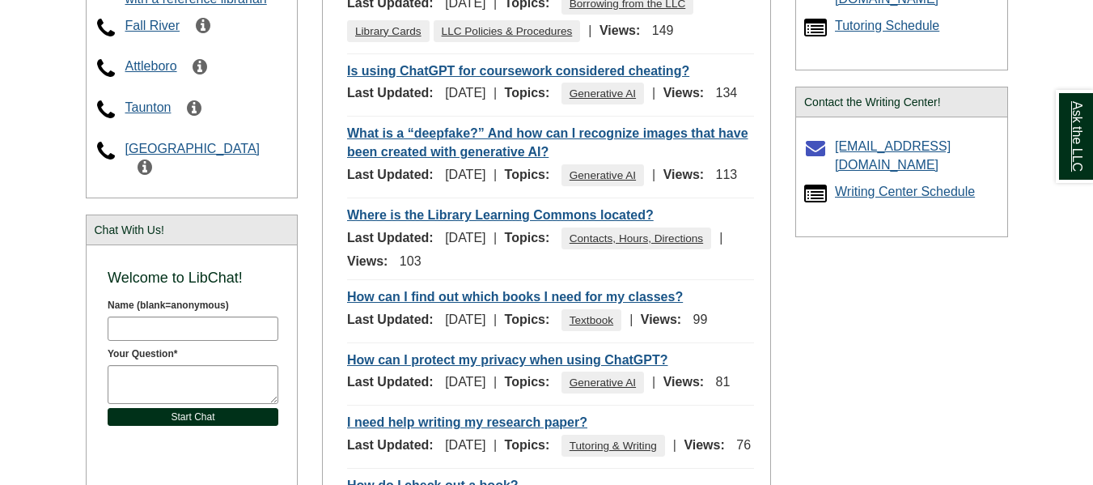
scroll to position [842, 0]
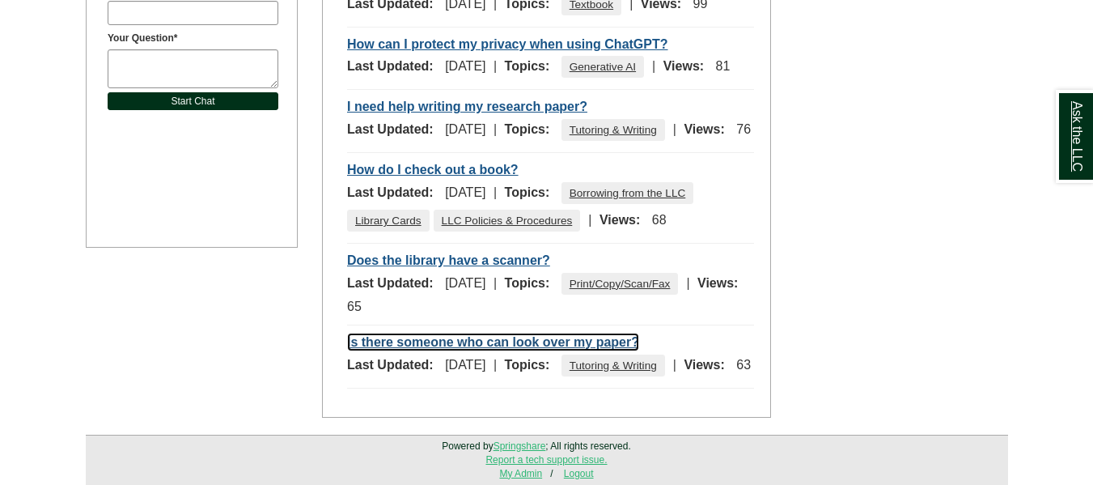
click at [414, 333] on link "Is there someone who can look over my paper?" at bounding box center [493, 342] width 292 height 19
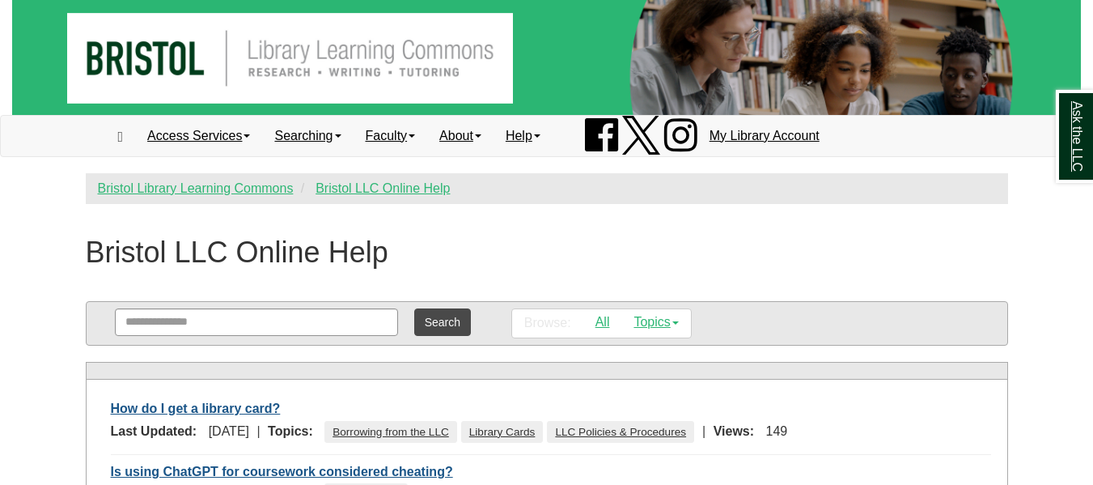
scroll to position [634, 0]
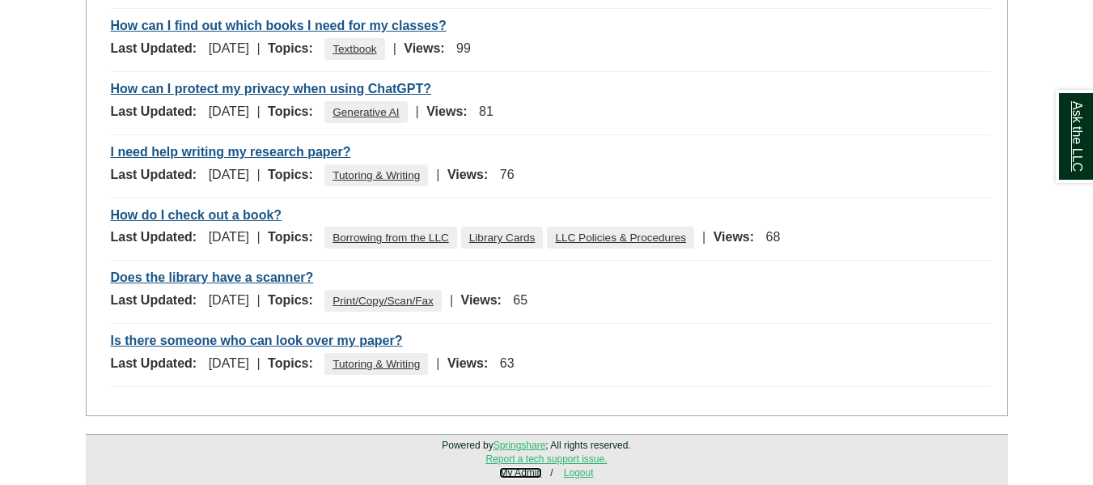
click at [532, 477] on link "My Admin" at bounding box center [520, 472] width 43 height 11
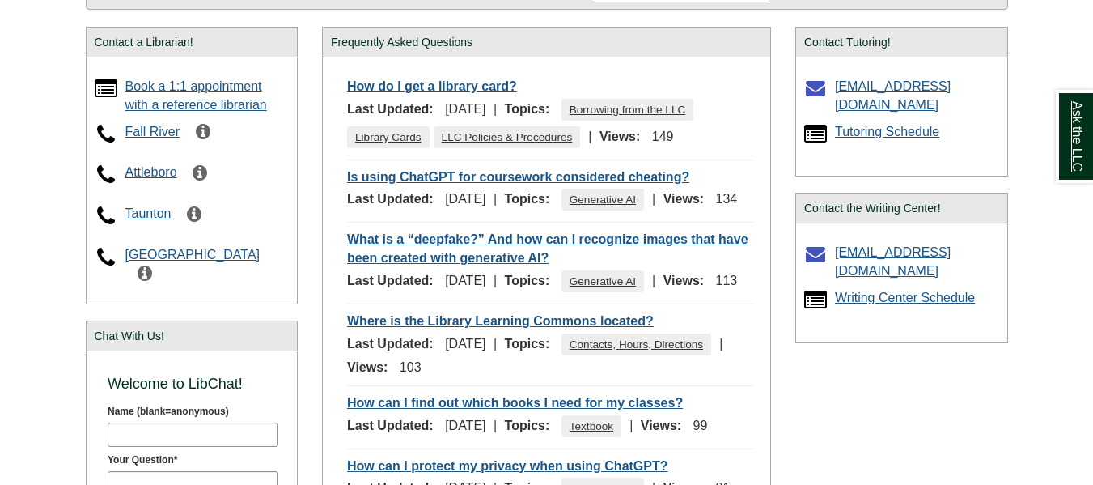
scroll to position [842, 0]
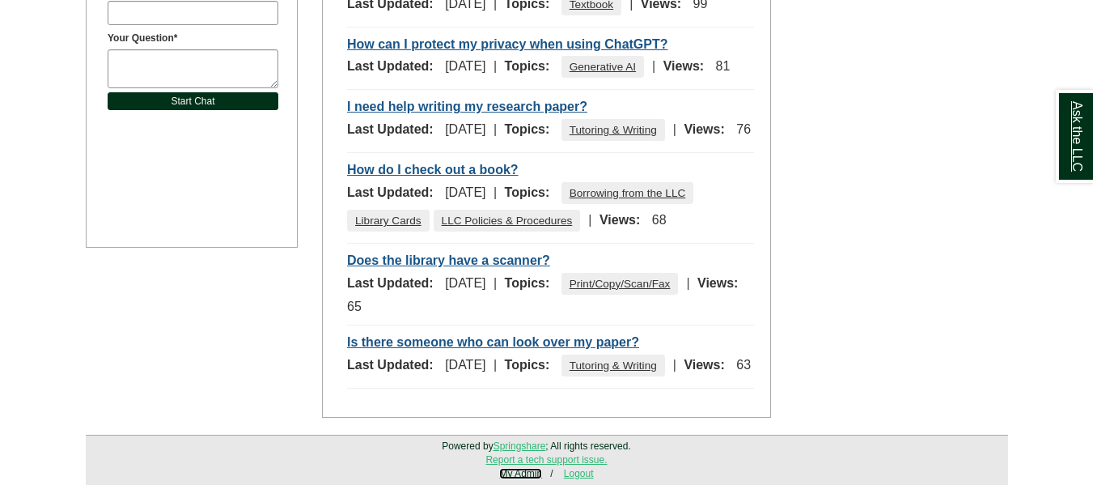
click at [517, 477] on link "My Admin" at bounding box center [520, 473] width 43 height 11
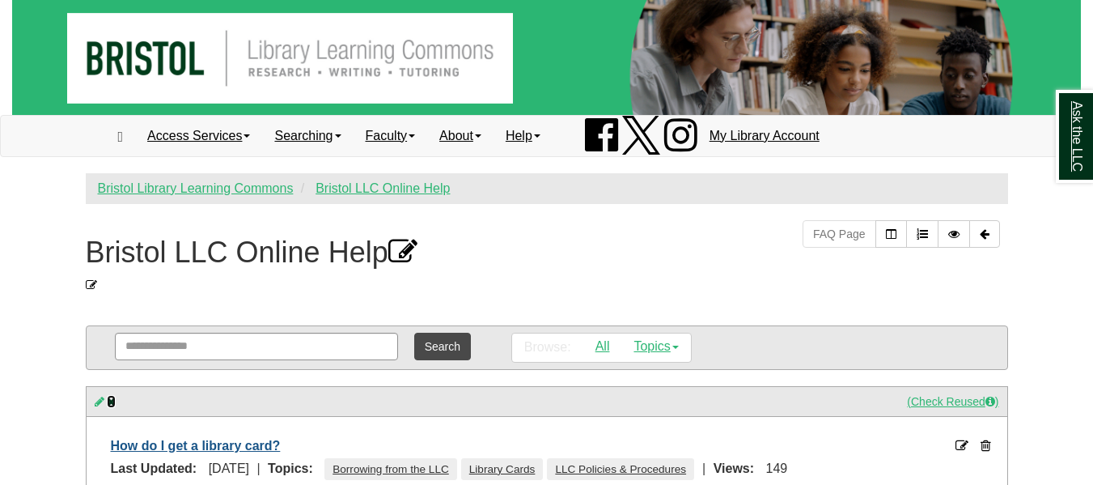
click at [113, 402] on icon at bounding box center [111, 401] width 9 height 11
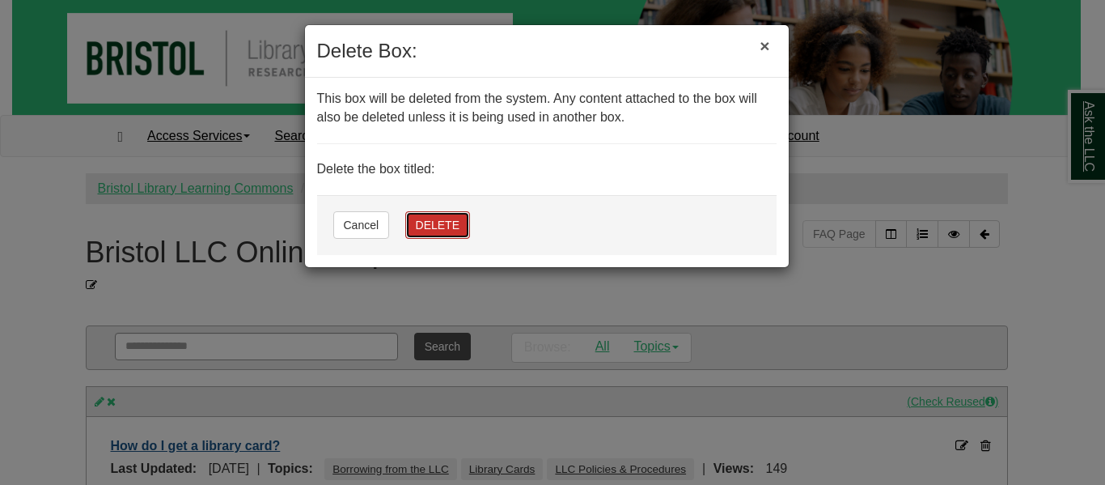
click at [428, 234] on button "DELETE" at bounding box center [437, 225] width 65 height 28
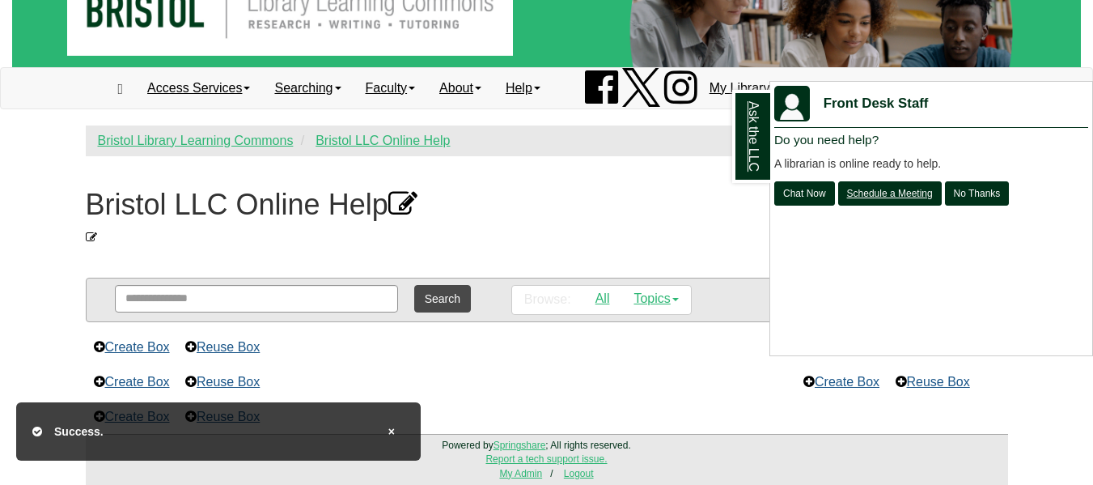
click at [236, 350] on div "Ask the LLC" at bounding box center [546, 242] width 1093 height 485
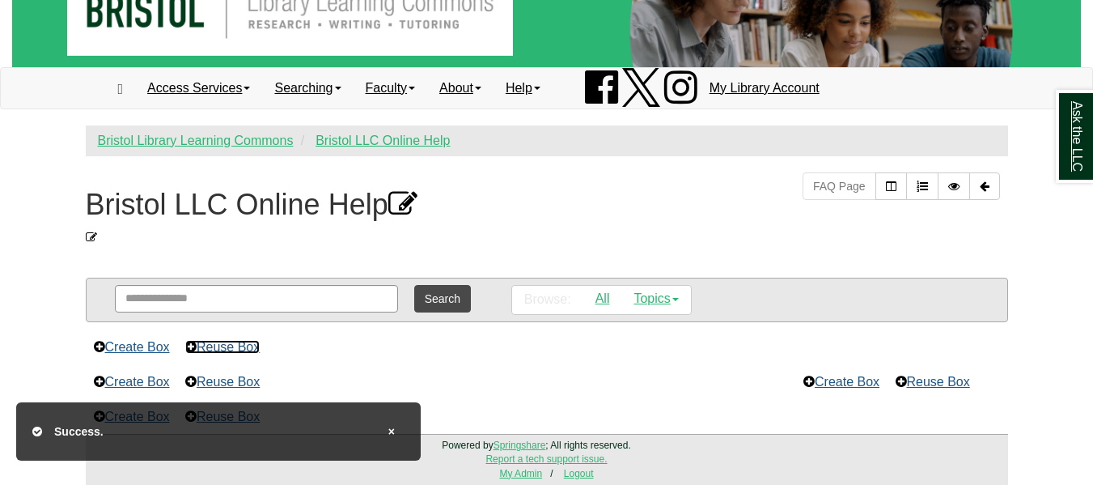
click at [242, 343] on link "Reuse Box" at bounding box center [222, 347] width 74 height 14
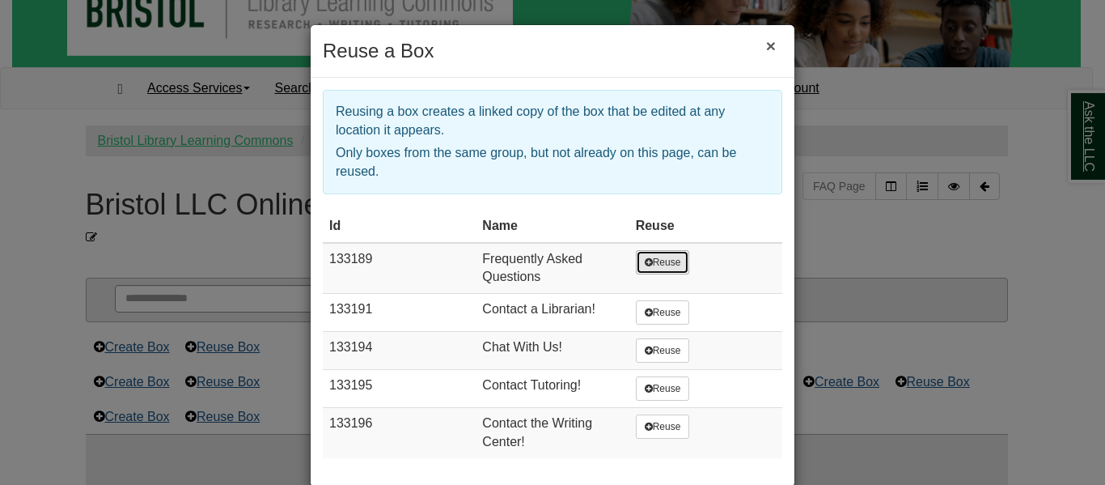
click at [668, 258] on button "Reuse" at bounding box center [663, 262] width 54 height 24
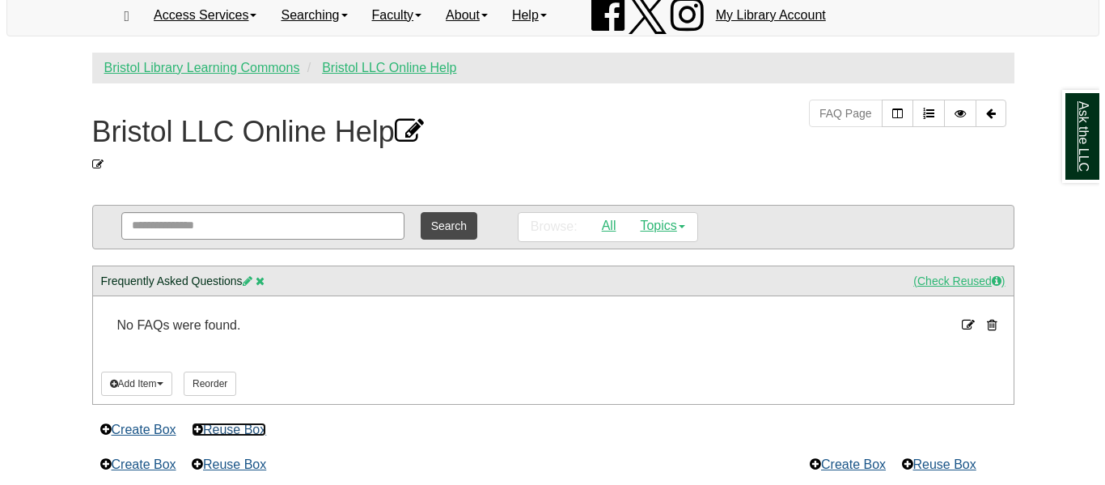
scroll to position [121, 0]
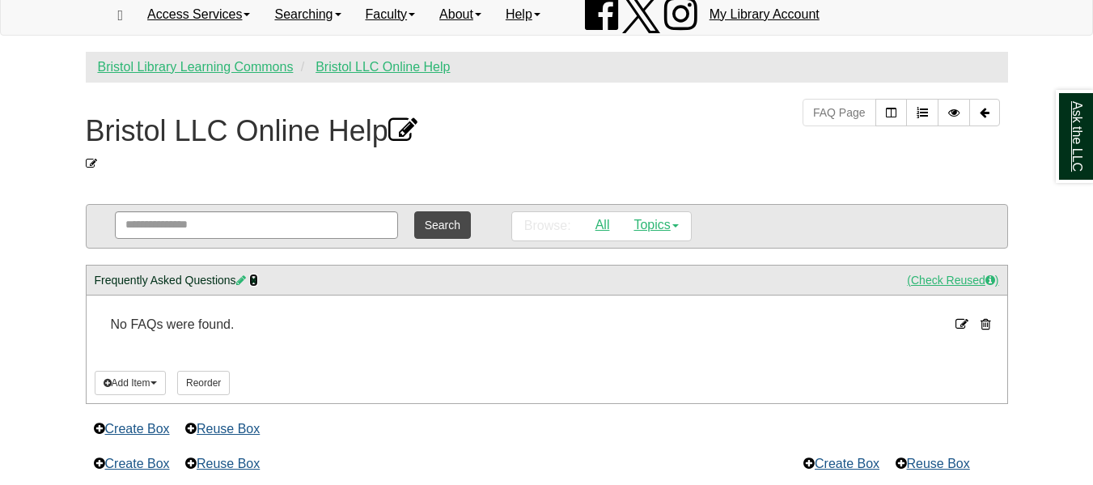
click at [256, 277] on icon at bounding box center [253, 279] width 9 height 11
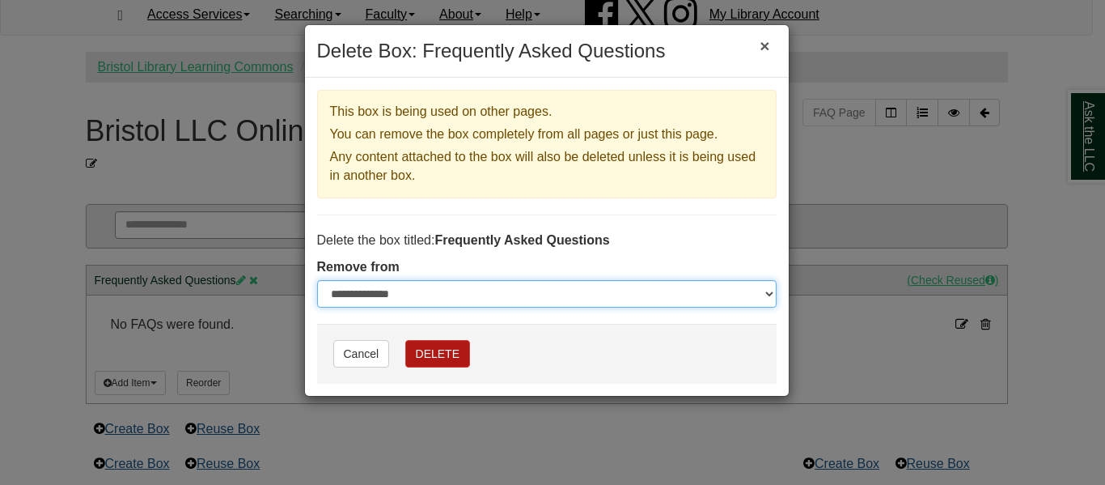
click at [415, 295] on select "**********" at bounding box center [547, 294] width 460 height 28
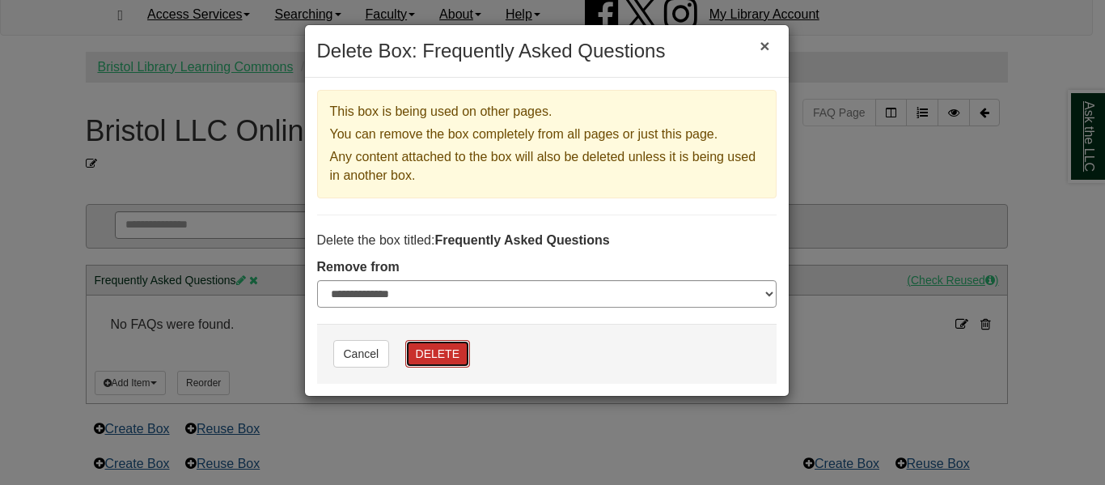
click at [429, 363] on button "DELETE" at bounding box center [437, 354] width 65 height 28
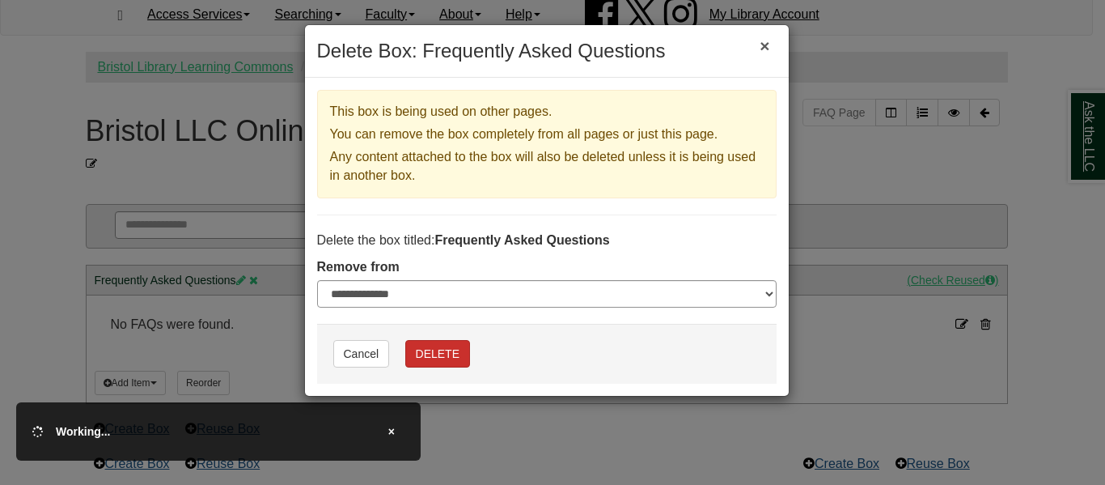
scroll to position [48, 0]
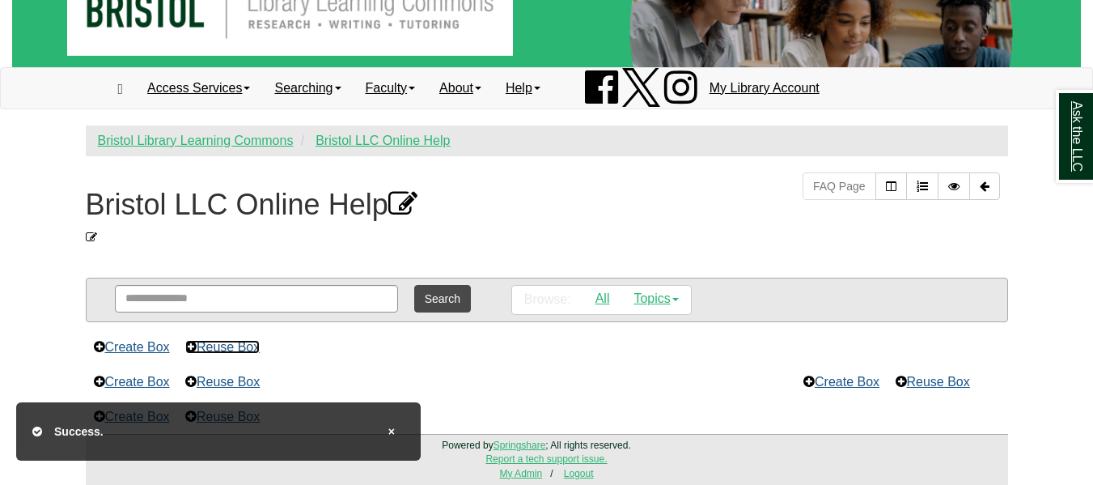
click at [247, 352] on link "Reuse Box" at bounding box center [222, 347] width 74 height 14
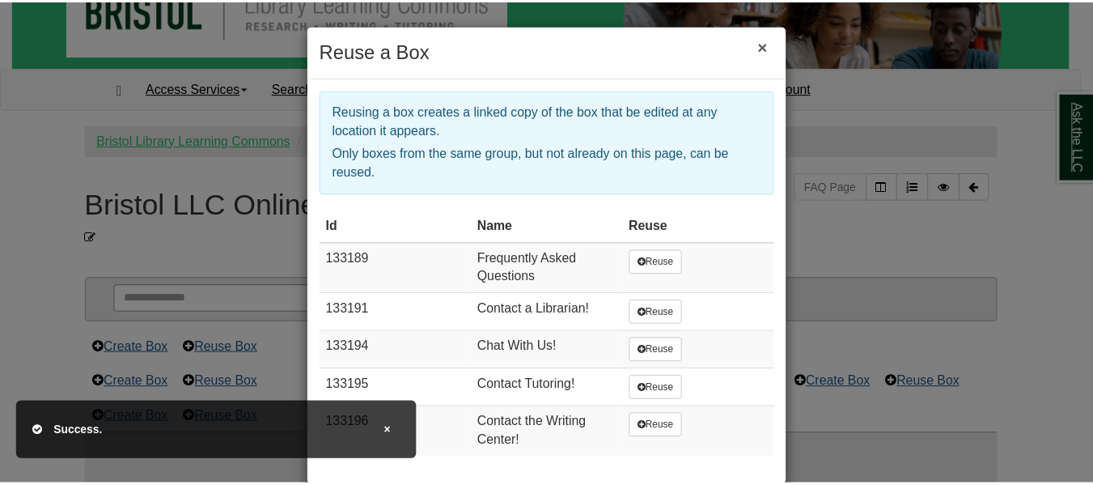
scroll to position [27, 0]
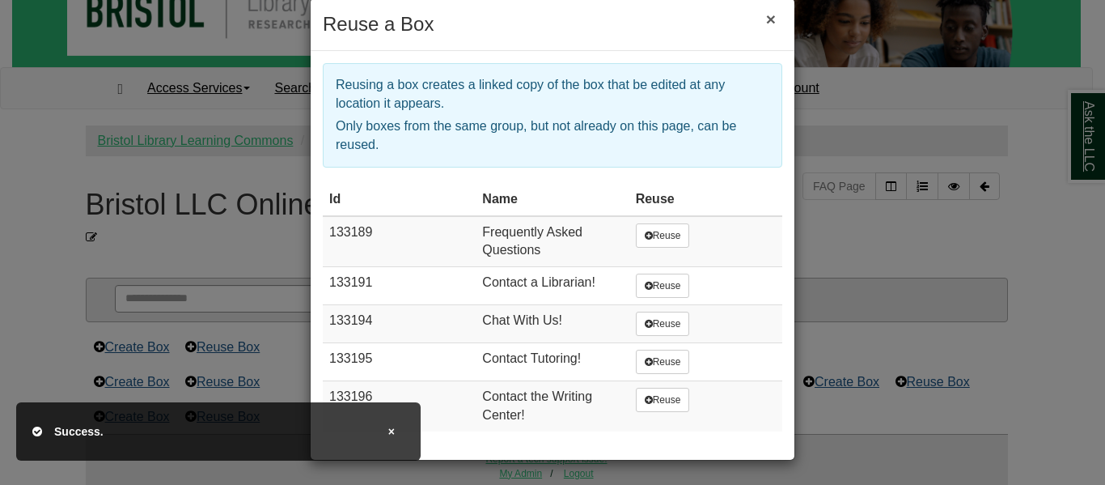
click at [773, 21] on button "×" at bounding box center [771, 19] width 36 height 36
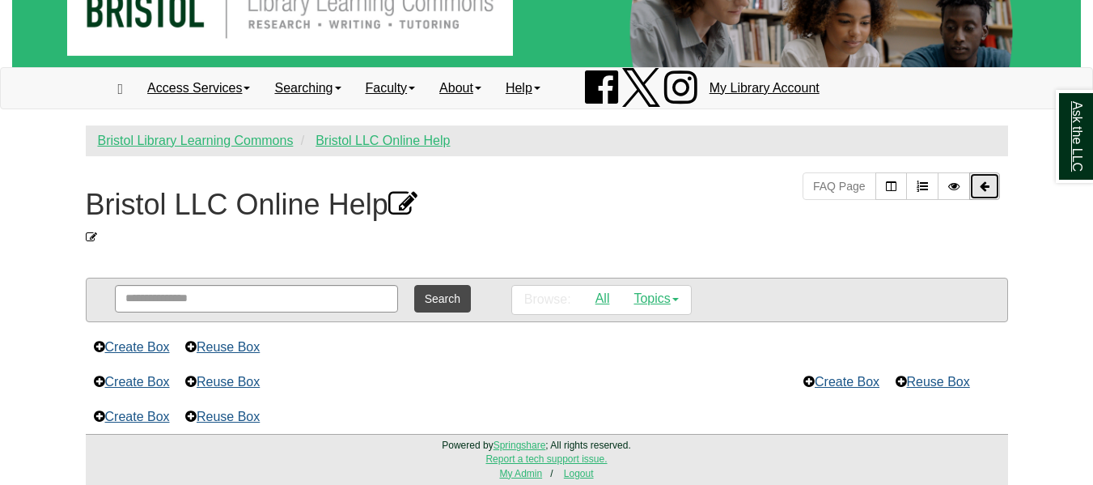
click at [982, 190] on icon "Back to Page List" at bounding box center [985, 185] width 10 height 11
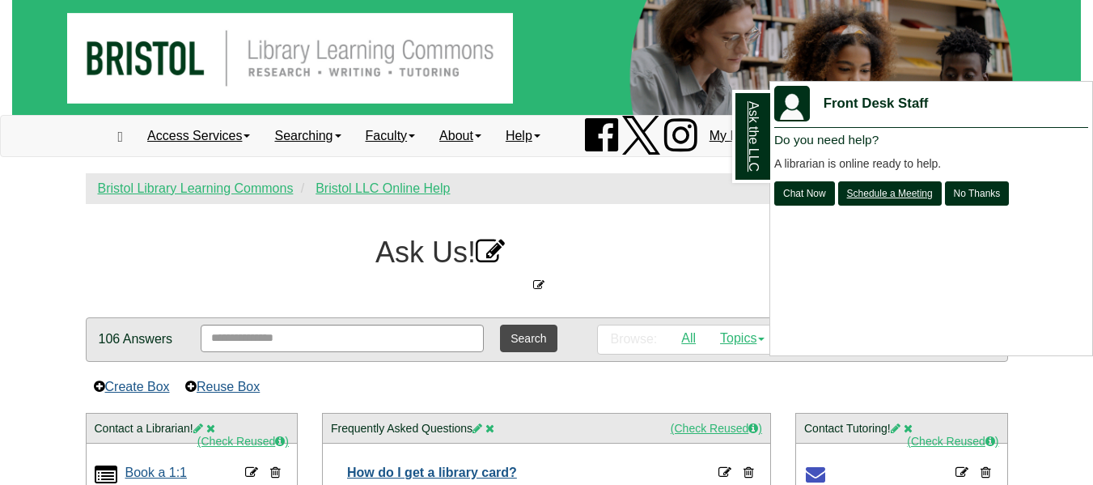
click at [642, 246] on div "Ask the LLC" at bounding box center [546, 242] width 1093 height 485
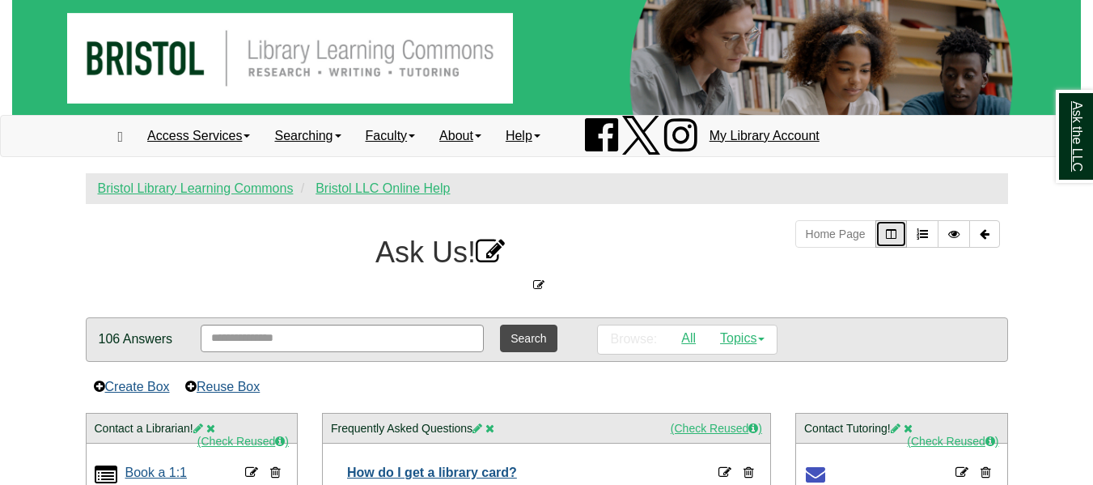
click at [880, 235] on link "Edit Columns" at bounding box center [892, 234] width 32 height 28
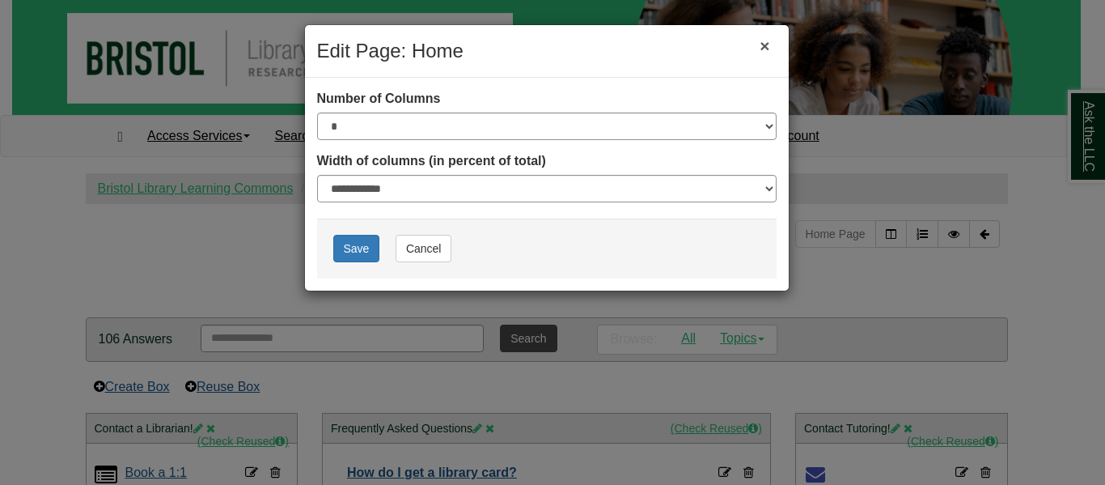
click at [761, 46] on button "×" at bounding box center [765, 46] width 36 height 36
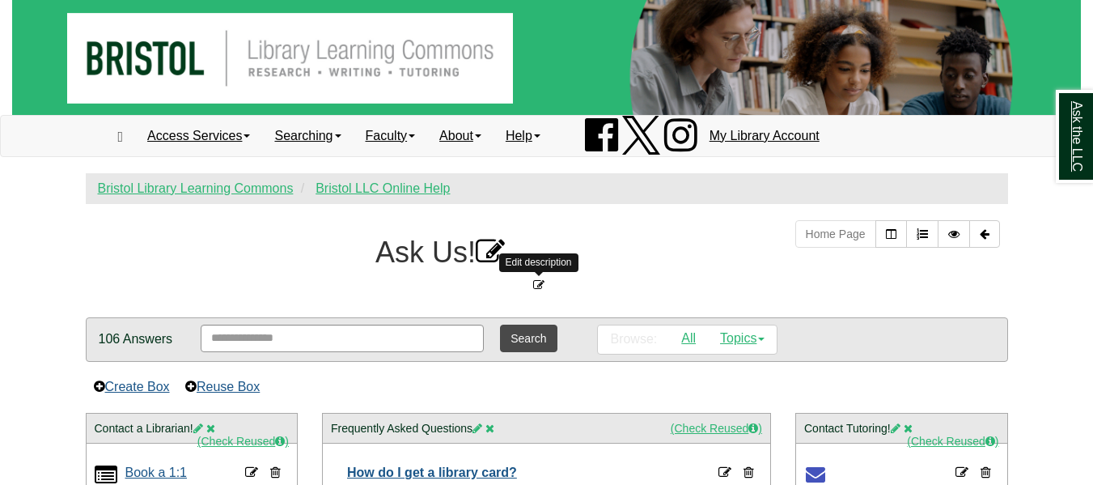
click at [531, 286] on div "Edit description Edit description" at bounding box center [539, 285] width 906 height 16
click at [539, 284] on icon at bounding box center [538, 284] width 11 height 11
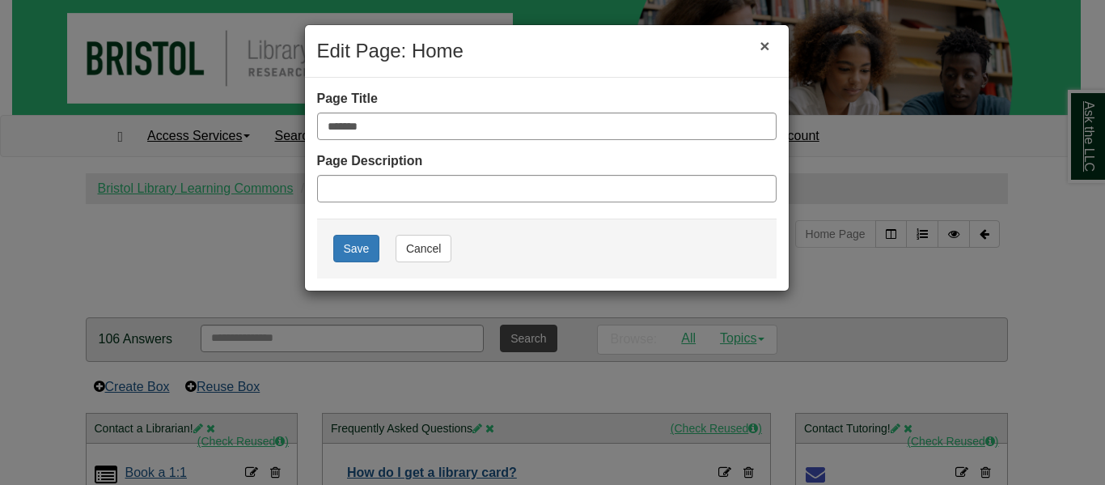
click at [774, 49] on button "×" at bounding box center [765, 46] width 36 height 36
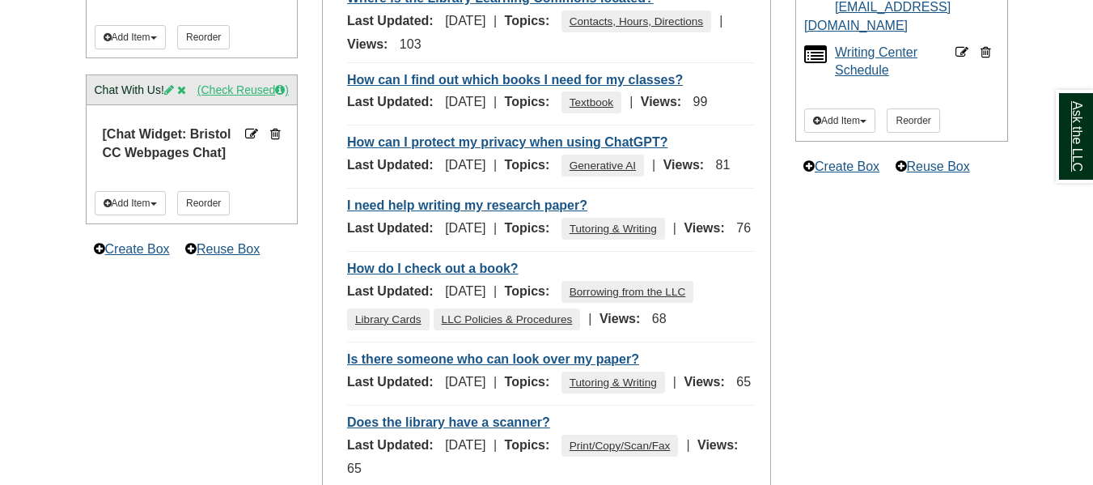
scroll to position [1001, 0]
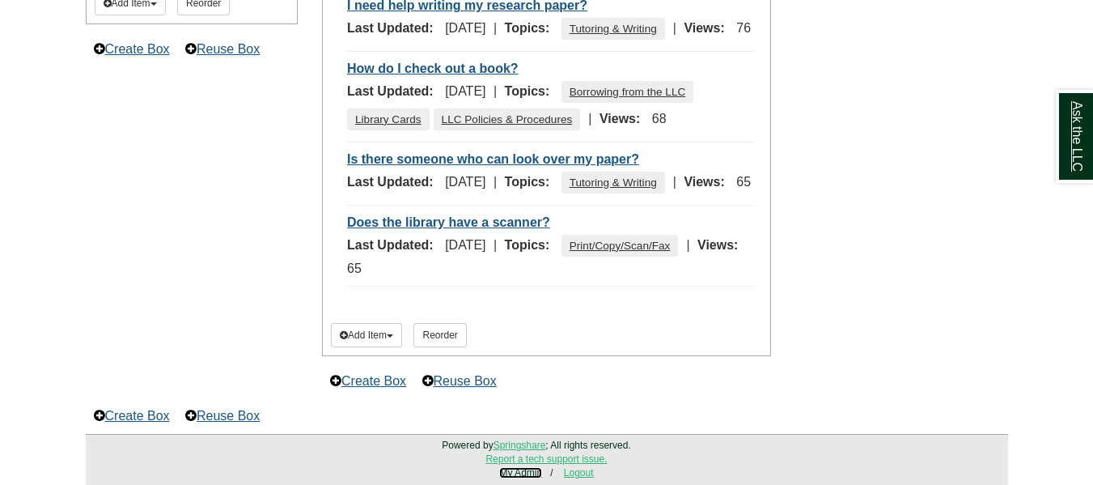
click at [522, 474] on link "My Admin" at bounding box center [520, 472] width 43 height 11
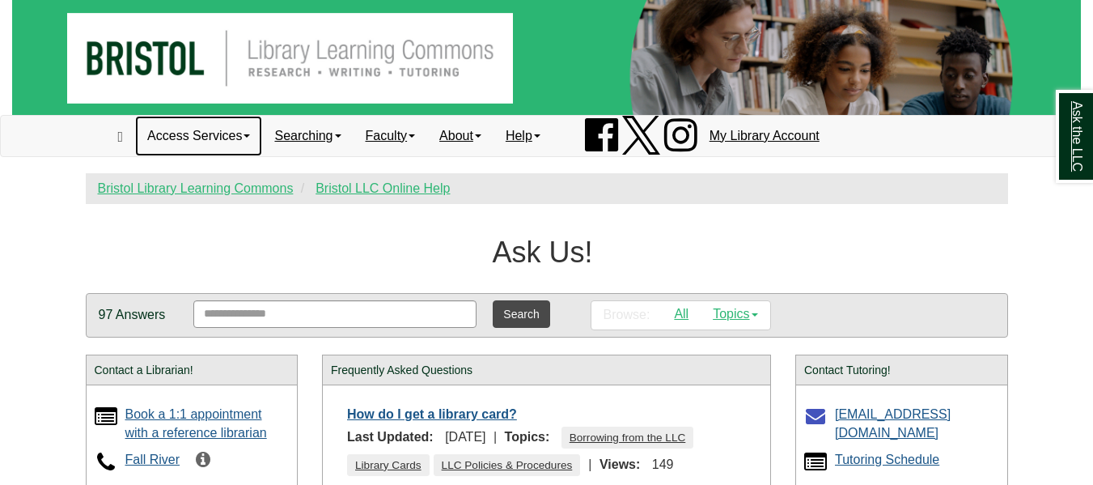
click at [252, 132] on link "Access Services" at bounding box center [198, 136] width 127 height 40
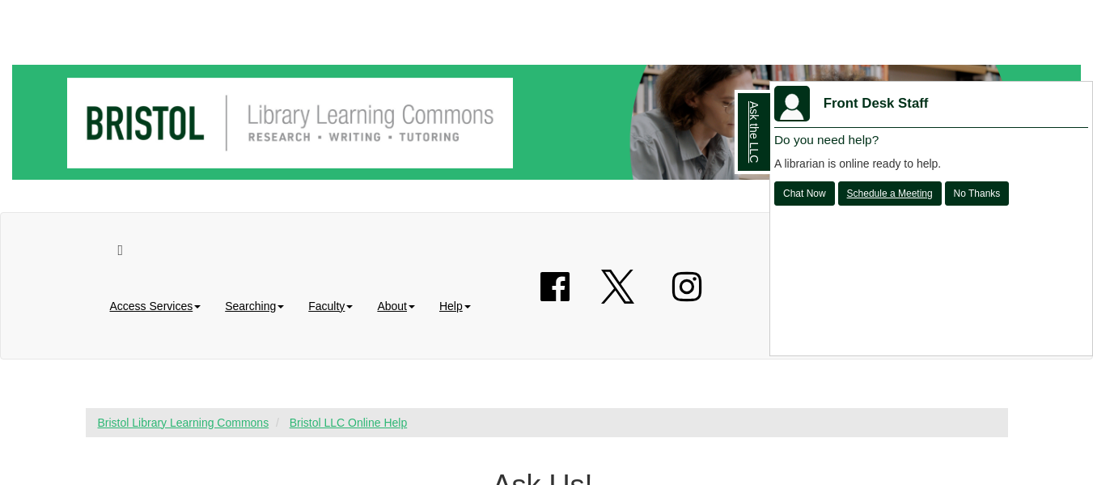
click at [86, 264] on div "Ask the LLC" at bounding box center [546, 242] width 1093 height 485
click at [0, 308] on nav "Toggle navigation Home Access Services Access Services Policies Chromebooks Spe…" at bounding box center [546, 285] width 1093 height 147
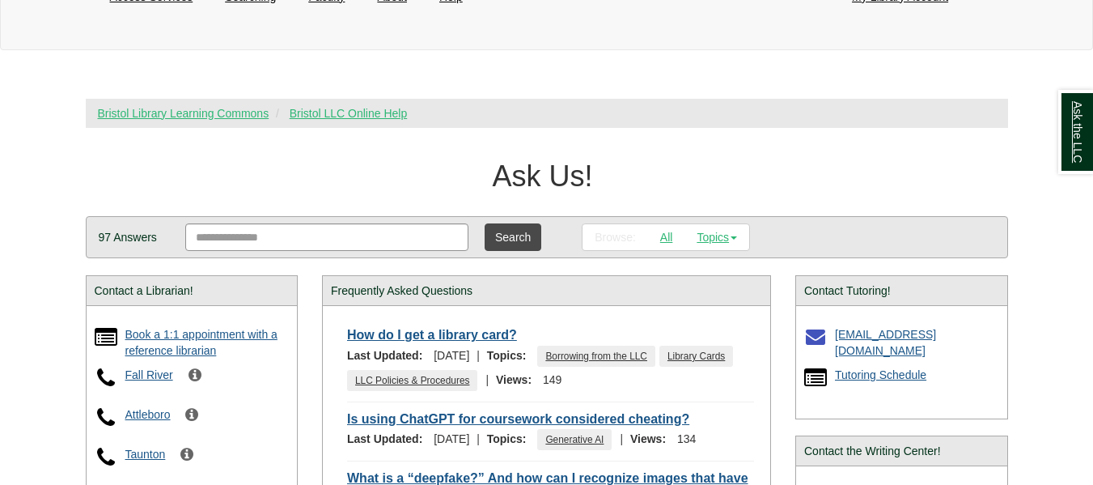
scroll to position [311, 0]
